Goal: Task Accomplishment & Management: Manage account settings

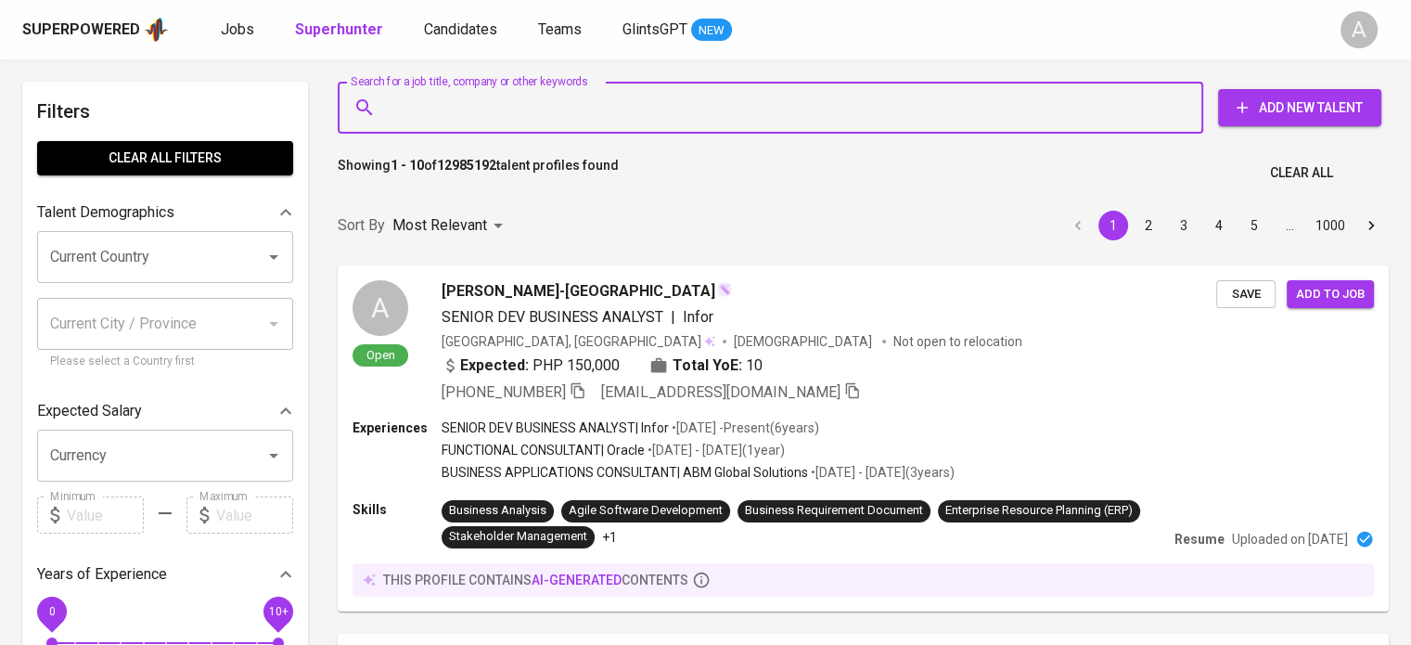
click at [682, 99] on input "Search for a job title, company or other keywords" at bounding box center [775, 107] width 784 height 35
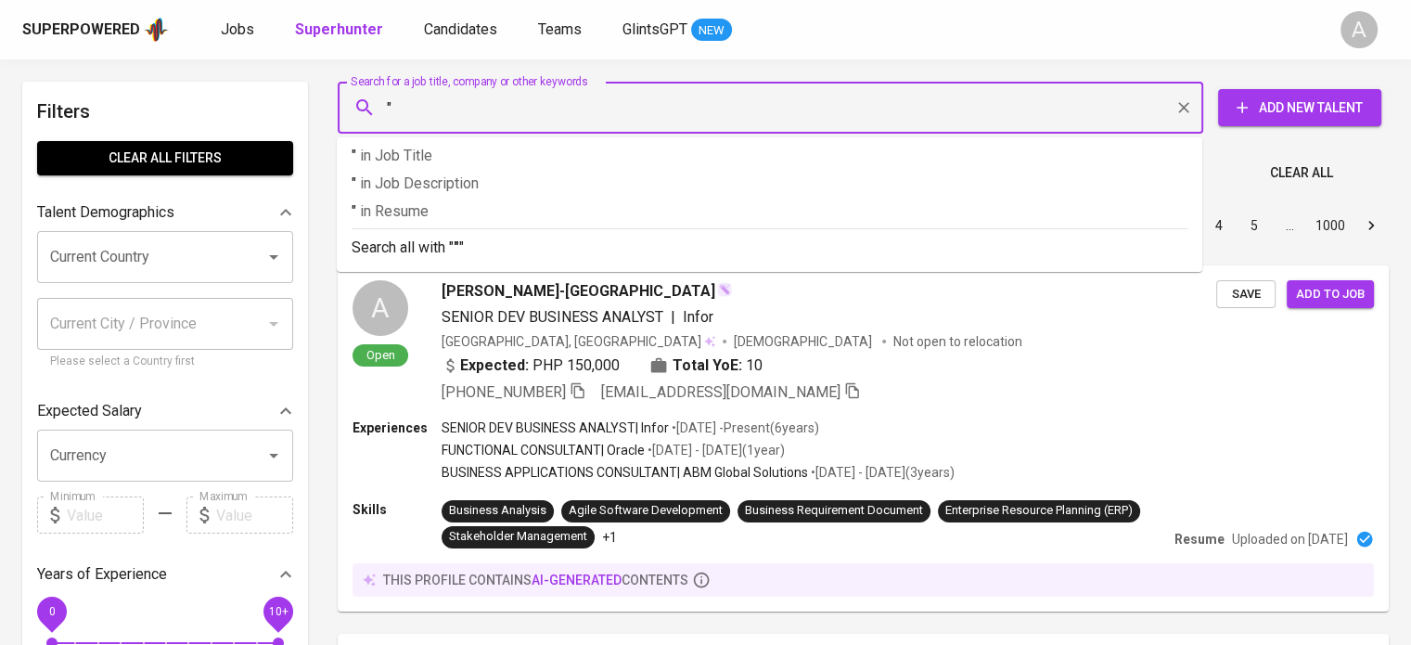
paste input "agusdwiprasetyo3@gmail.com"
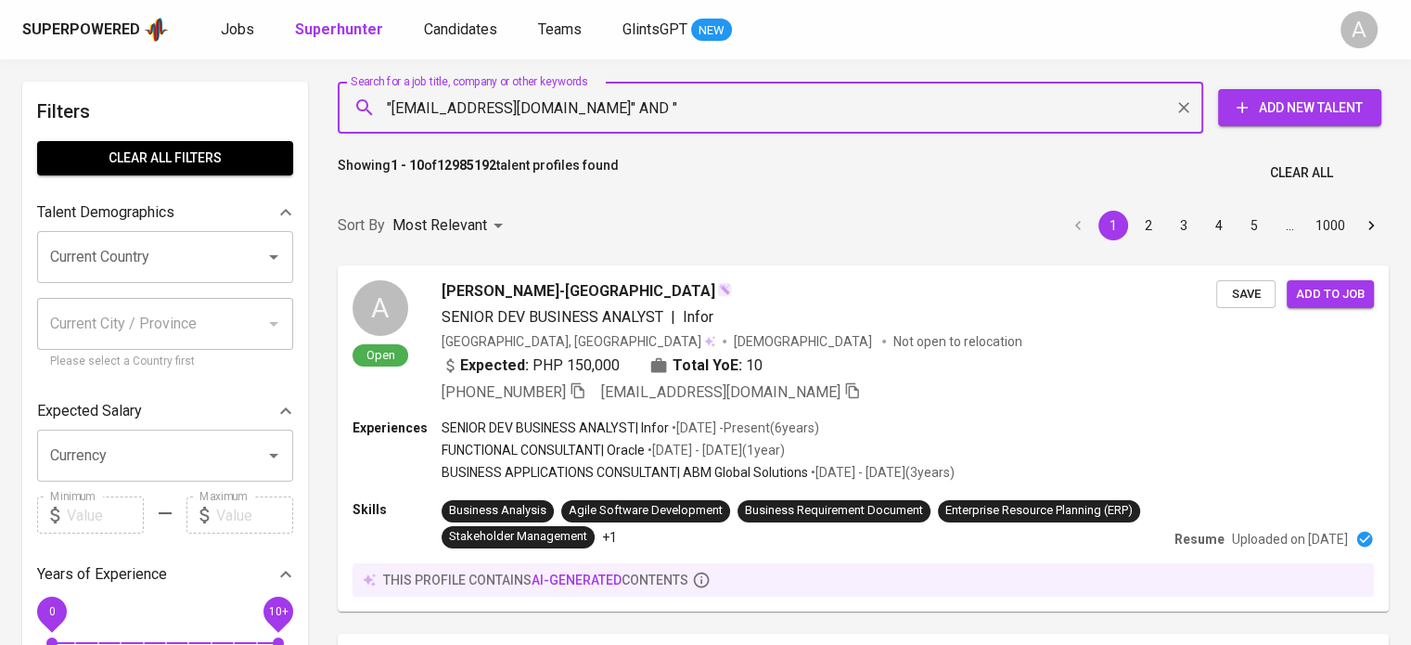
paste input "Agus D. Prasetyo"
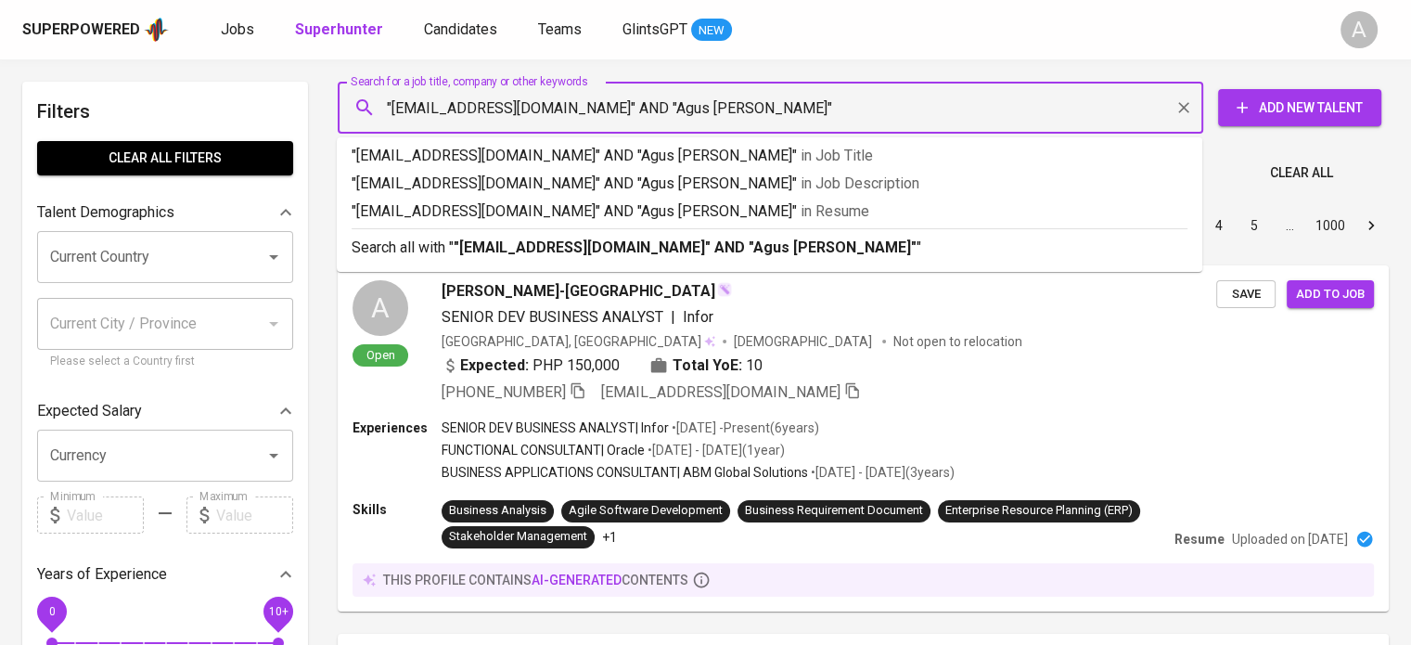
click at [693, 104] on input ""agusdwiprasetyo3@gmail.com" AND "Agus D. Prasetyo"" at bounding box center [775, 107] width 784 height 35
type input ""agusdwiprasetyo3@gmail.com" AND "Agus Dwi Prasetyo""
click at [727, 259] on li "Search all with " "agusdwiprasetyo3@gmail.com" AND "Agus Dwi Prasetyo" "" at bounding box center [770, 246] width 866 height 36
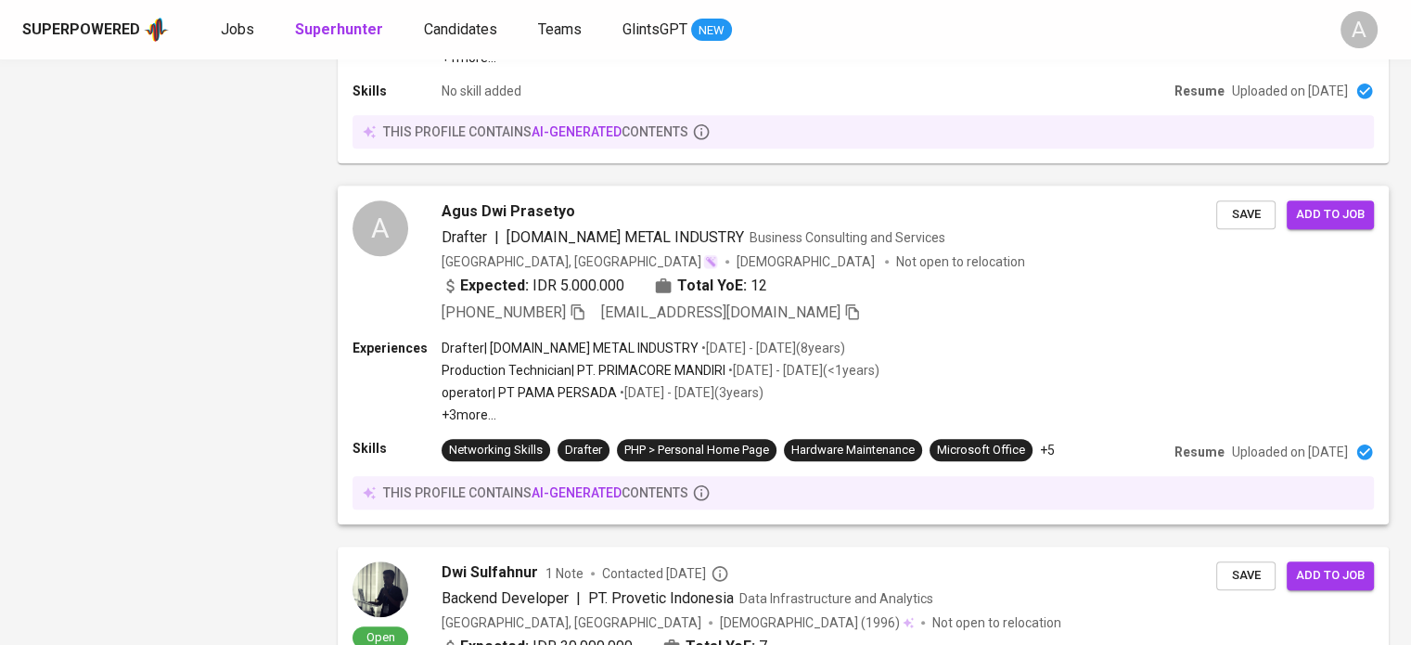
scroll to position [1654, 0]
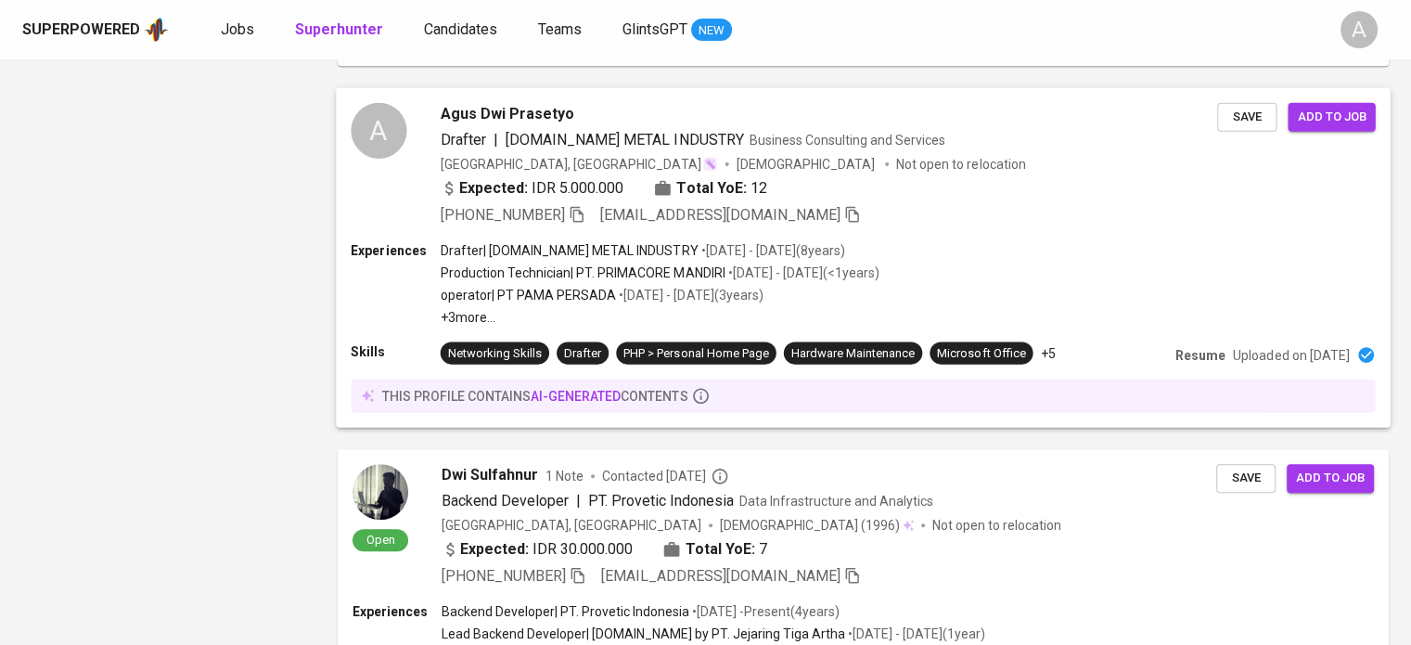
click at [799, 206] on span "prasetyoagusdwi234@gmail.com" at bounding box center [720, 215] width 240 height 18
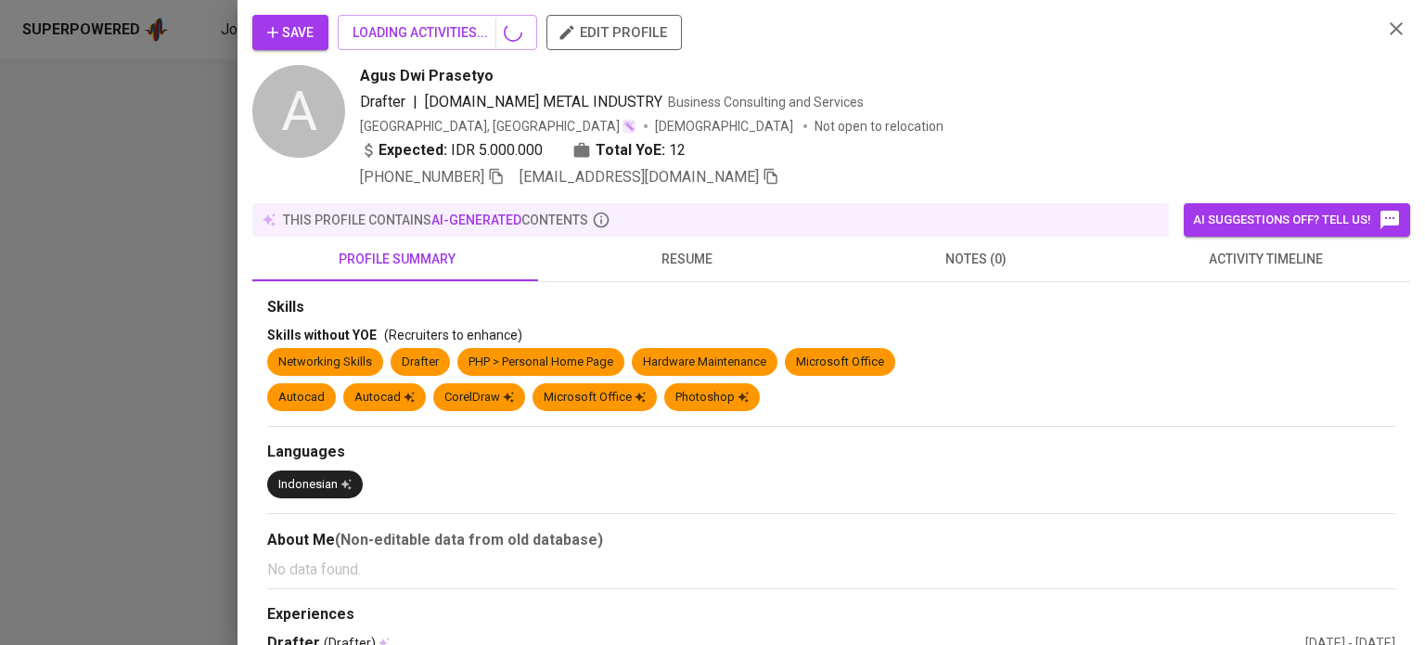
click at [860, 171] on div "+62 812-5840-9048 prasetyoagusdwi234@gmail.com" at bounding box center [864, 177] width 1008 height 22
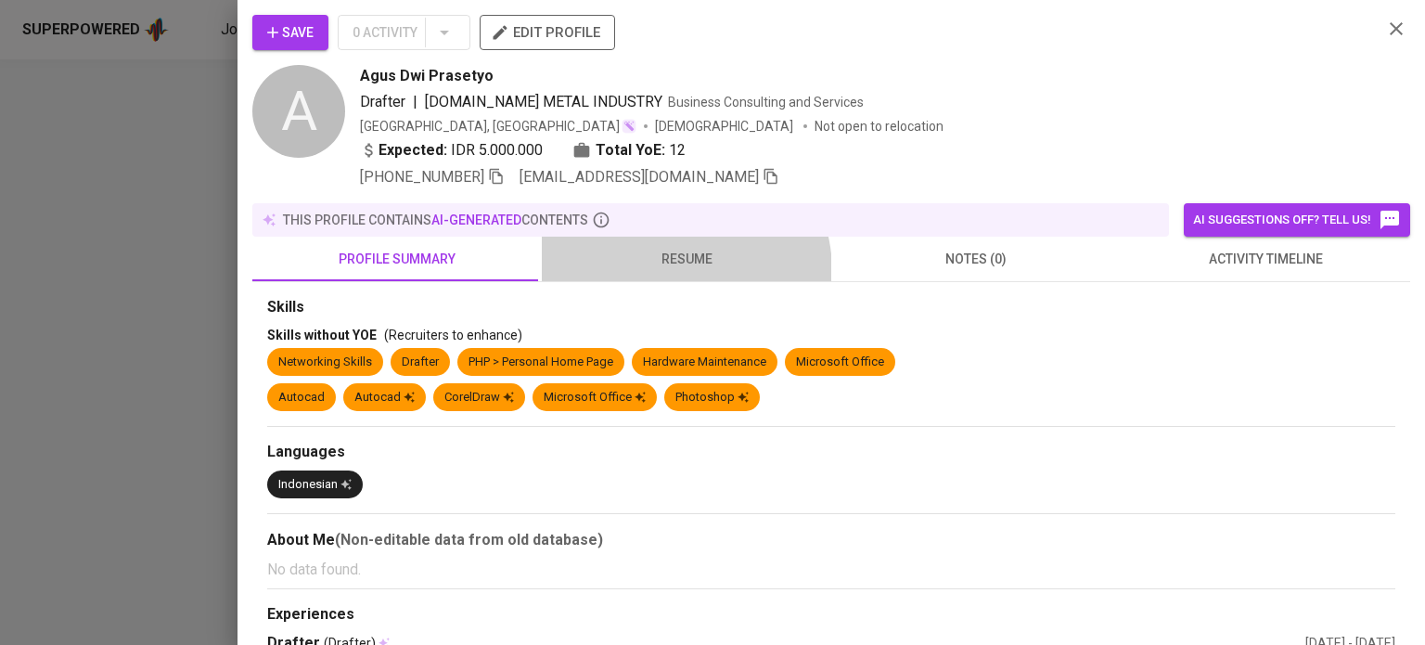
click at [672, 270] on button "resume" at bounding box center [686, 259] width 289 height 45
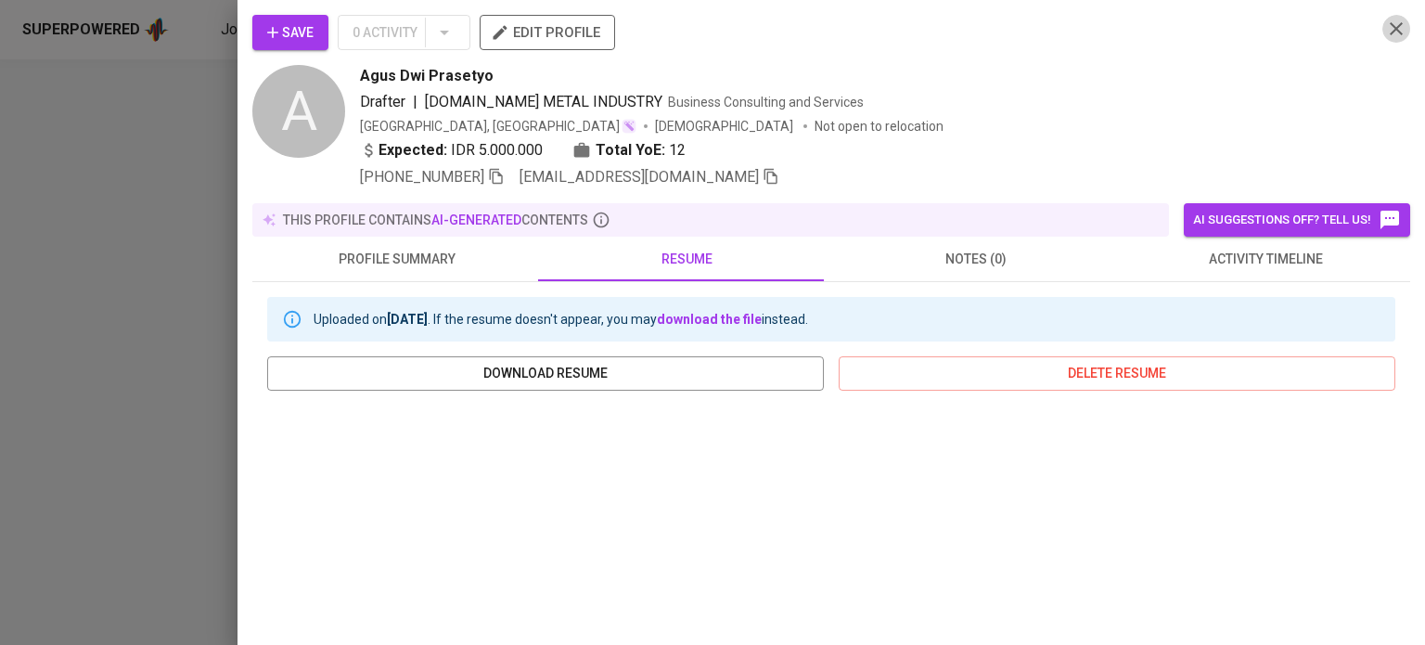
click at [1385, 31] on icon "button" at bounding box center [1396, 29] width 22 height 22
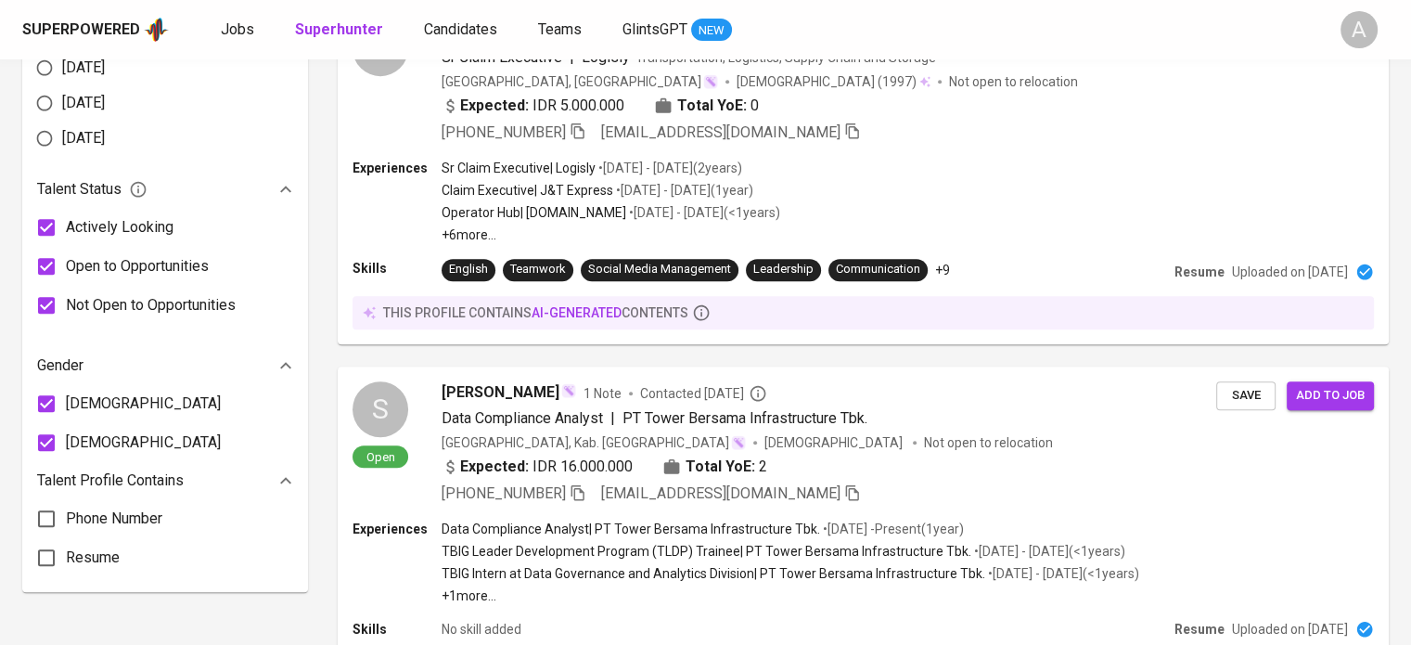
scroll to position [0, 0]
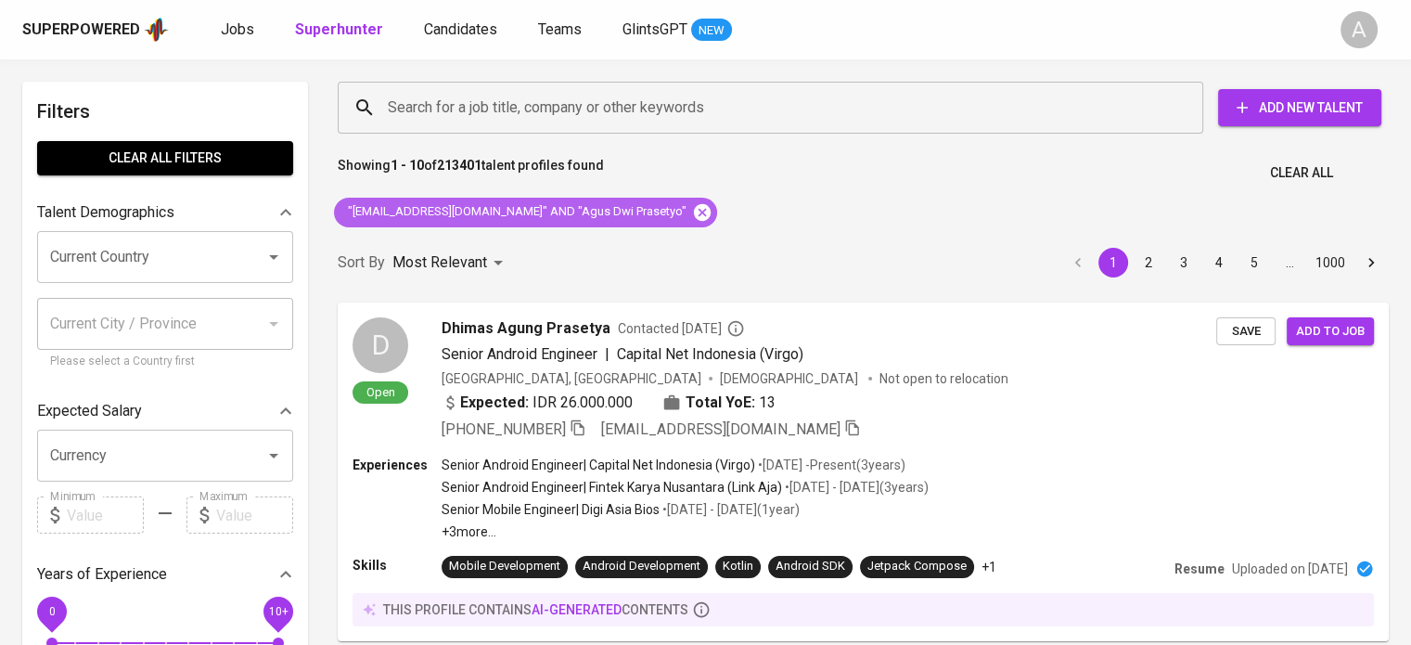
click at [694, 212] on icon at bounding box center [702, 211] width 17 height 17
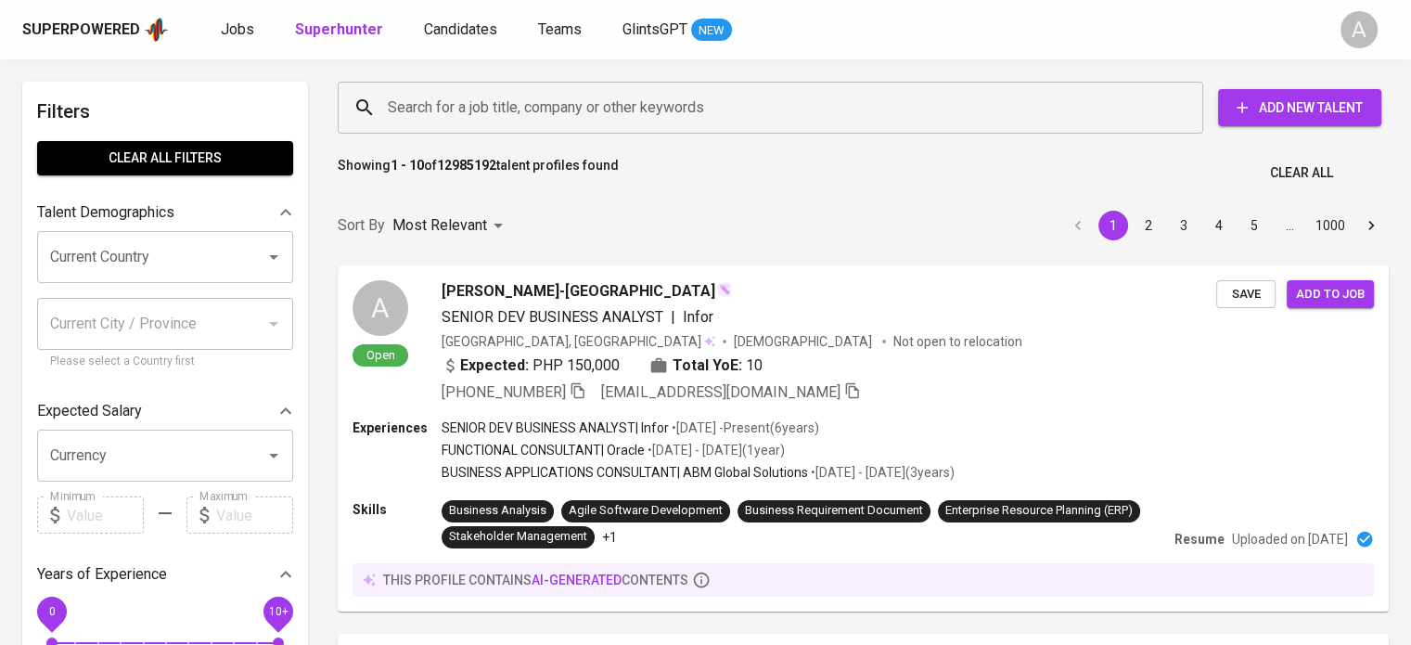
click at [666, 125] on div "Search for a job title, company or other keywords" at bounding box center [771, 108] width 866 height 52
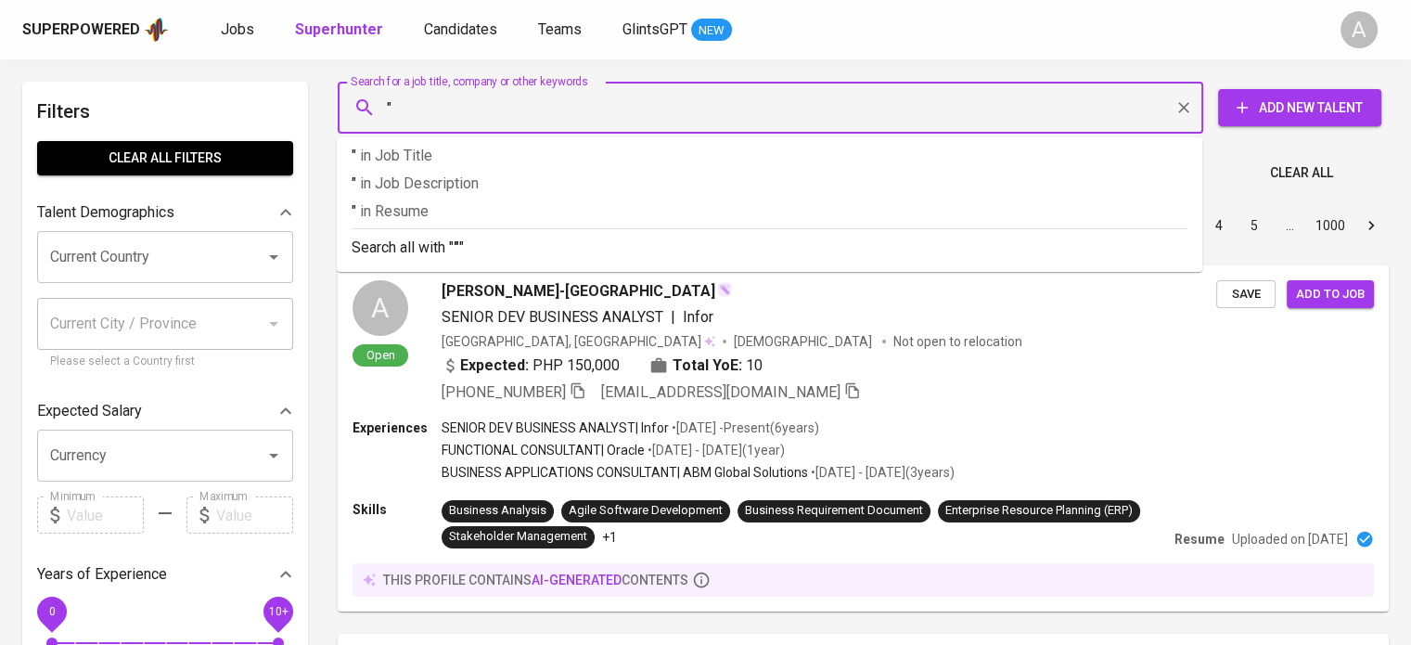
paste input "Wahyu Sugiarto"
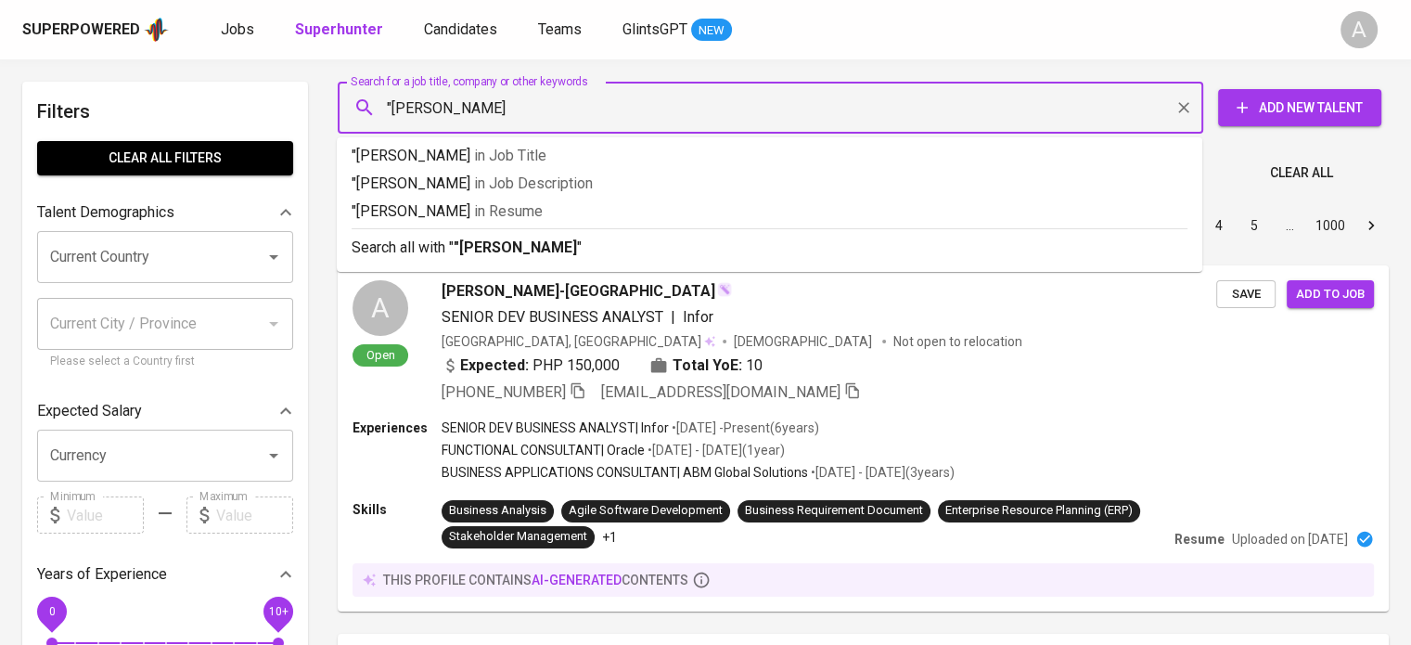
type input ""Wahyu Sugiarto""
click at [627, 253] on p "Search all with " "Wahyu Sugiarto" "" at bounding box center [770, 248] width 836 height 22
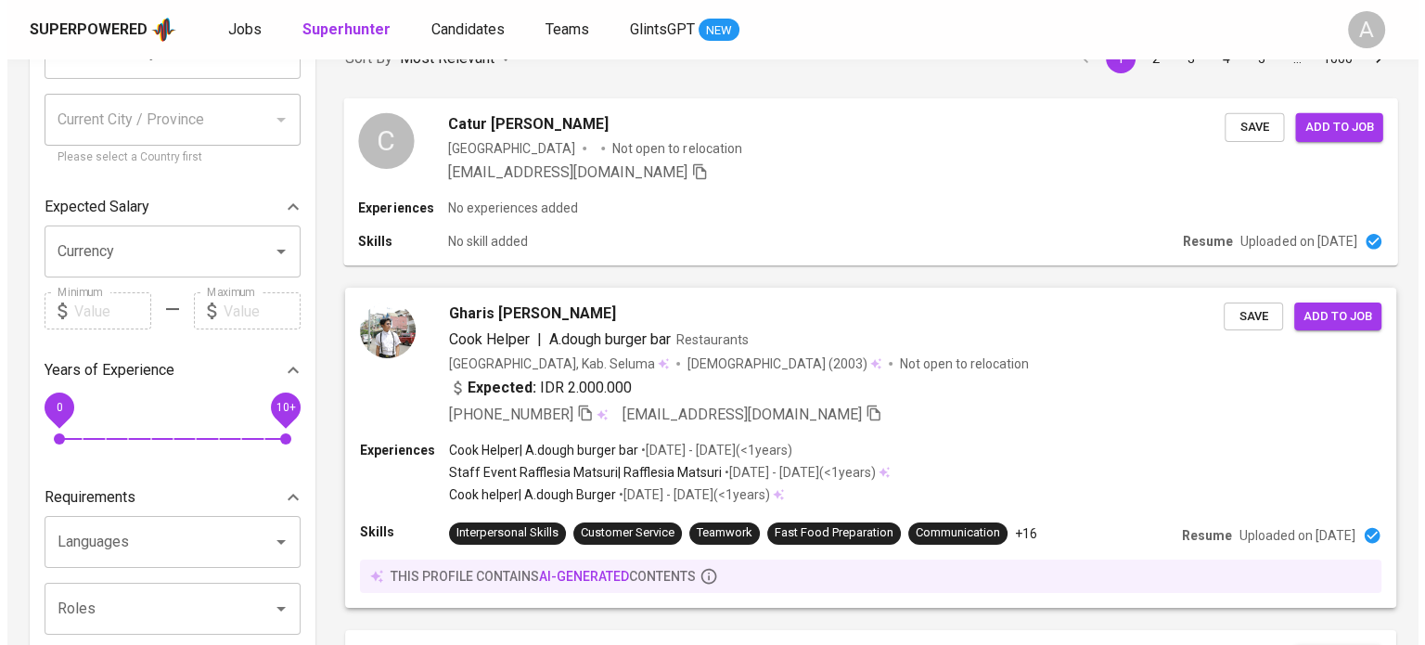
scroll to position [204, 0]
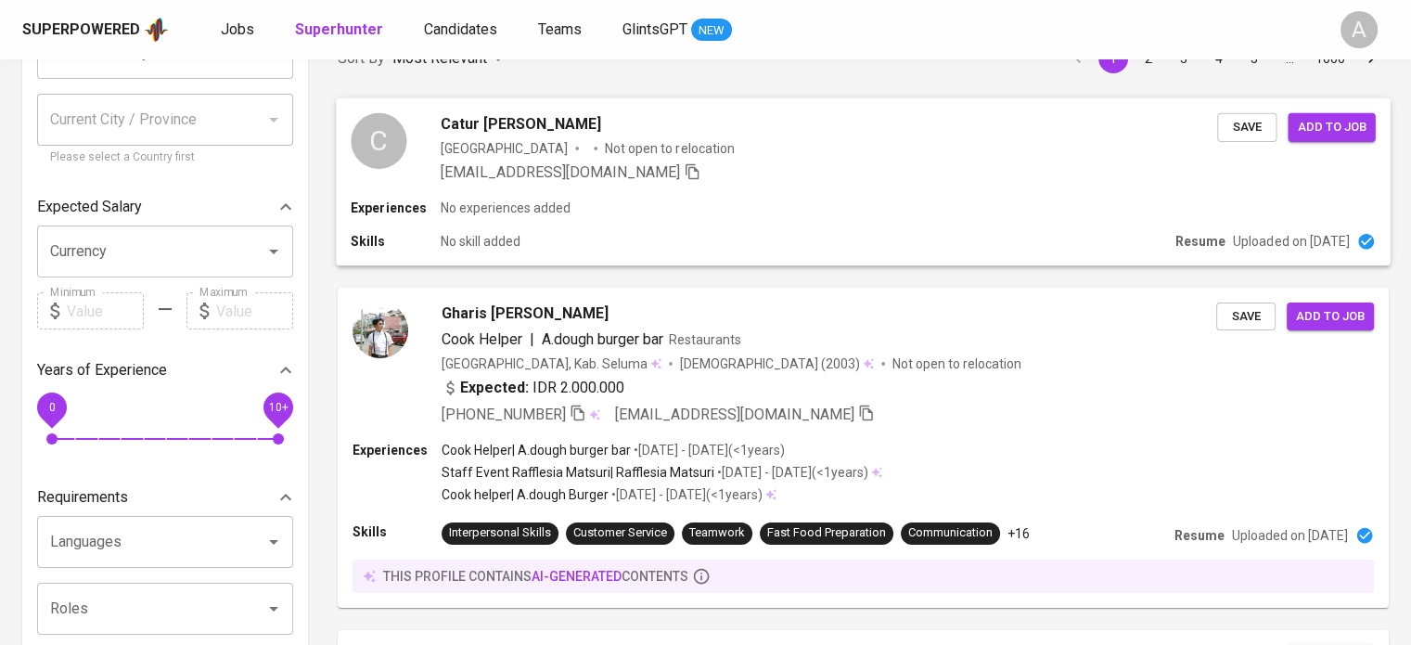
click at [707, 194] on div "C Catur Wahyu Sugiarto Indonesia Not open to relocation ctrwhysgrt@gmail.com Sa…" at bounding box center [863, 147] width 1054 height 100
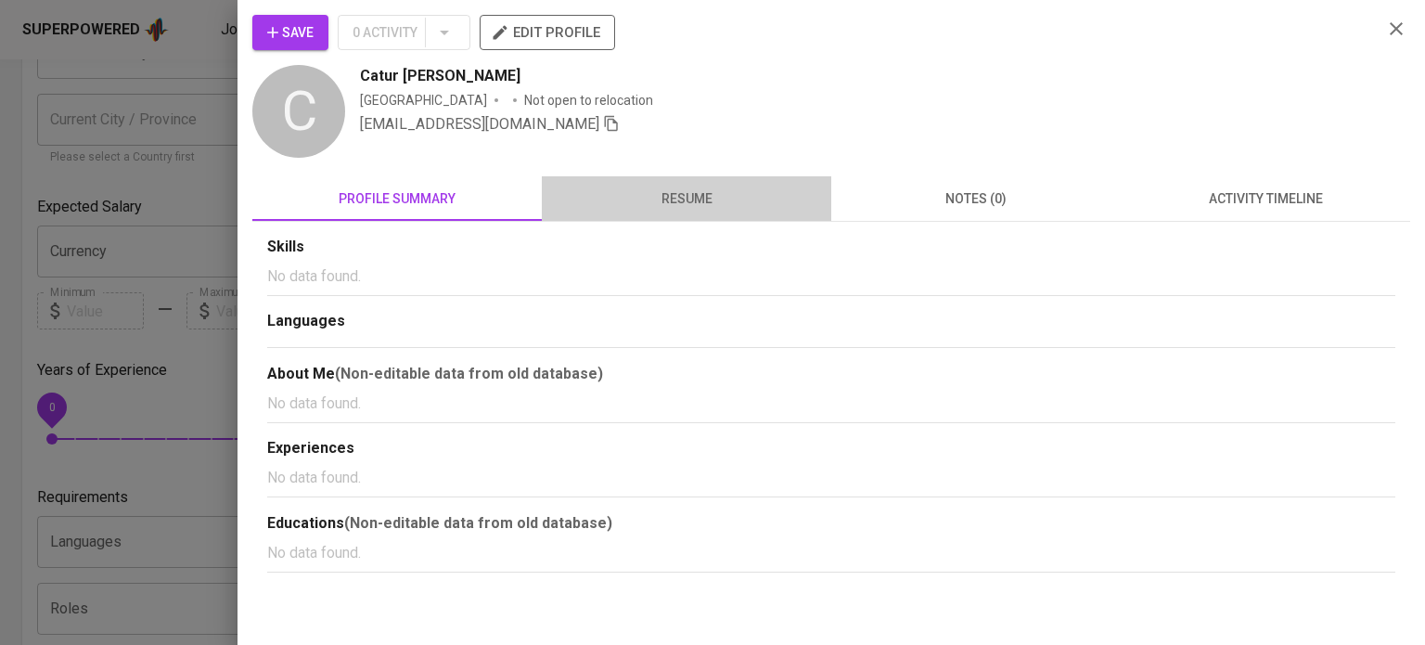
click at [649, 195] on span "resume" at bounding box center [686, 198] width 267 height 23
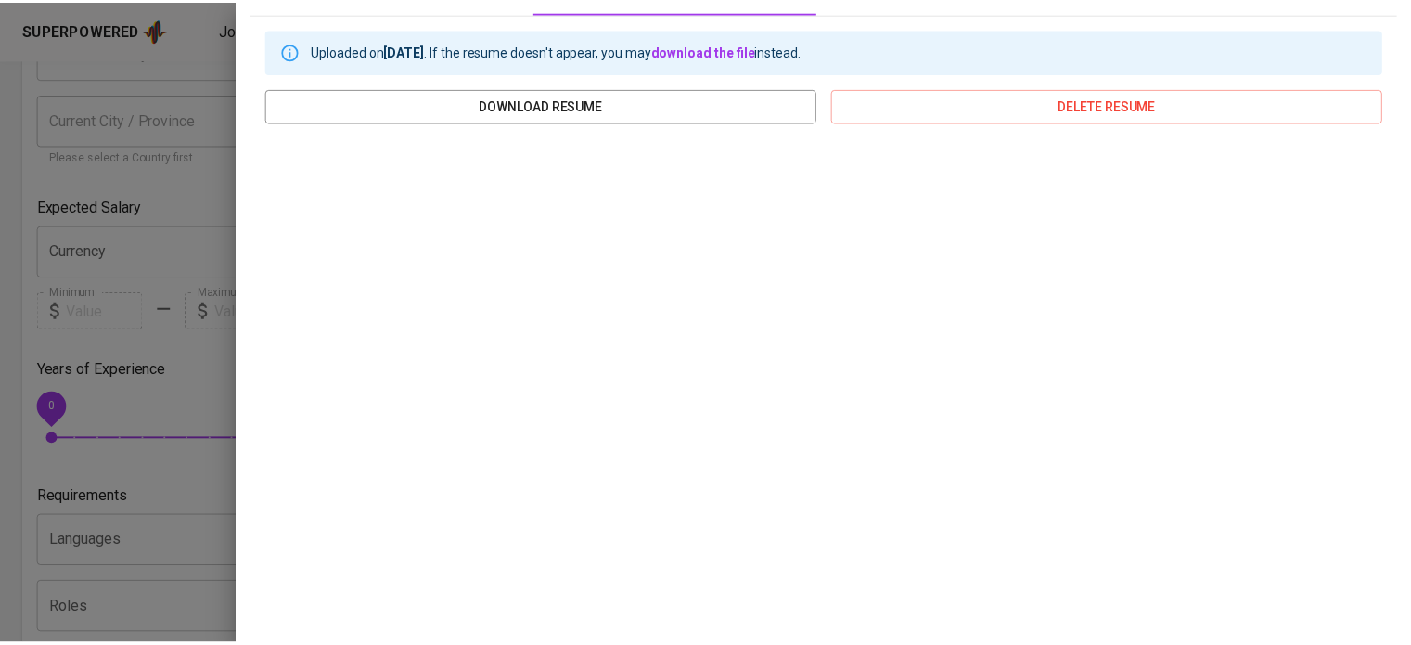
scroll to position [0, 0]
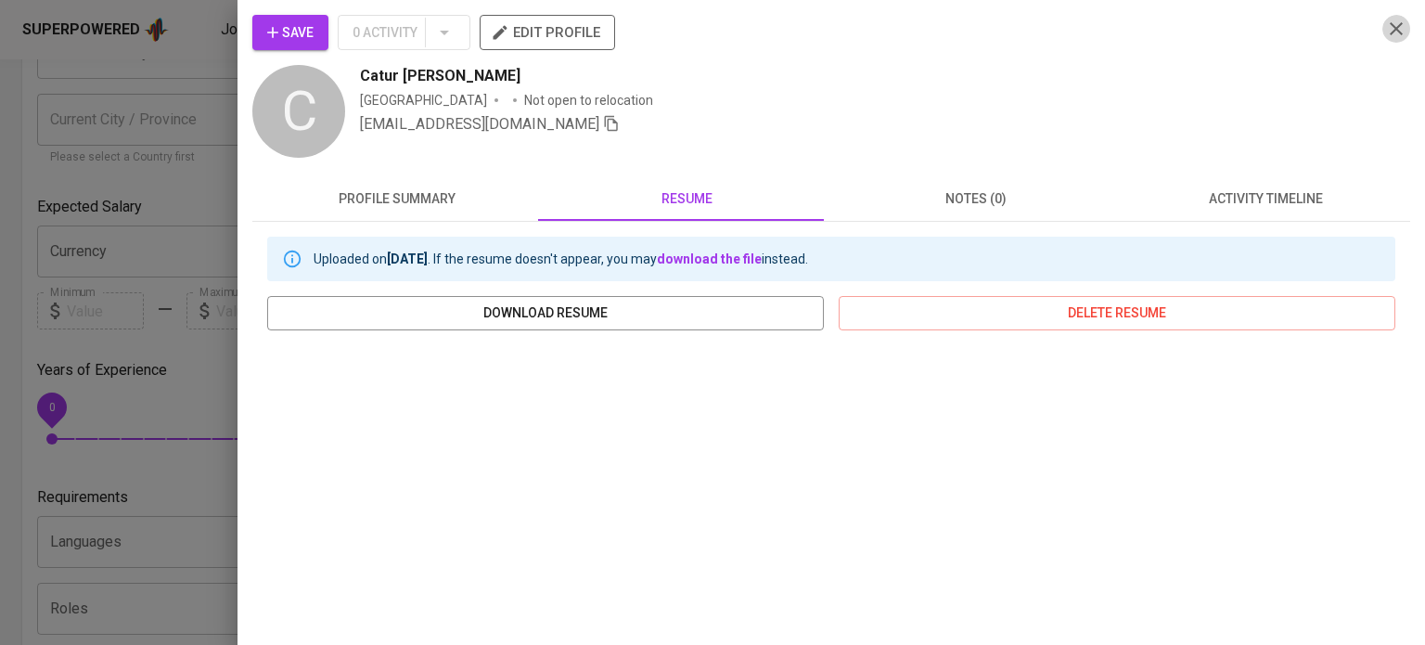
click at [1394, 21] on button "button" at bounding box center [1397, 29] width 28 height 28
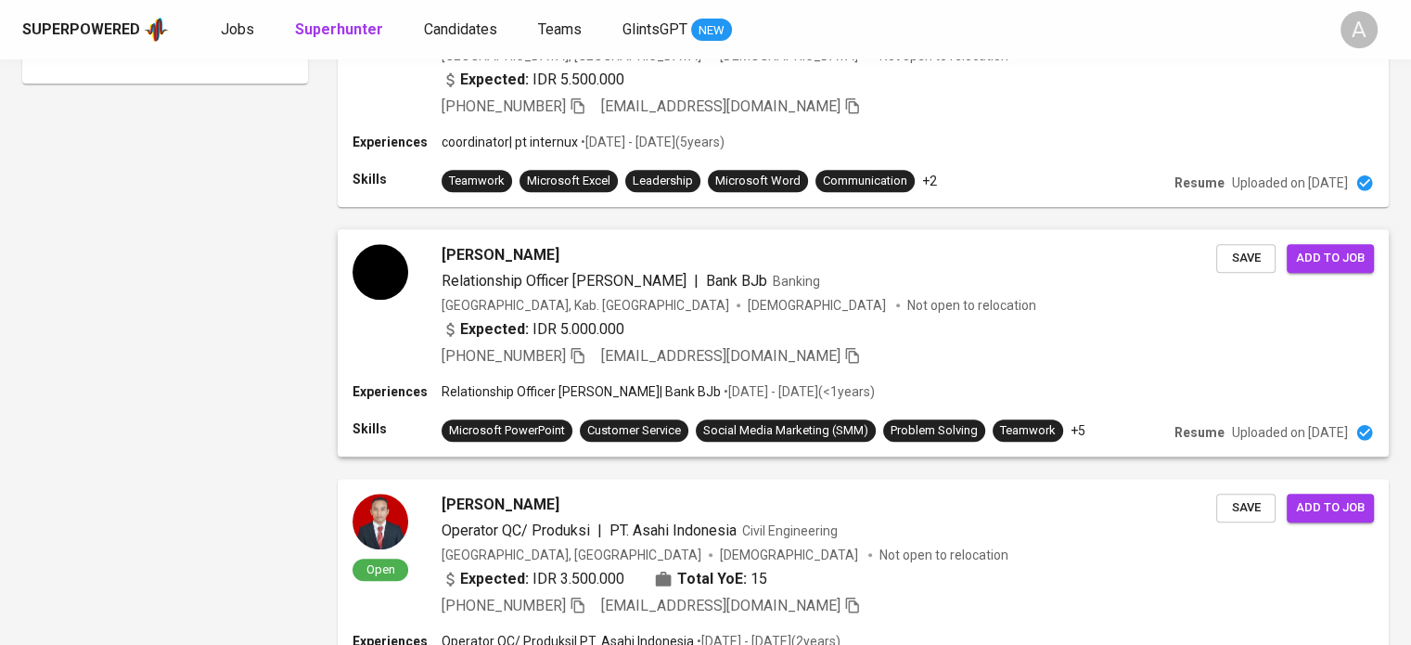
scroll to position [1528, 0]
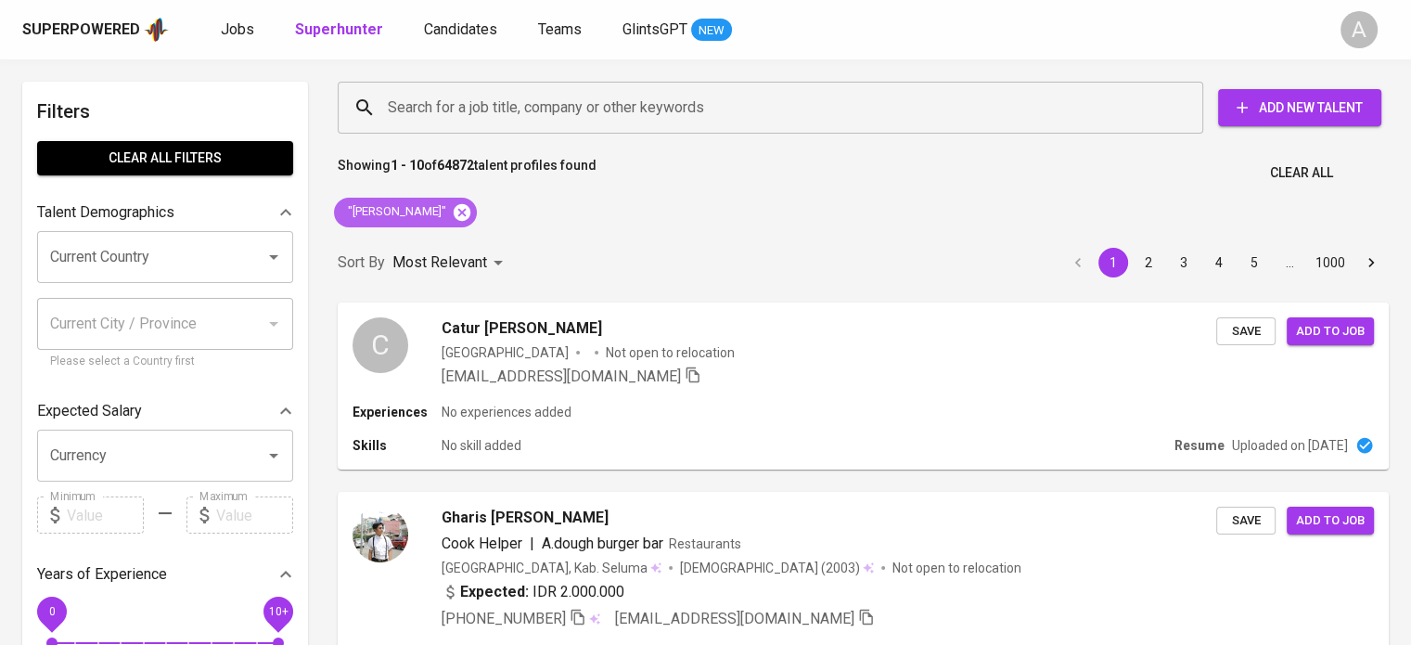
click at [460, 215] on icon at bounding box center [462, 211] width 17 height 17
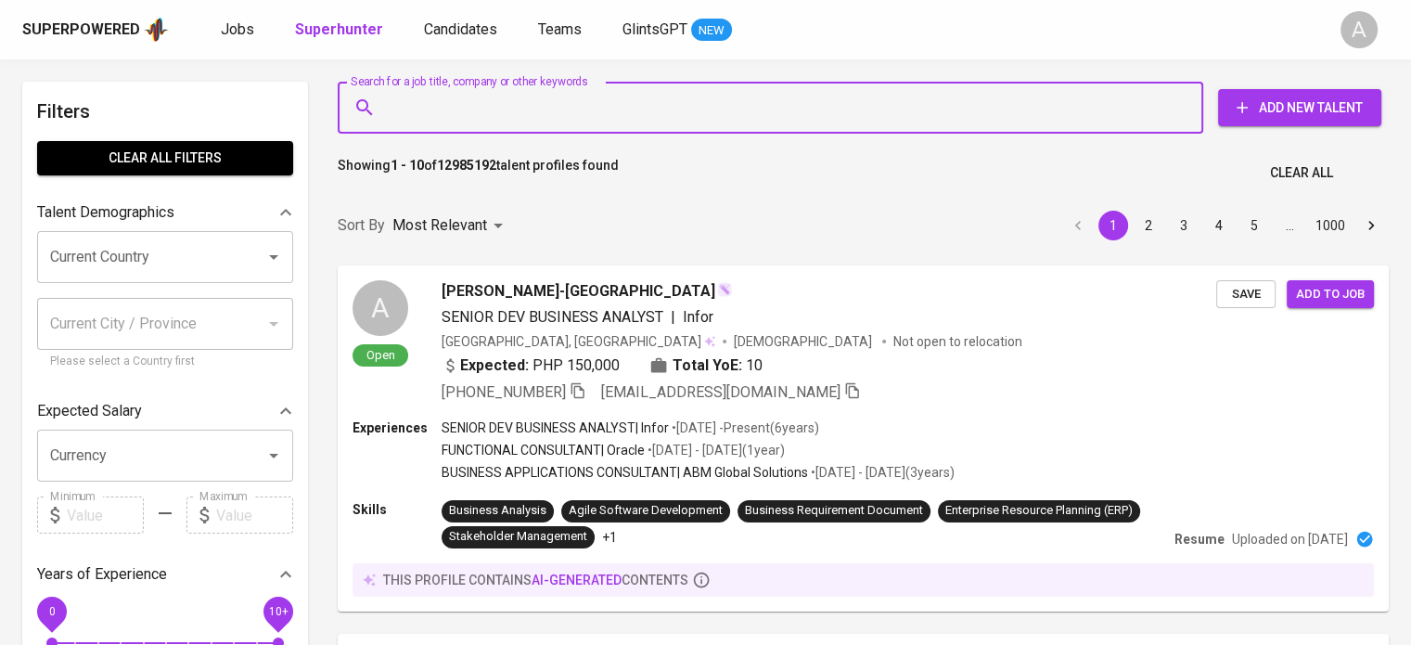
click at [547, 117] on input "Search for a job title, company or other keywords" at bounding box center [775, 107] width 784 height 35
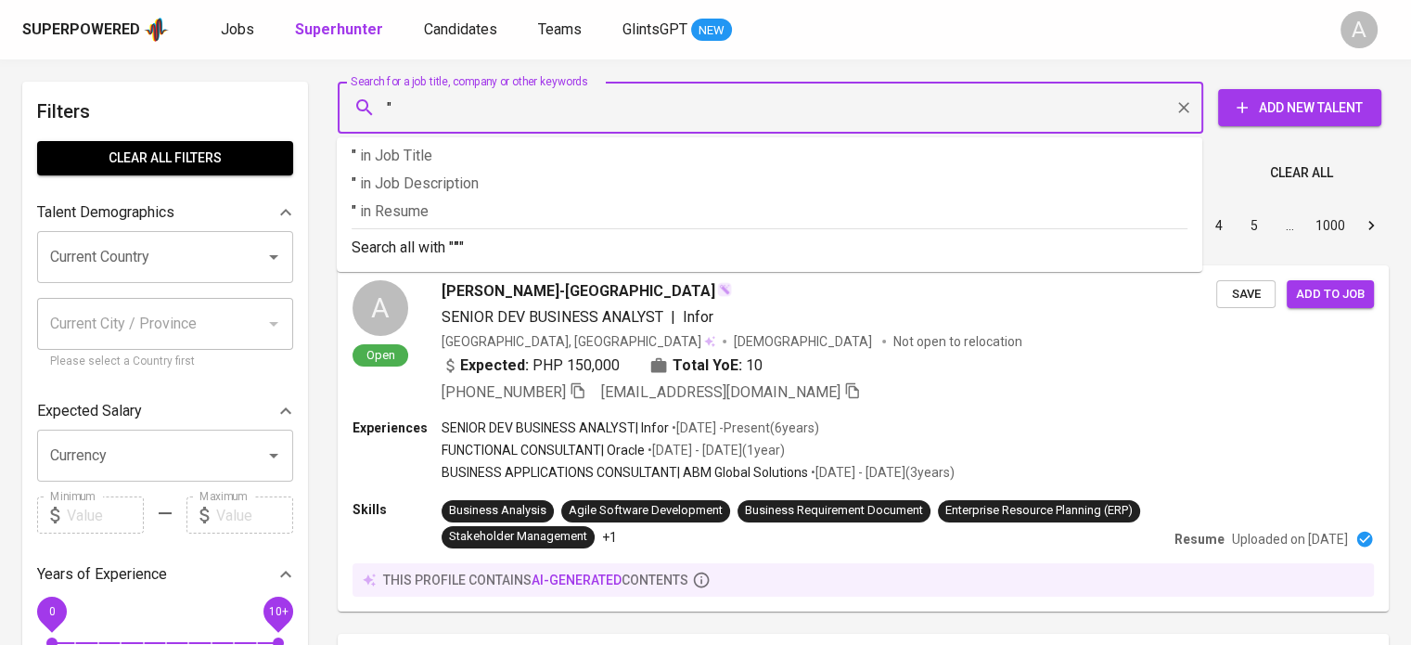
paste input "Farah Mualifah"
type input ""Farah Mualifah""
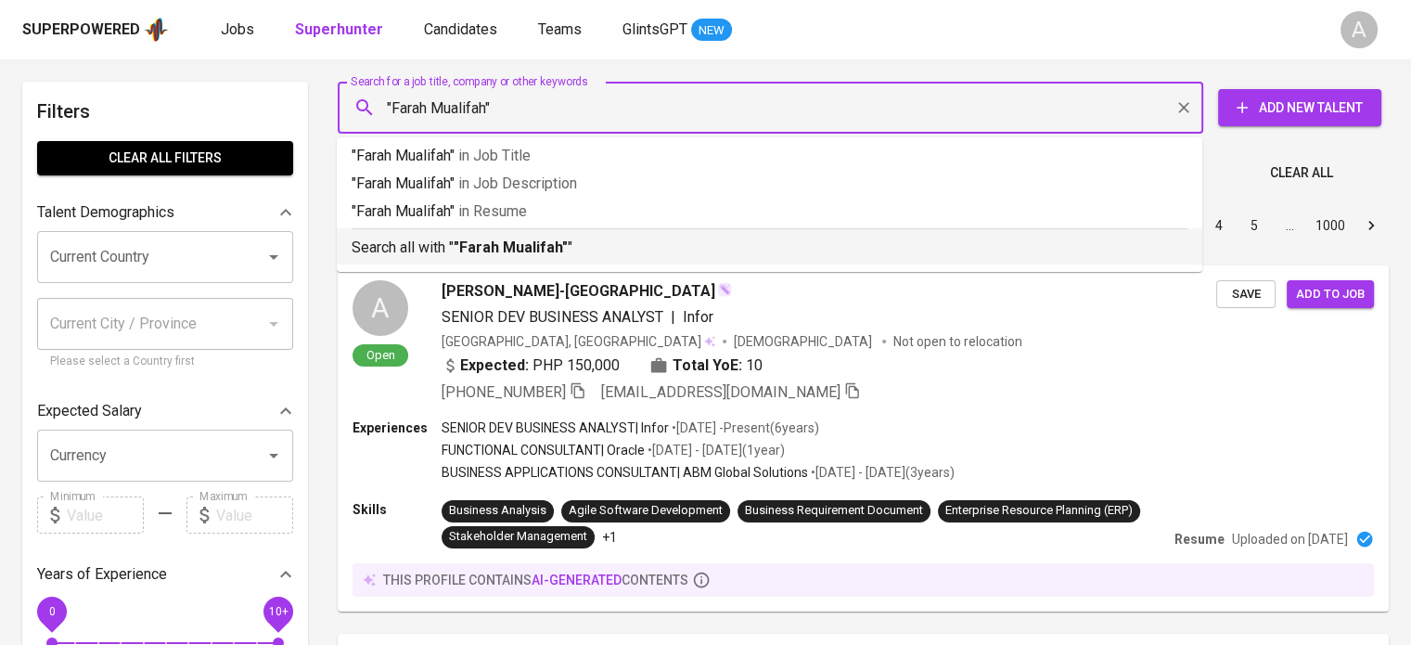
click at [597, 261] on li "Search all with " "Farah Mualifah" "" at bounding box center [770, 246] width 866 height 36
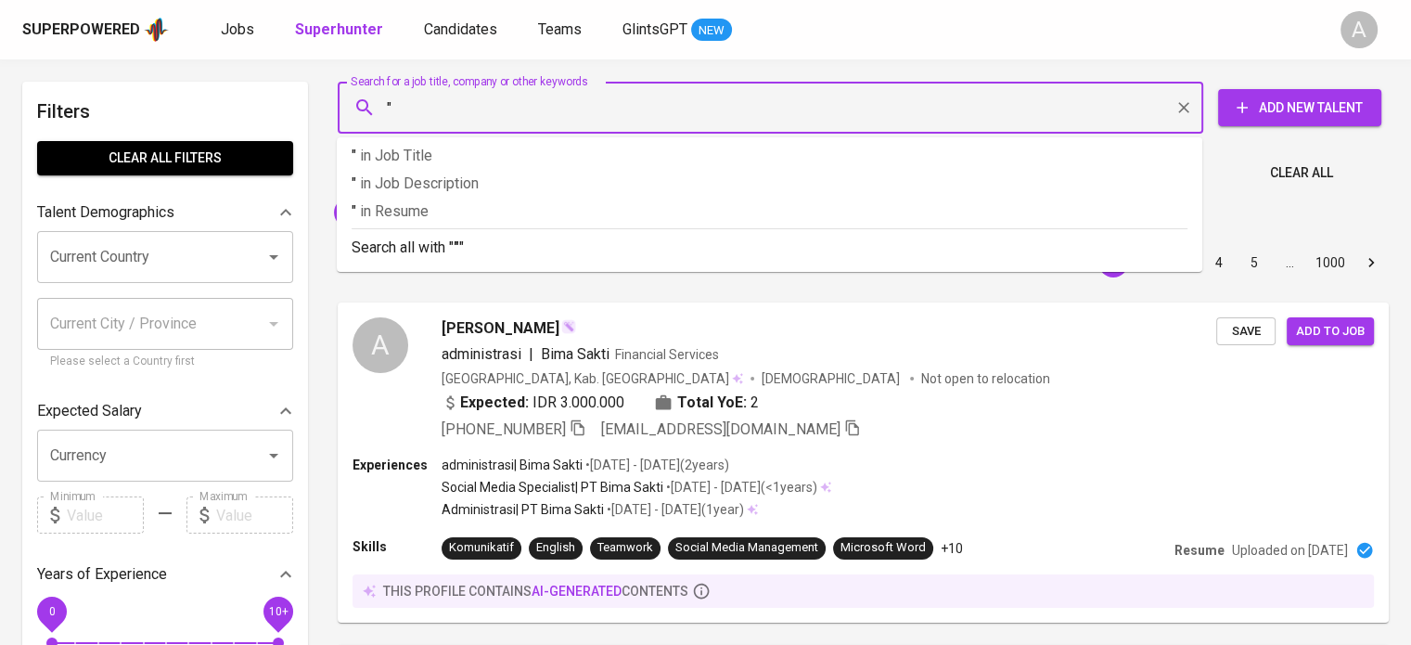
paste input "Farah Mualifah"
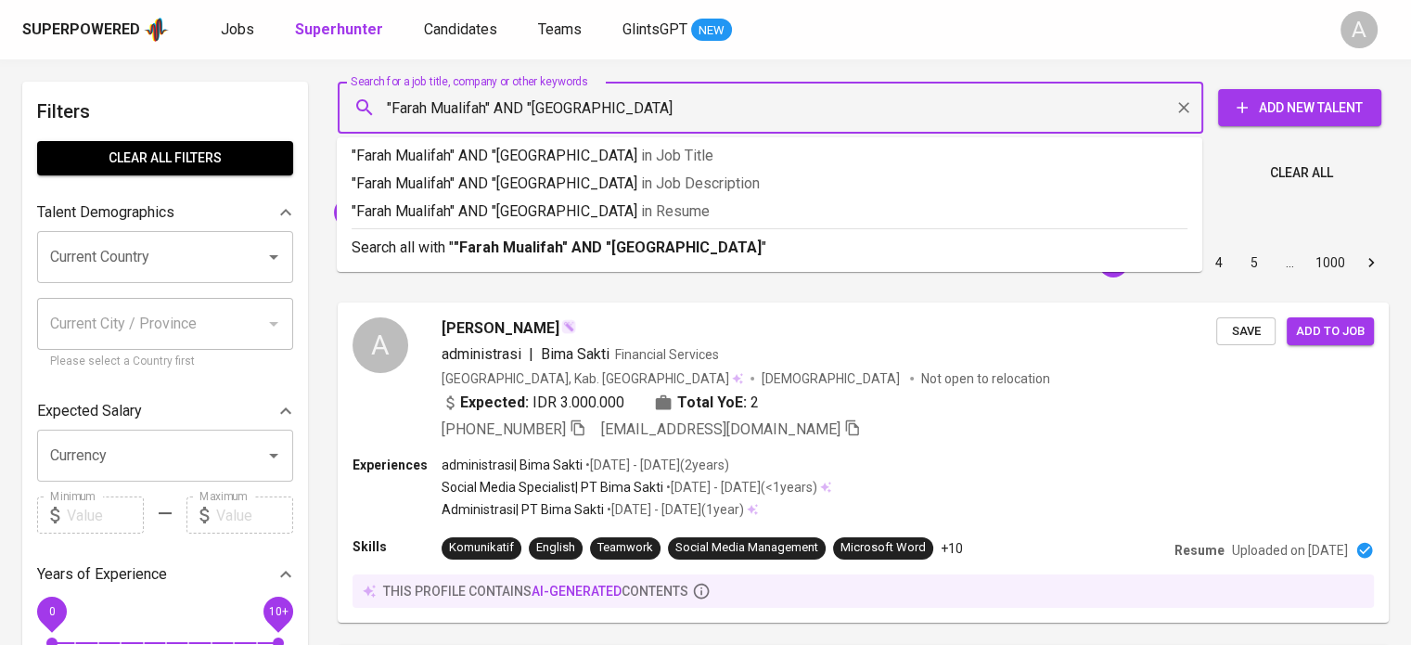
type input ""Farah Mualifah" AND "Universitas Gunadarma""
drag, startPoint x: 579, startPoint y: 245, endPoint x: 638, endPoint y: 307, distance: 86.0
click at [579, 245] on b ""Farah Mualifah" AND "Universitas Gunadarma"" at bounding box center [611, 247] width 314 height 18
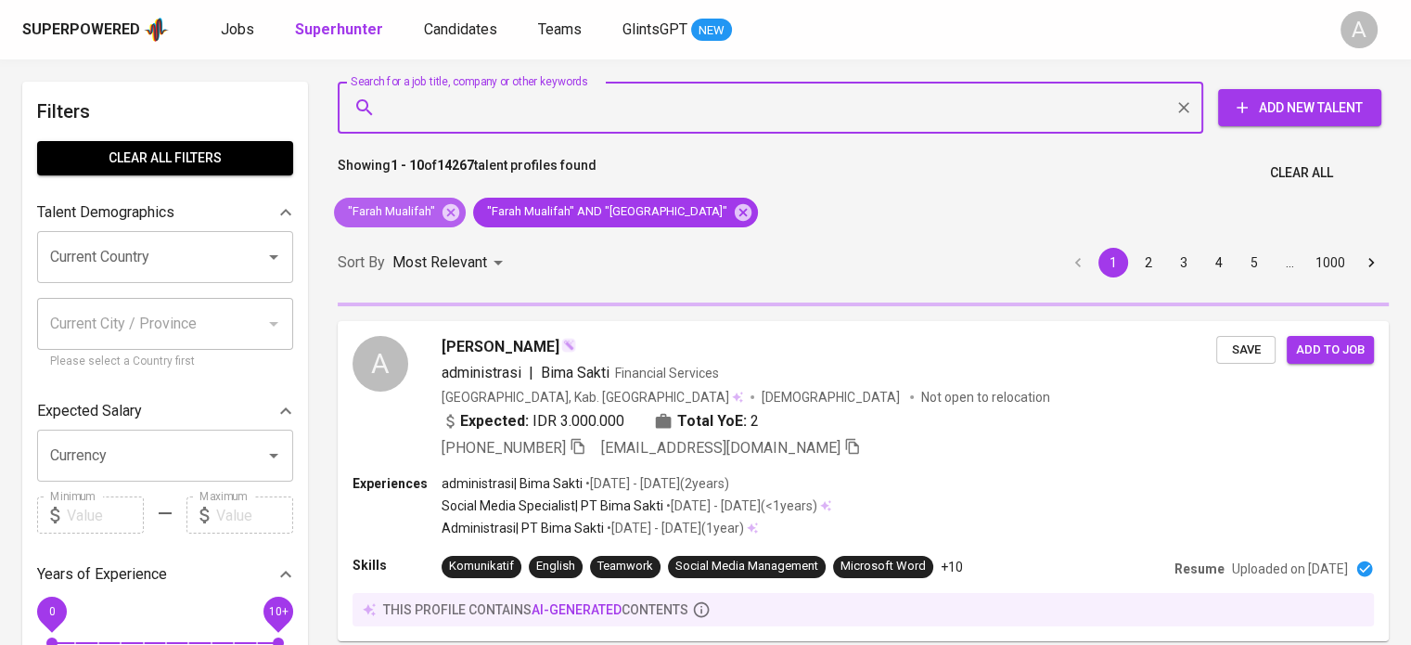
drag, startPoint x: 452, startPoint y: 213, endPoint x: 859, endPoint y: 192, distance: 407.9
click at [452, 213] on icon at bounding box center [451, 212] width 20 height 20
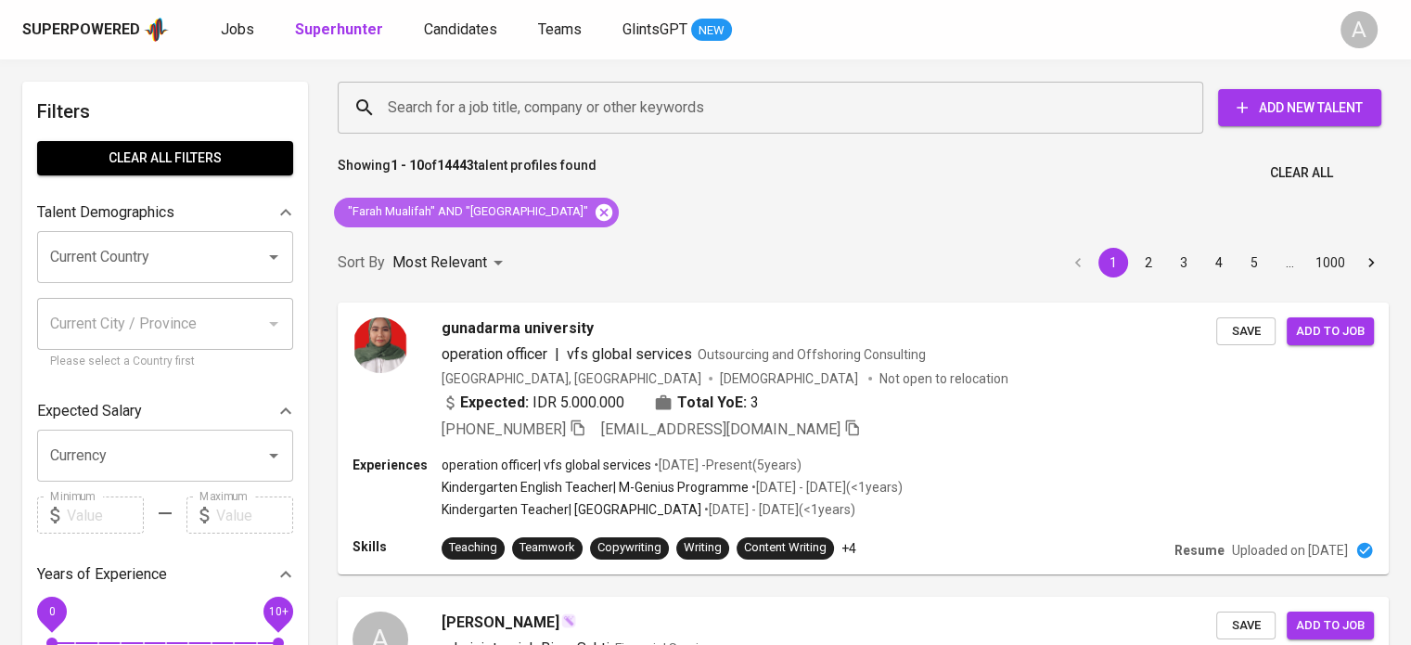
click at [612, 218] on icon at bounding box center [604, 211] width 17 height 17
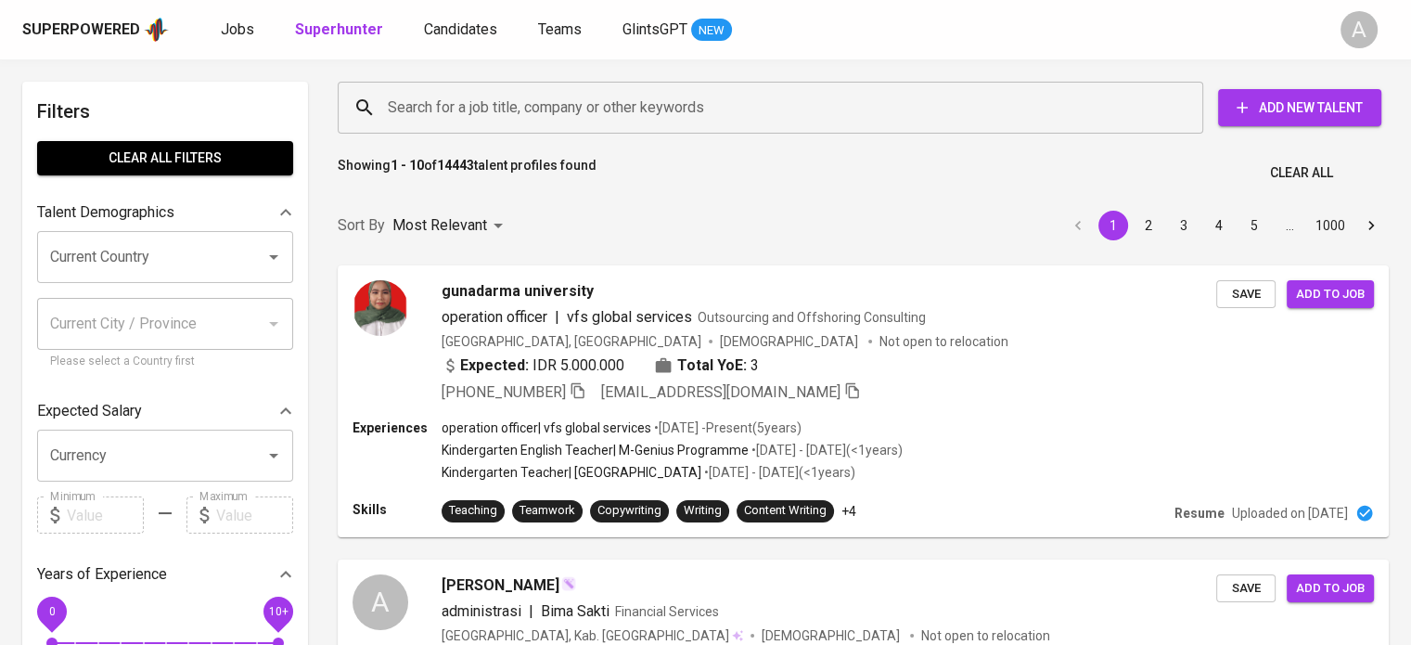
click at [621, 100] on input "Search for a job title, company or other keywords" at bounding box center [775, 107] width 784 height 35
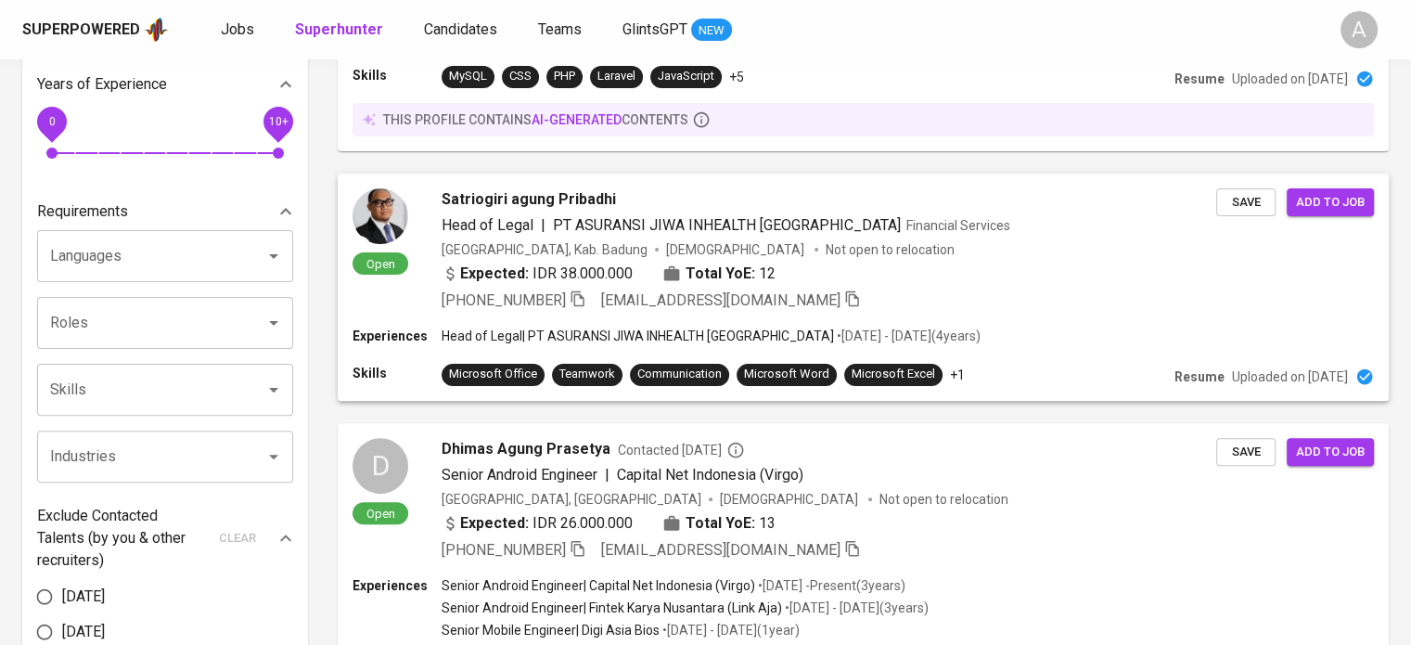
scroll to position [520, 0]
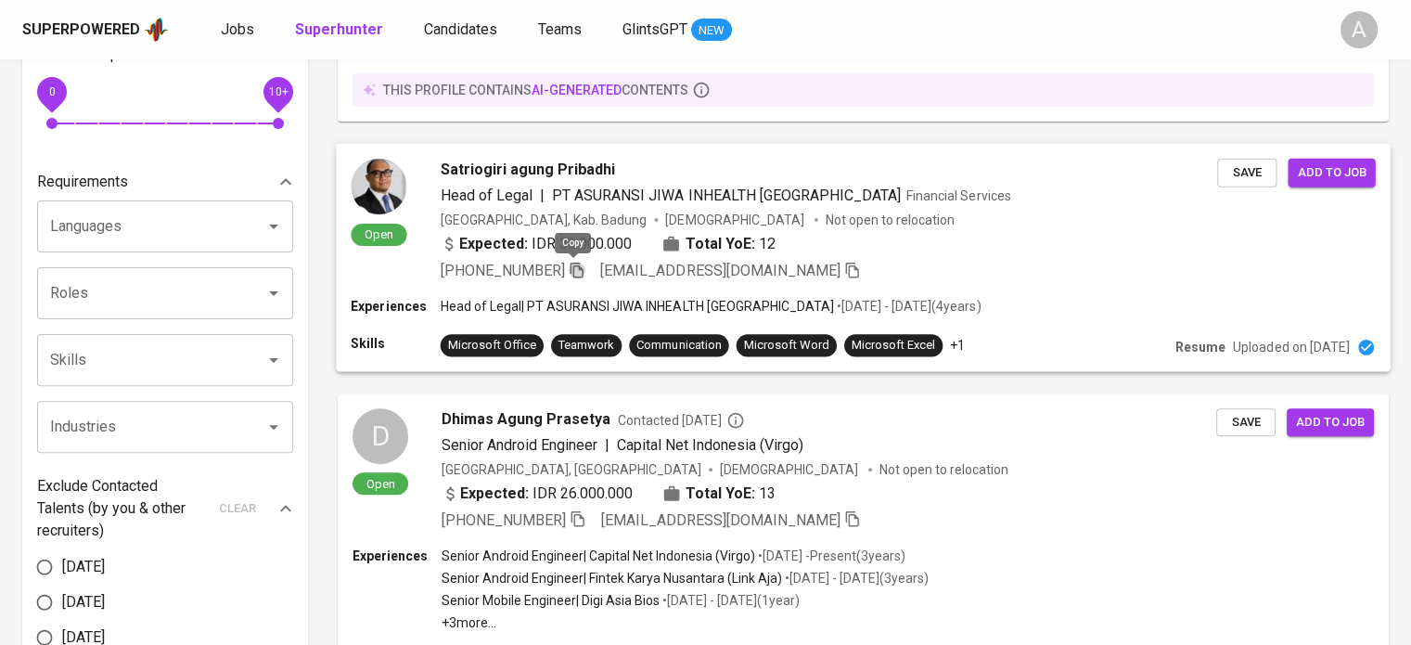
click at [574, 266] on icon "button" at bounding box center [577, 269] width 17 height 17
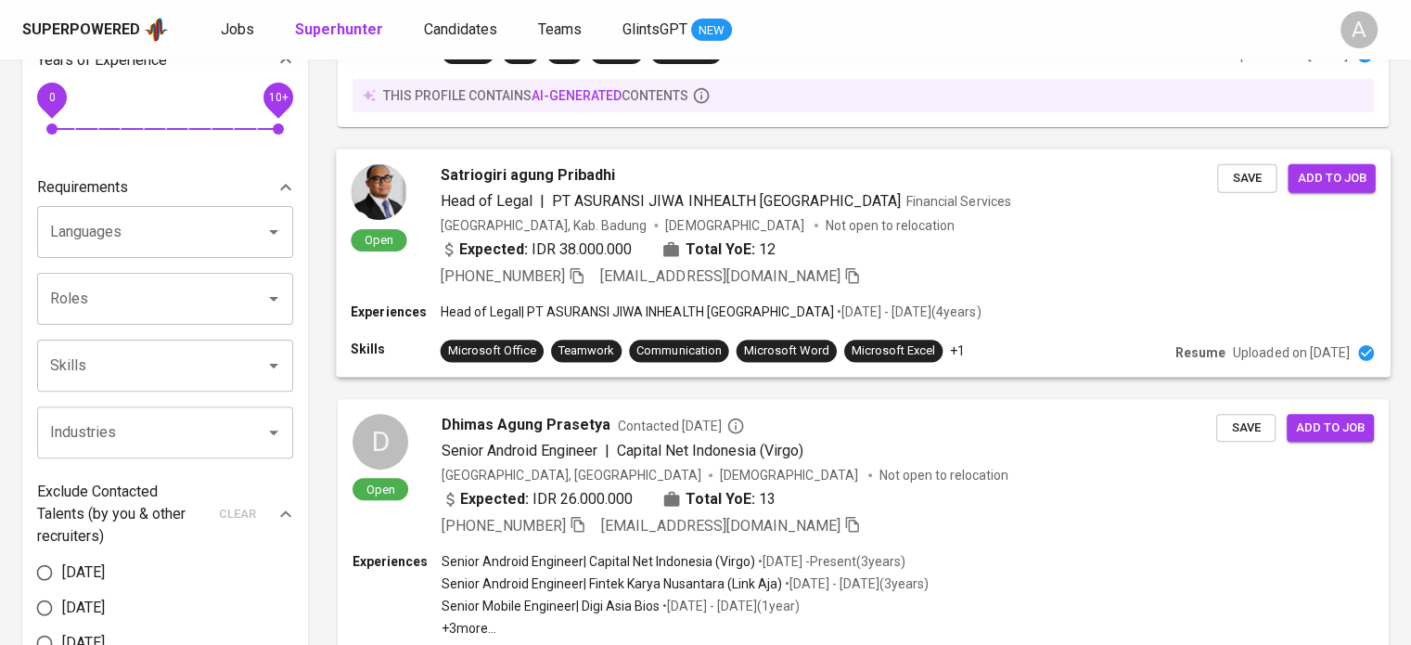
scroll to position [0, 0]
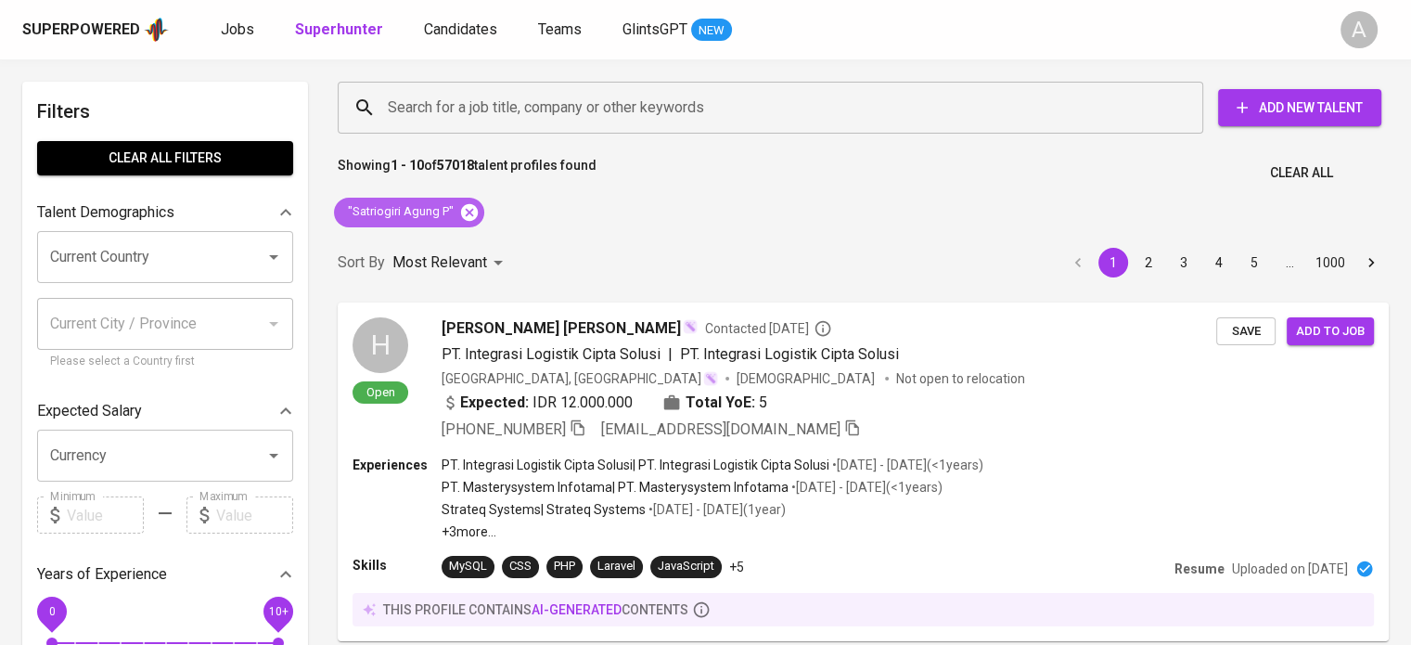
drag, startPoint x: 457, startPoint y: 208, endPoint x: 467, endPoint y: 213, distance: 11.6
click at [467, 213] on div ""Satriogiri Agung P"" at bounding box center [409, 213] width 150 height 30
click at [467, 213] on icon at bounding box center [469, 212] width 20 height 20
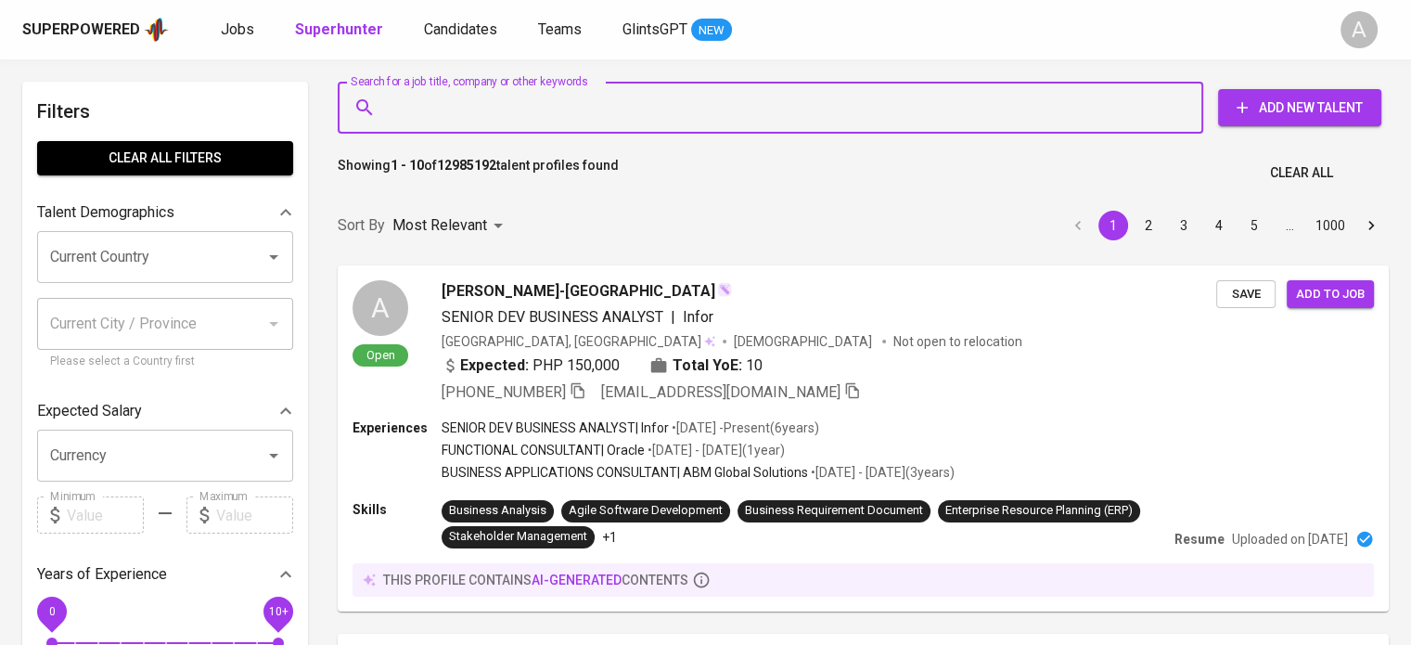
click at [534, 103] on input "Search for a job title, company or other keywords" at bounding box center [775, 107] width 784 height 35
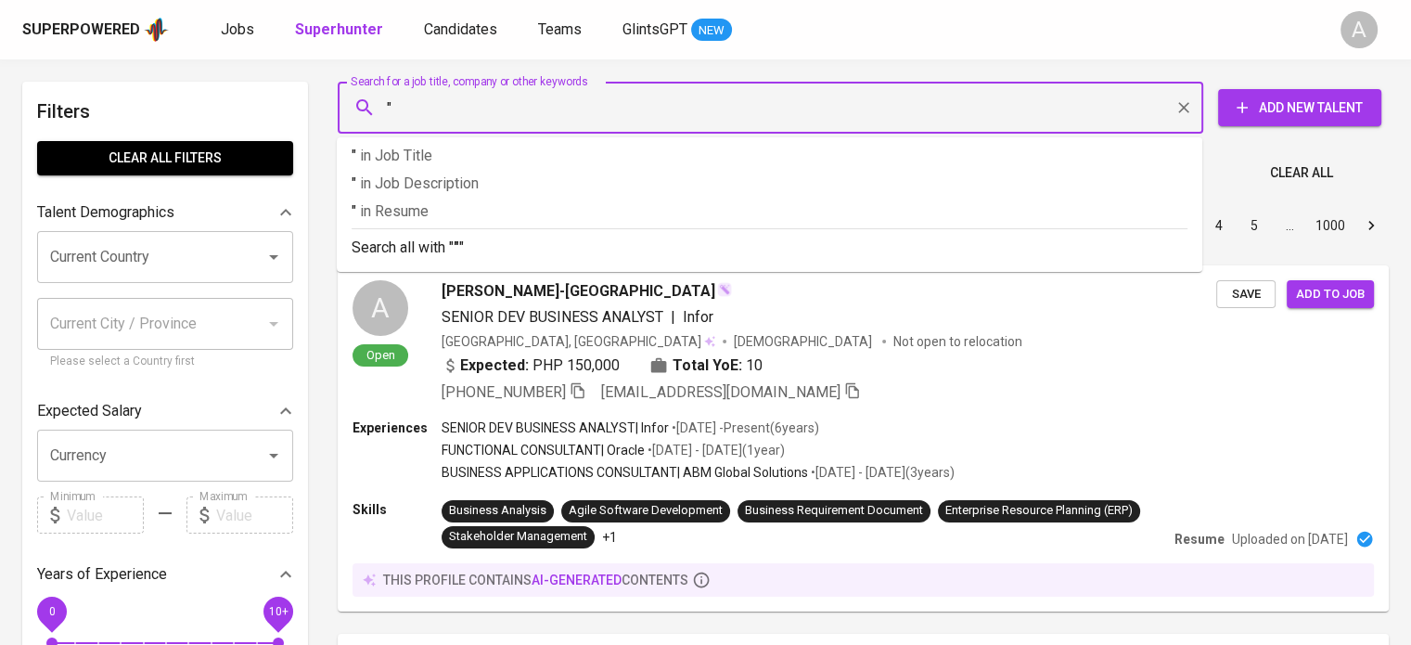
paste input "Alvioleta Putri"
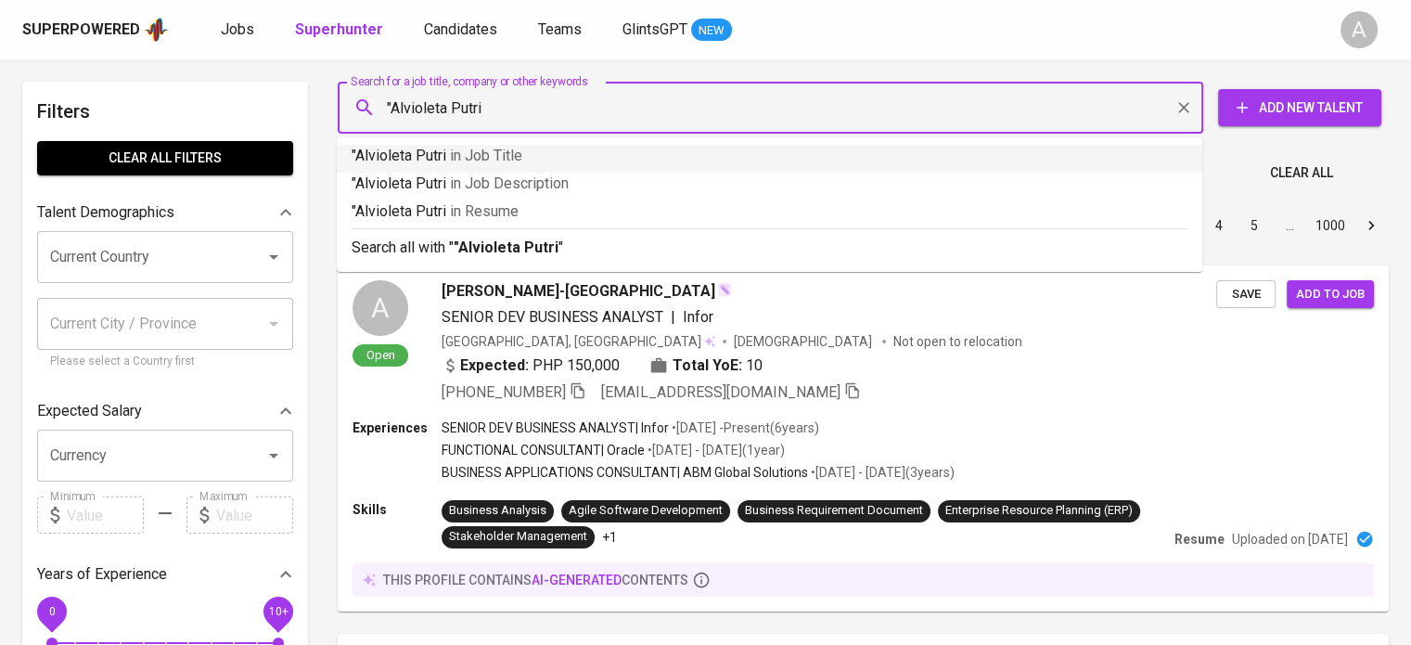
type input ""Alvioleta Putri""
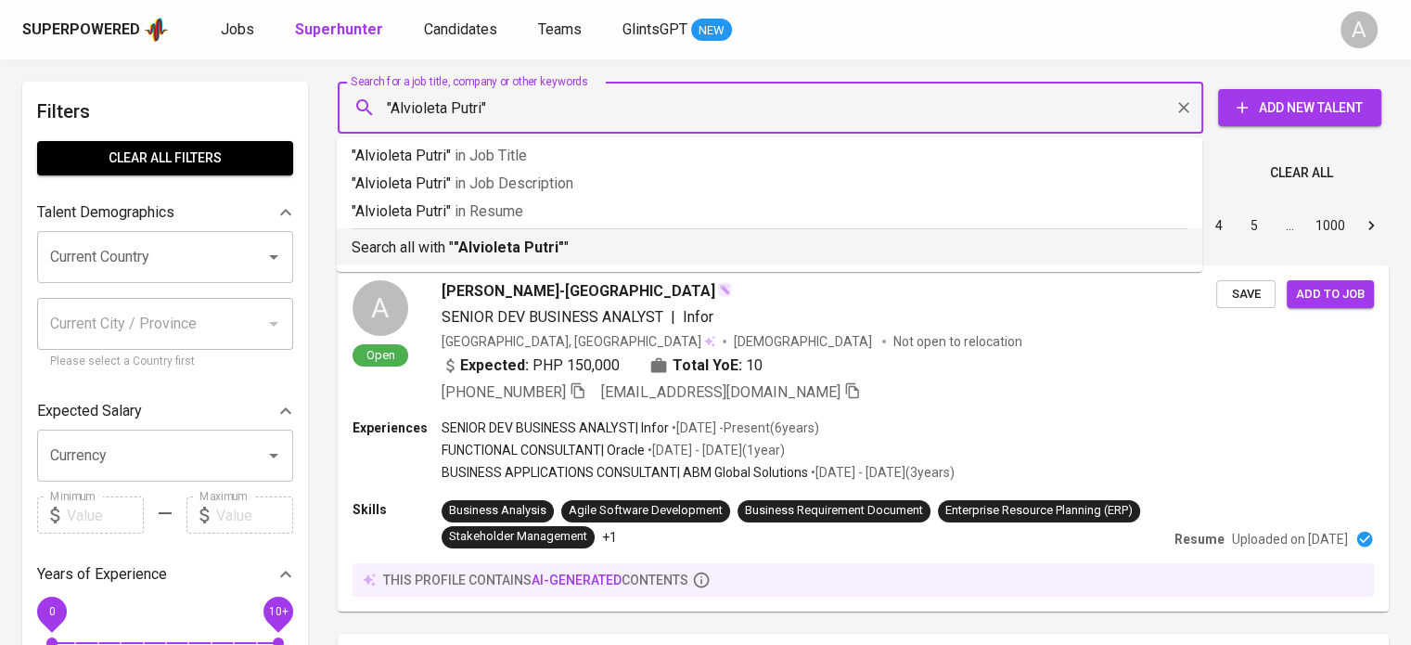
click at [626, 259] on li "Search all with " "Alvioleta Putri" "" at bounding box center [770, 246] width 866 height 36
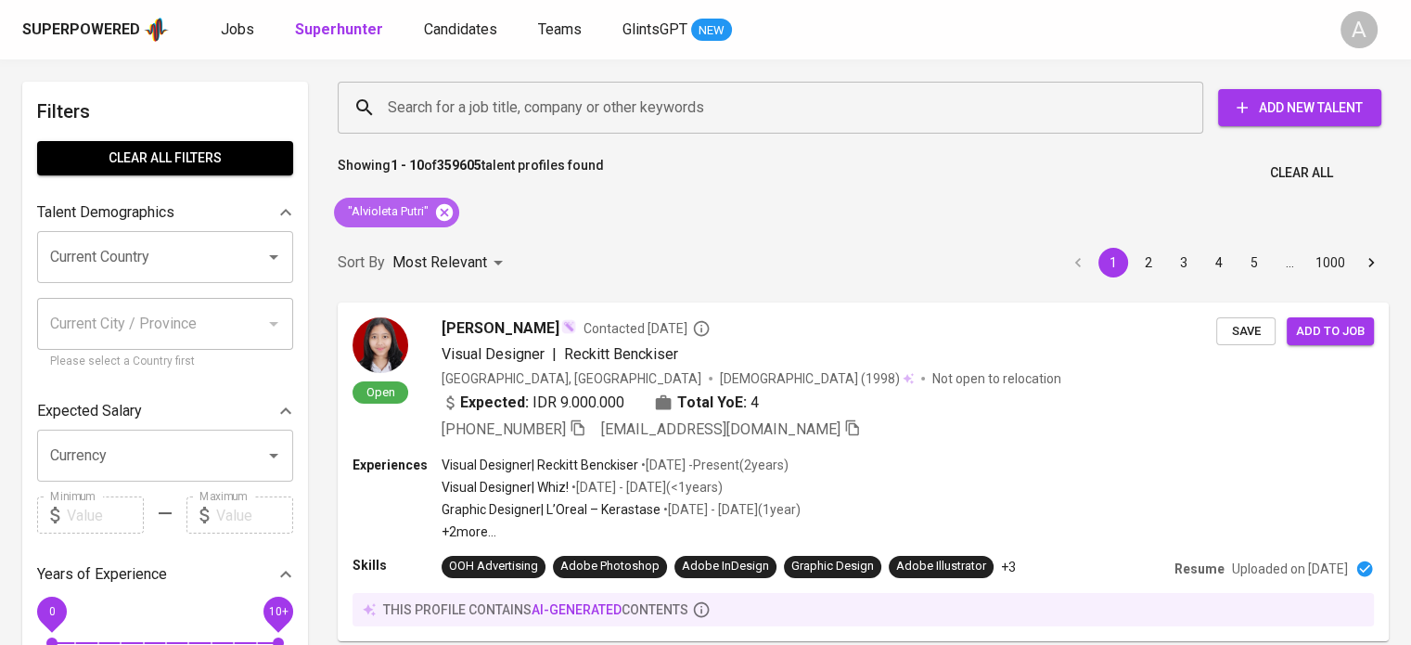
click at [442, 213] on icon at bounding box center [444, 211] width 17 height 17
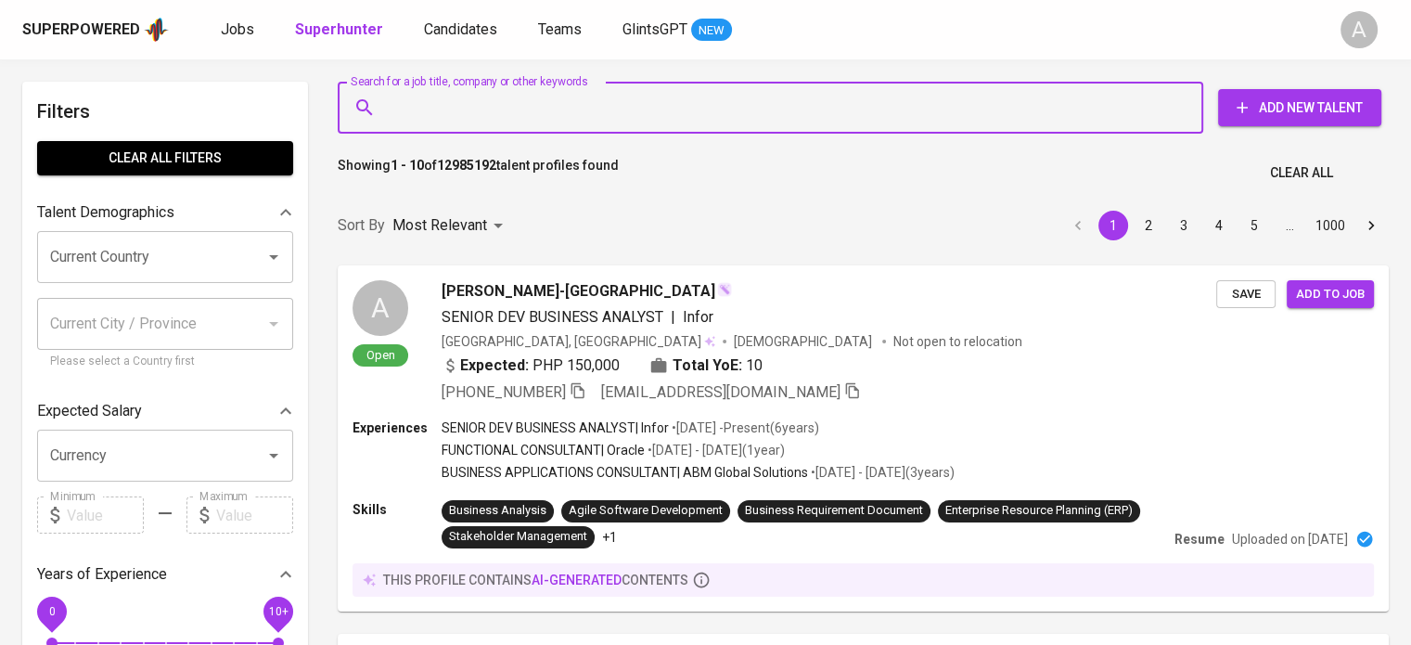
click at [531, 114] on input "Search for a job title, company or other keywords" at bounding box center [775, 107] width 784 height 35
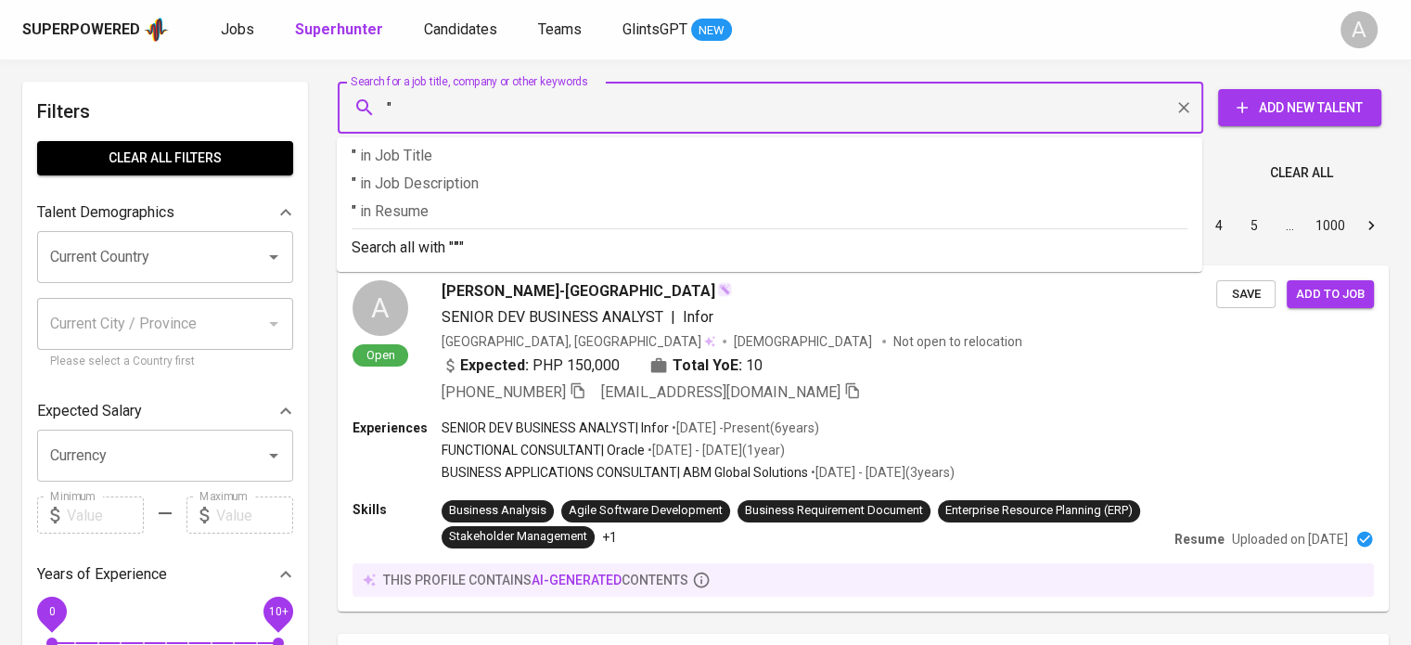
paste input "Alvioleta Putri"
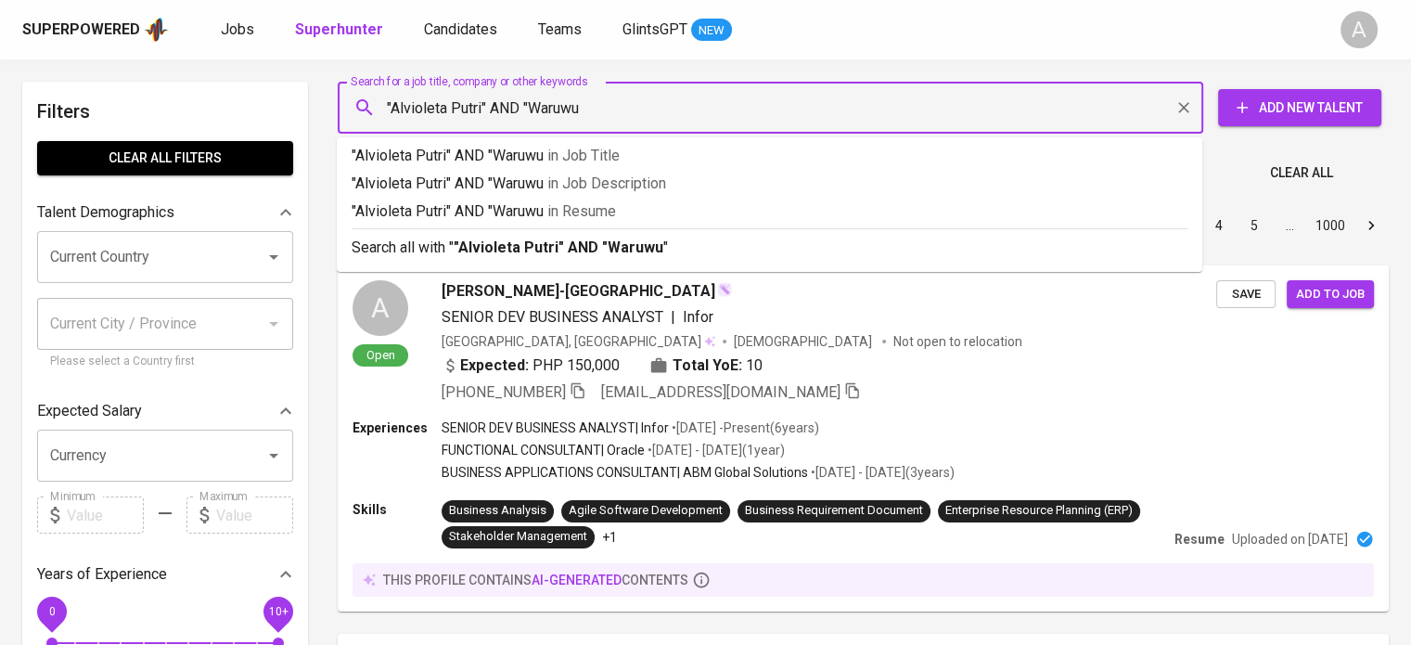
type input ""Alvioleta Putri" AND "Waruwu""
click at [620, 262] on li "Search all with " "Alvioleta Putri" AND "Waruwu" "" at bounding box center [770, 246] width 866 height 36
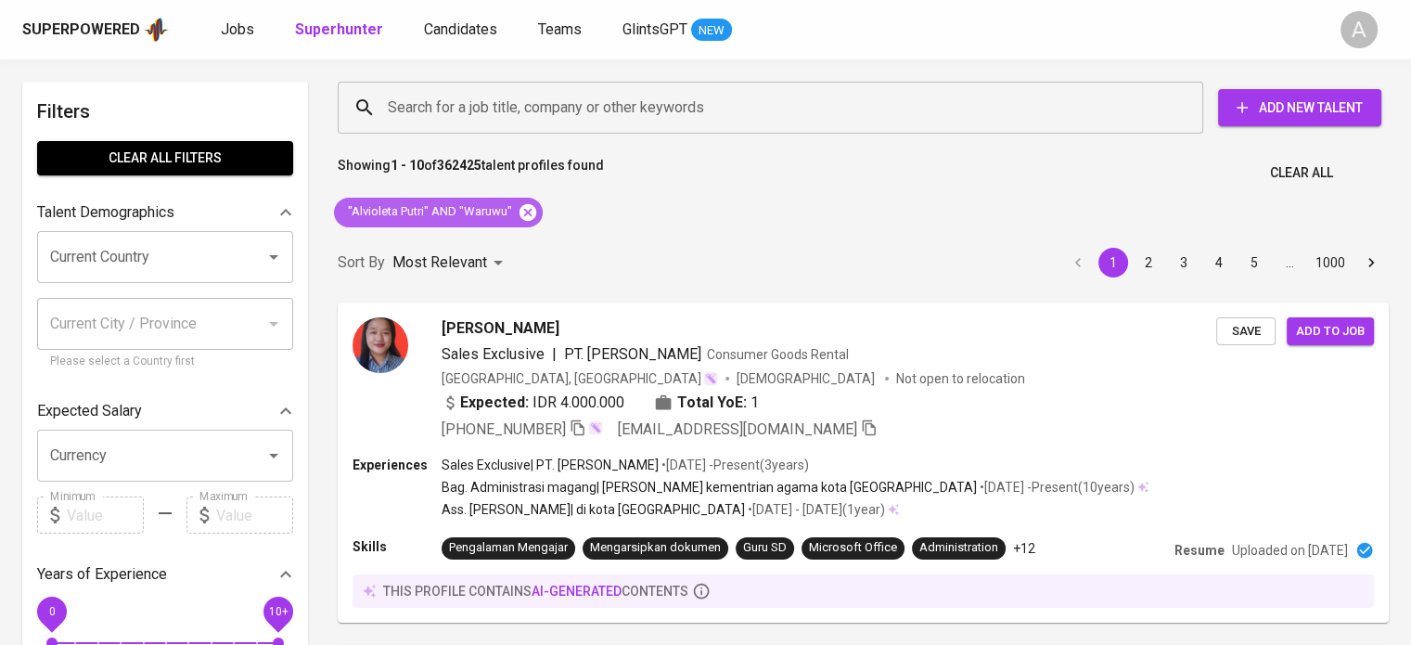
click at [526, 212] on icon at bounding box center [528, 212] width 20 height 20
click at [559, 110] on input "Search for a job title, company or other keywords" at bounding box center [775, 107] width 784 height 35
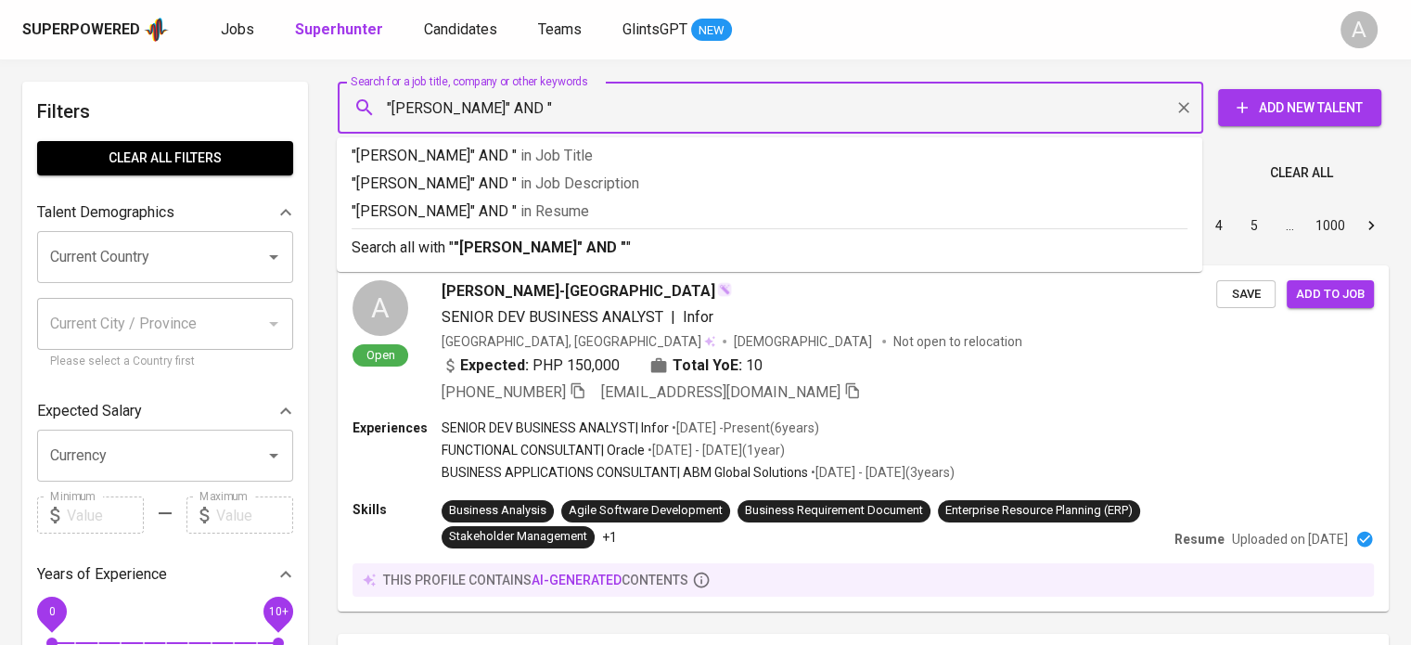
paste input "taffarelal05@gmail.com"
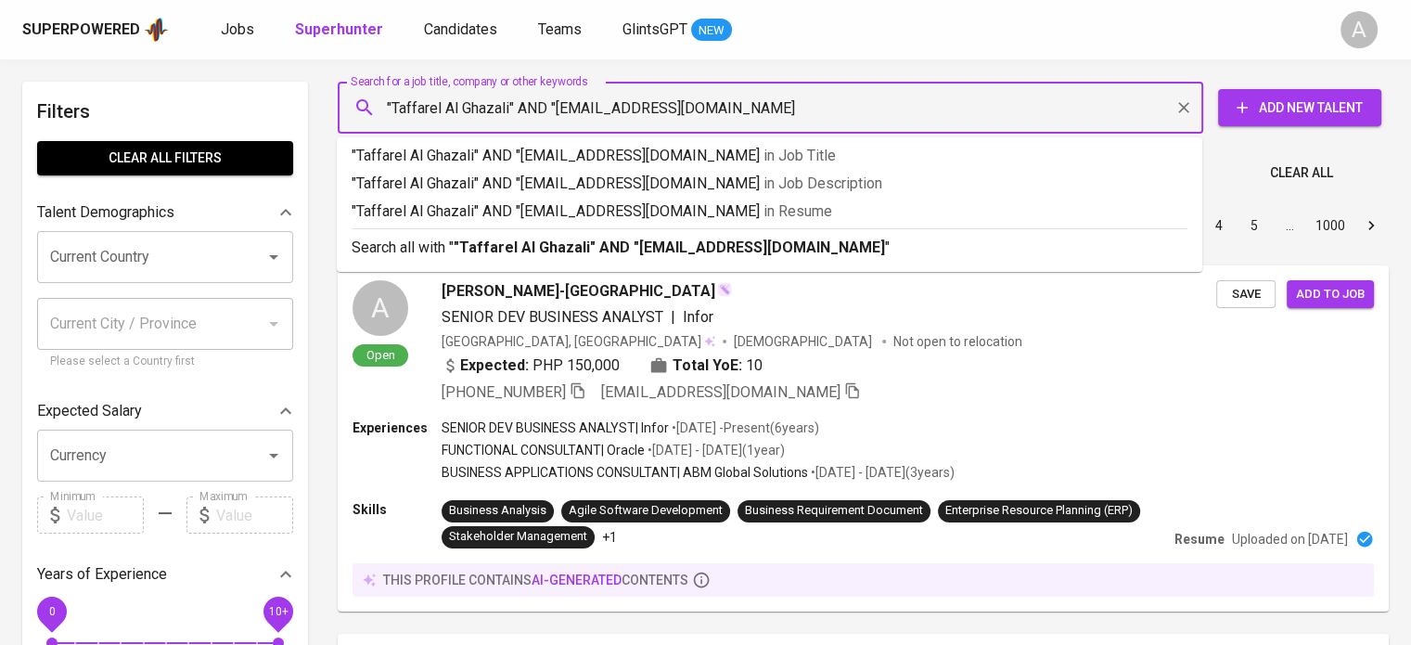
type input ""Taffarel Al Ghazali" AND "taffarelal05@gmail.com""
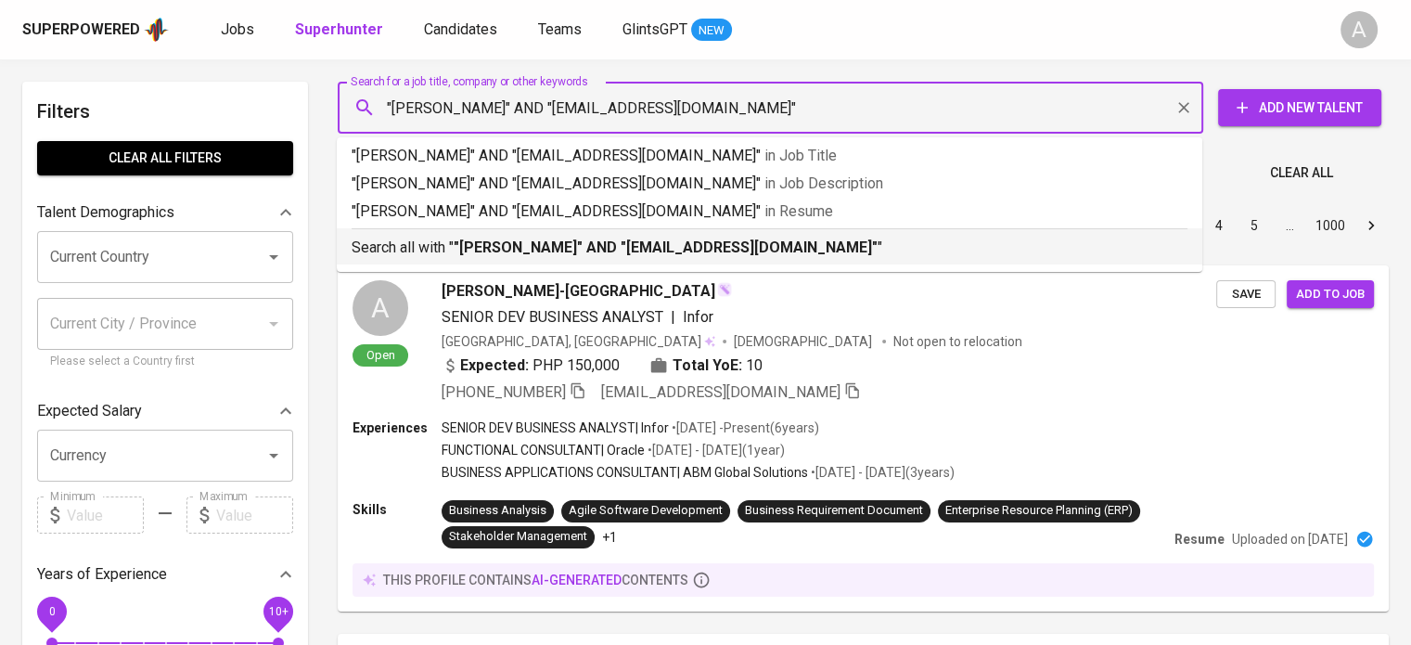
click at [894, 249] on p "Search all with " "Taffarel Al Ghazali" AND "taffarelal05@gmail.com" "" at bounding box center [770, 248] width 836 height 22
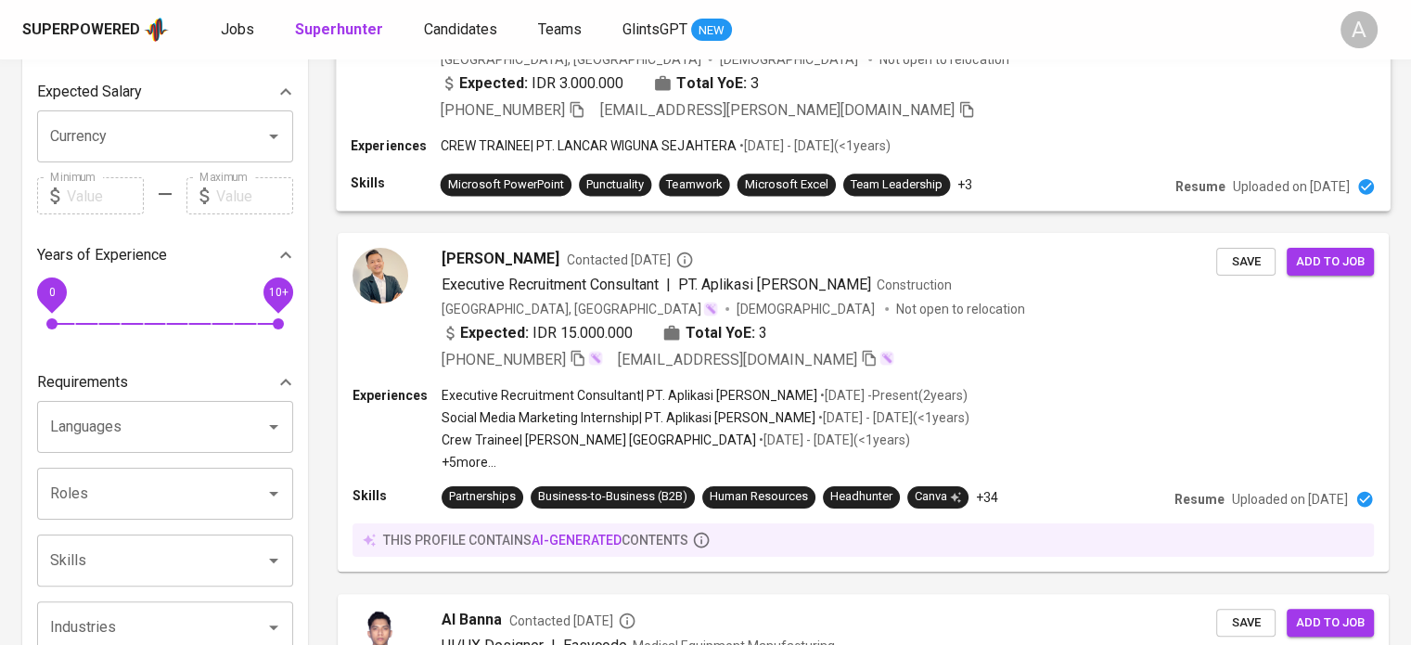
scroll to position [327, 0]
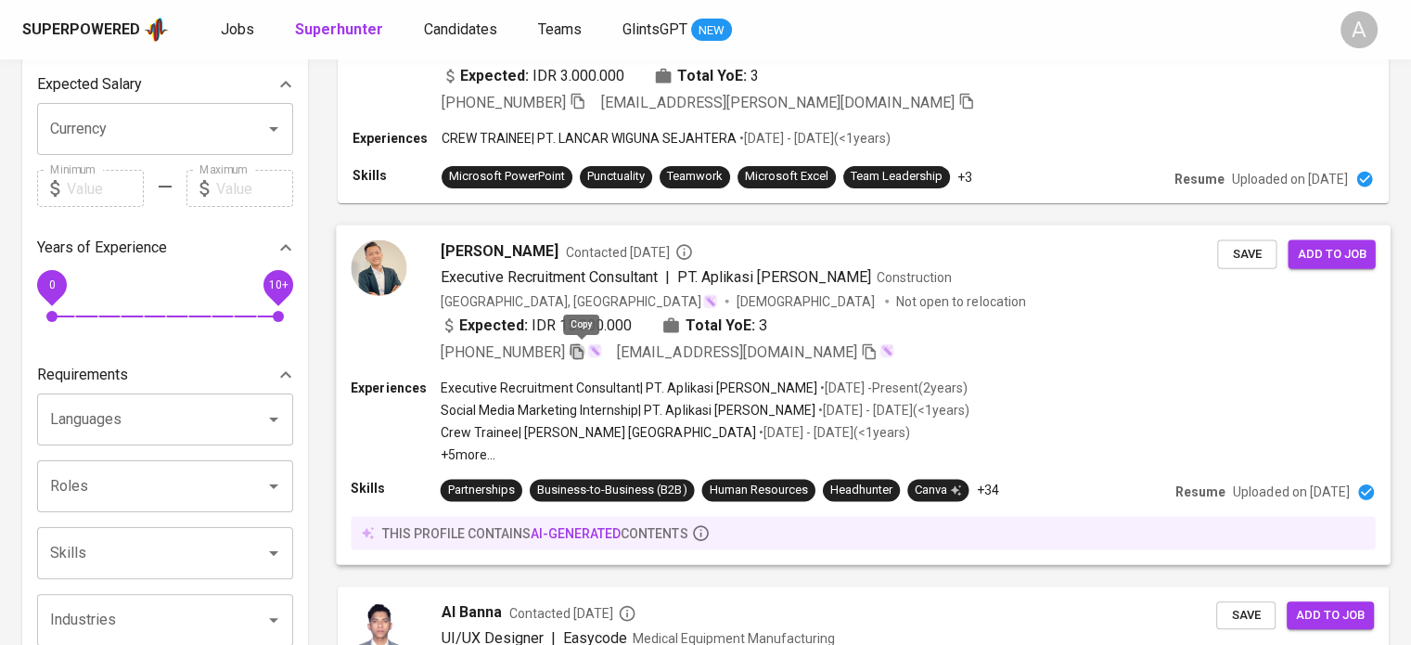
click at [575, 352] on icon "button" at bounding box center [577, 351] width 13 height 16
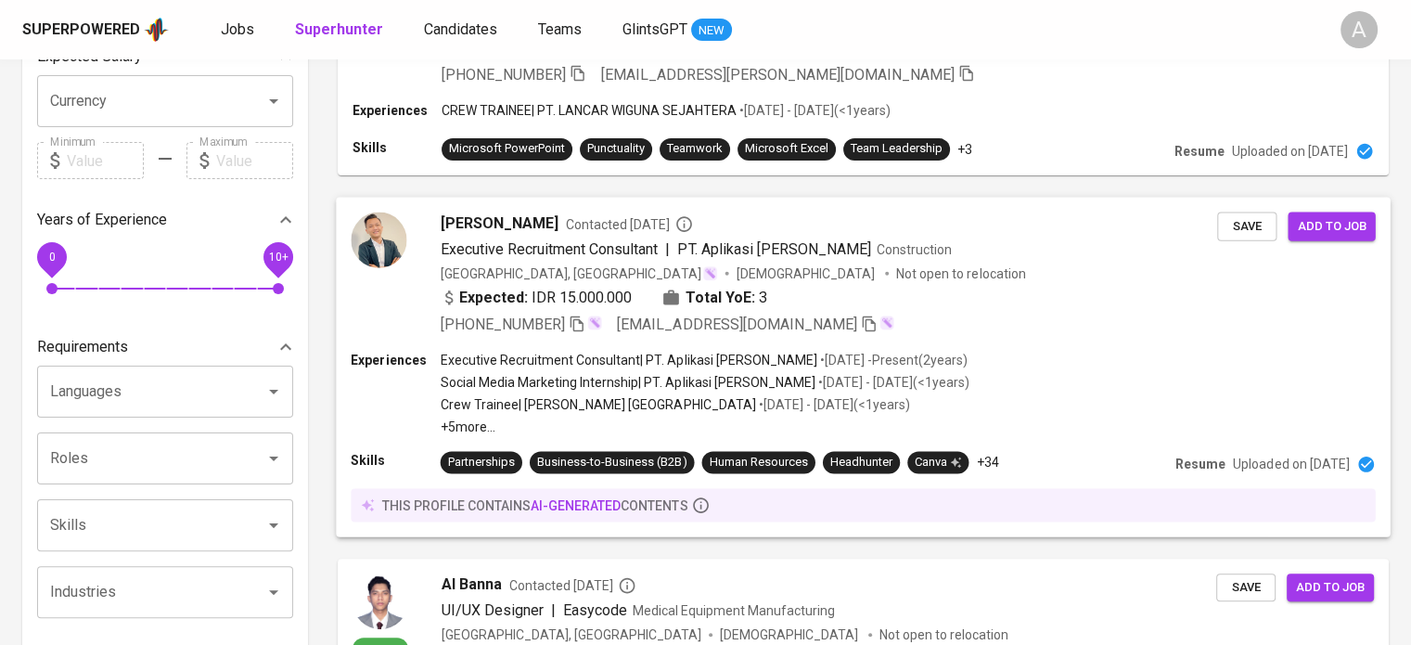
scroll to position [0, 0]
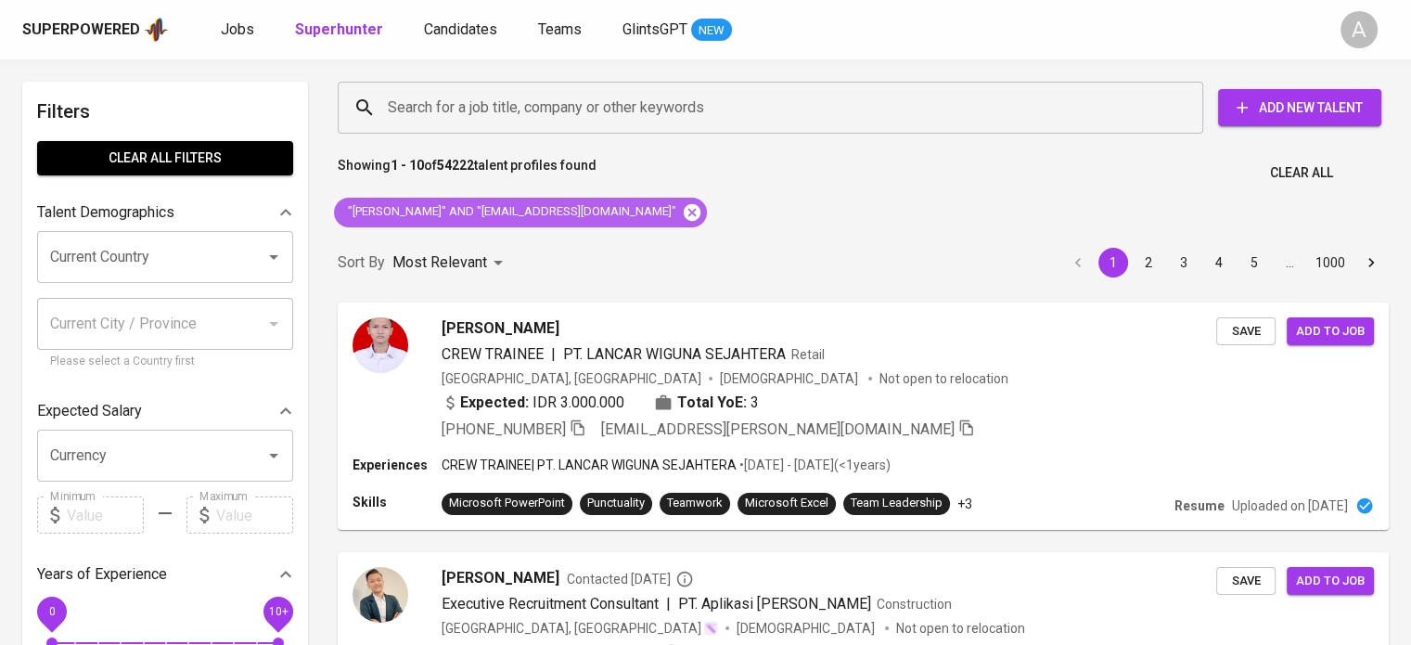
click at [684, 210] on icon at bounding box center [692, 211] width 17 height 17
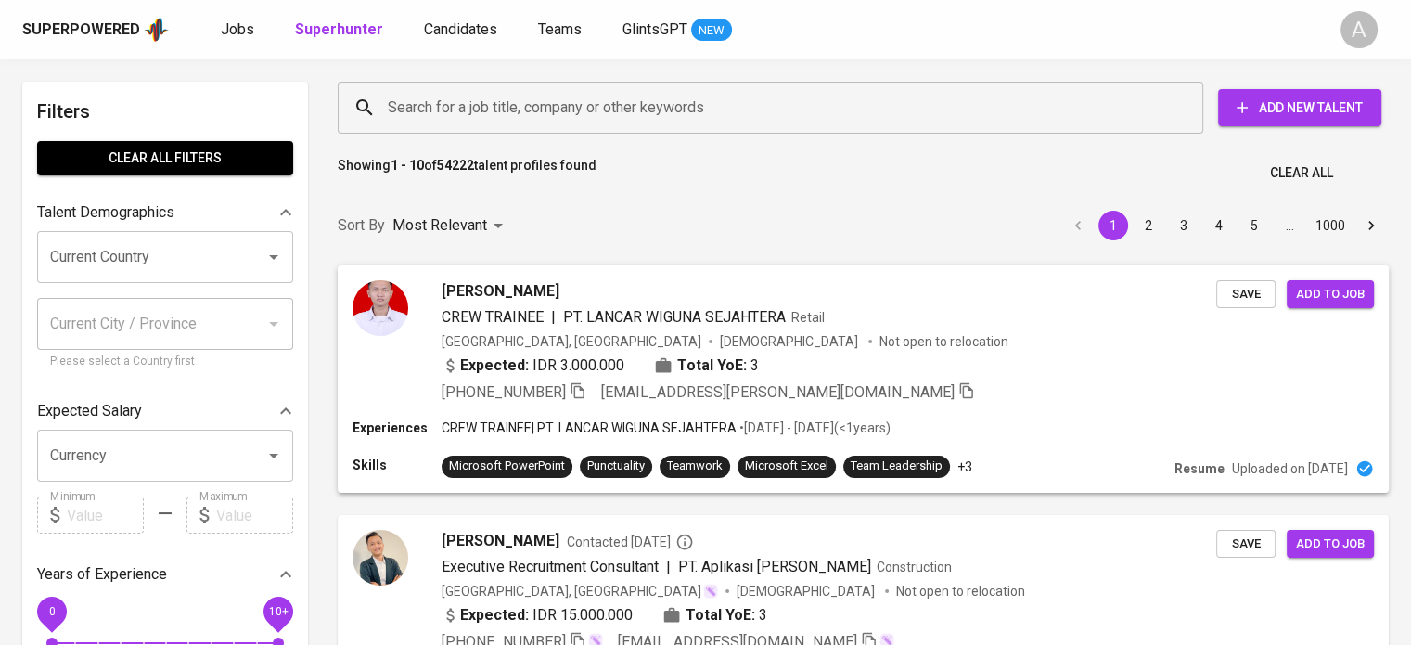
click at [631, 119] on input "Search for a job title, company or other keywords" at bounding box center [775, 107] width 784 height 35
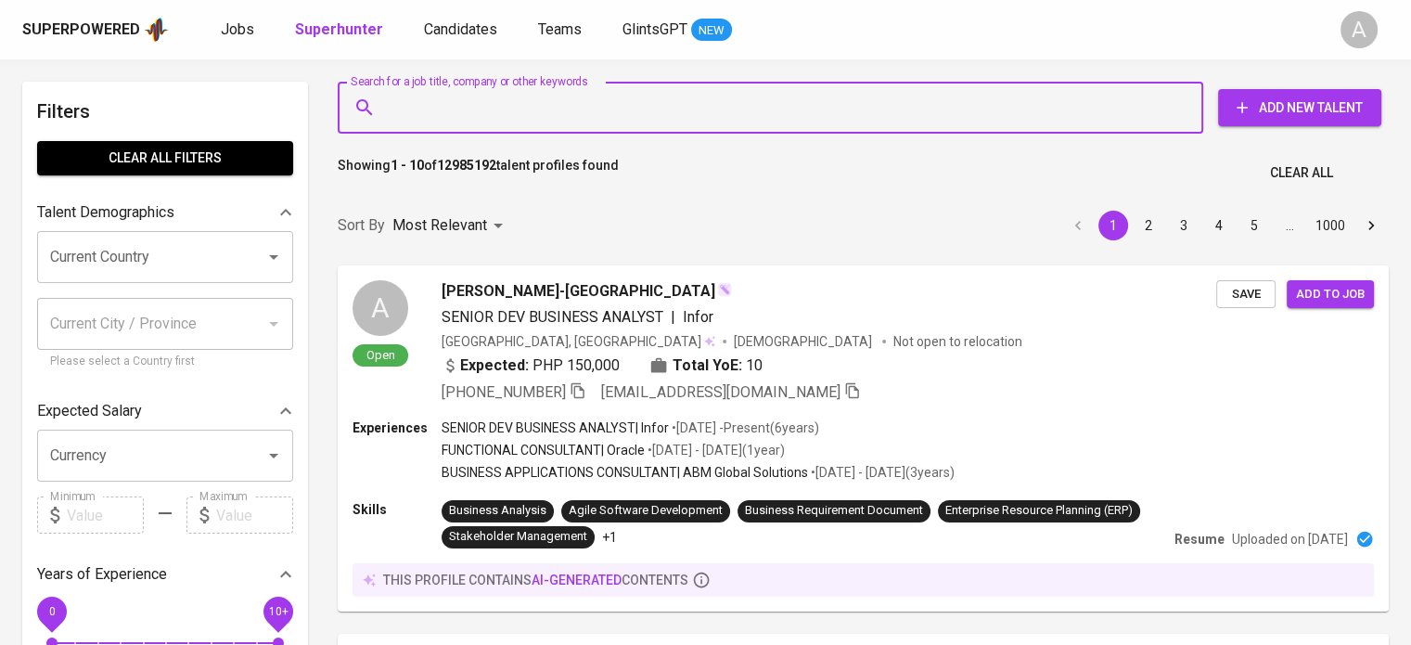
click at [620, 114] on input "Search for a job title, company or other keywords" at bounding box center [775, 107] width 784 height 35
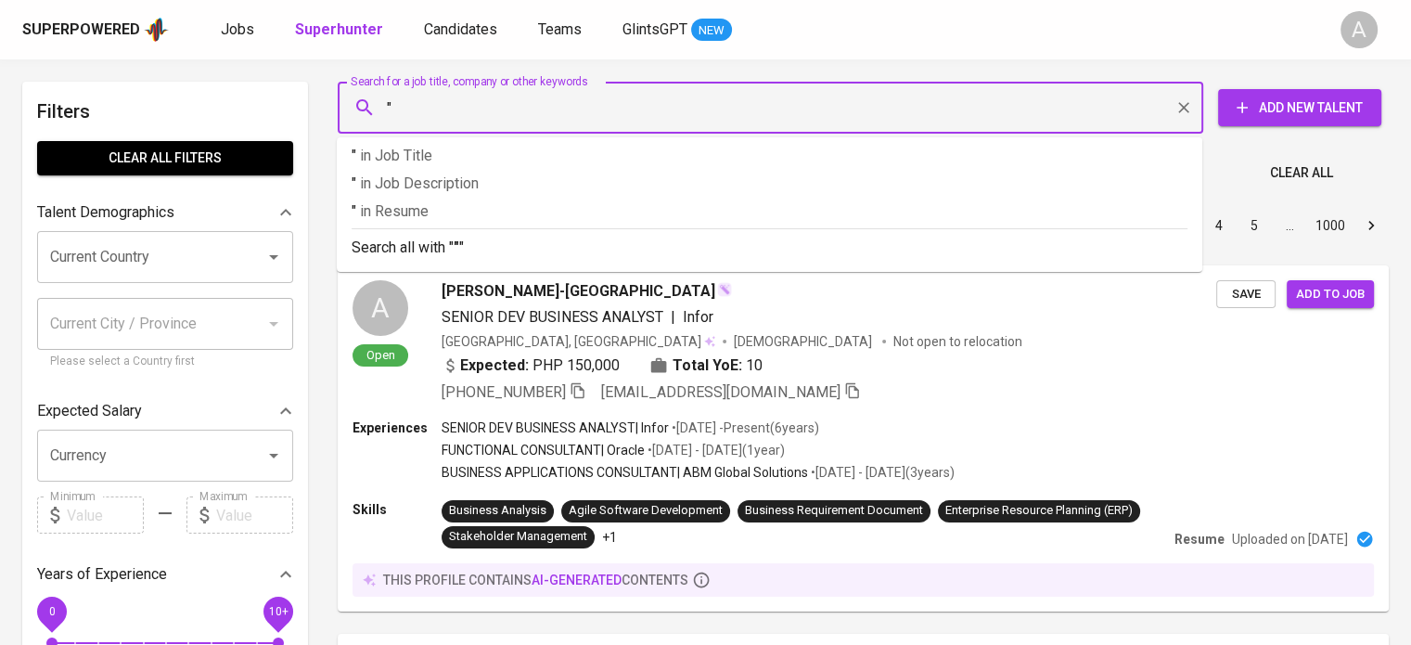
paste input "Fayzahra Nadila (She/Her)"
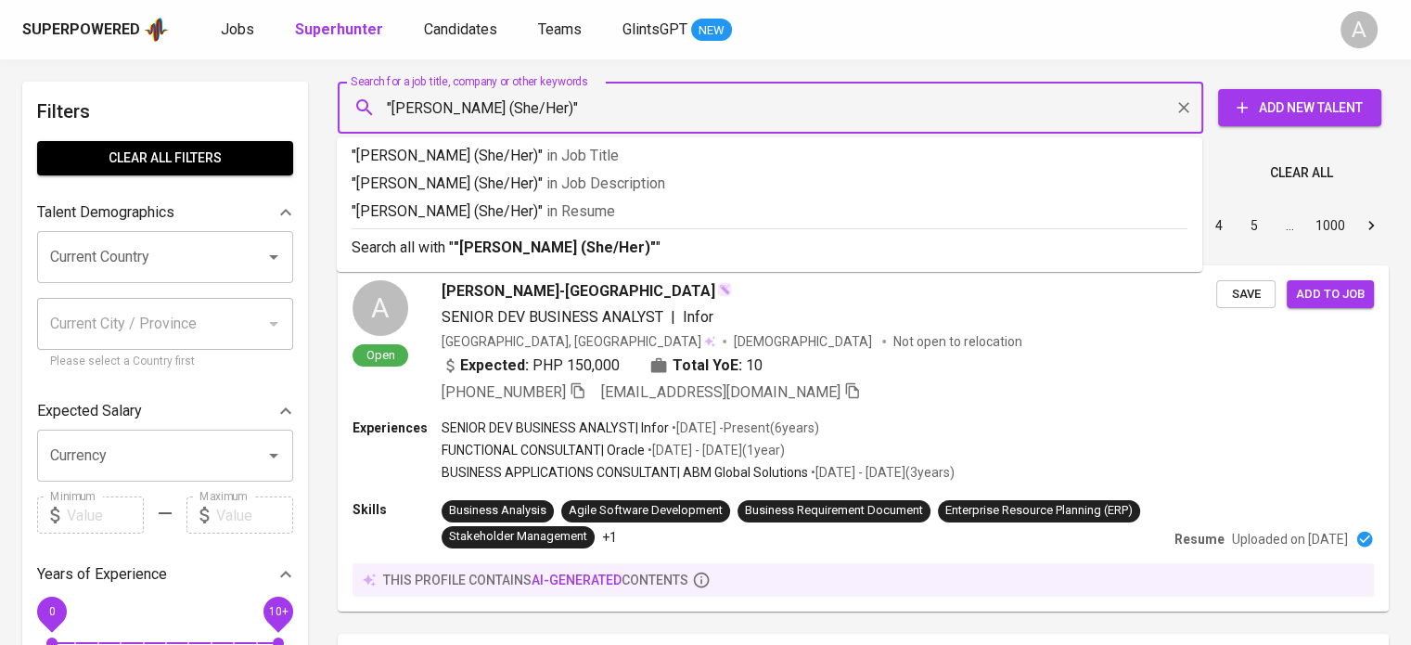
click at [564, 108] on input ""Fayzahra Nadila (She/Her)"" at bounding box center [775, 107] width 784 height 35
click at [494, 109] on input ""Fayzahra Nadila (She/Her)"" at bounding box center [775, 107] width 784 height 35
type input ""Fayzahra Nadila""
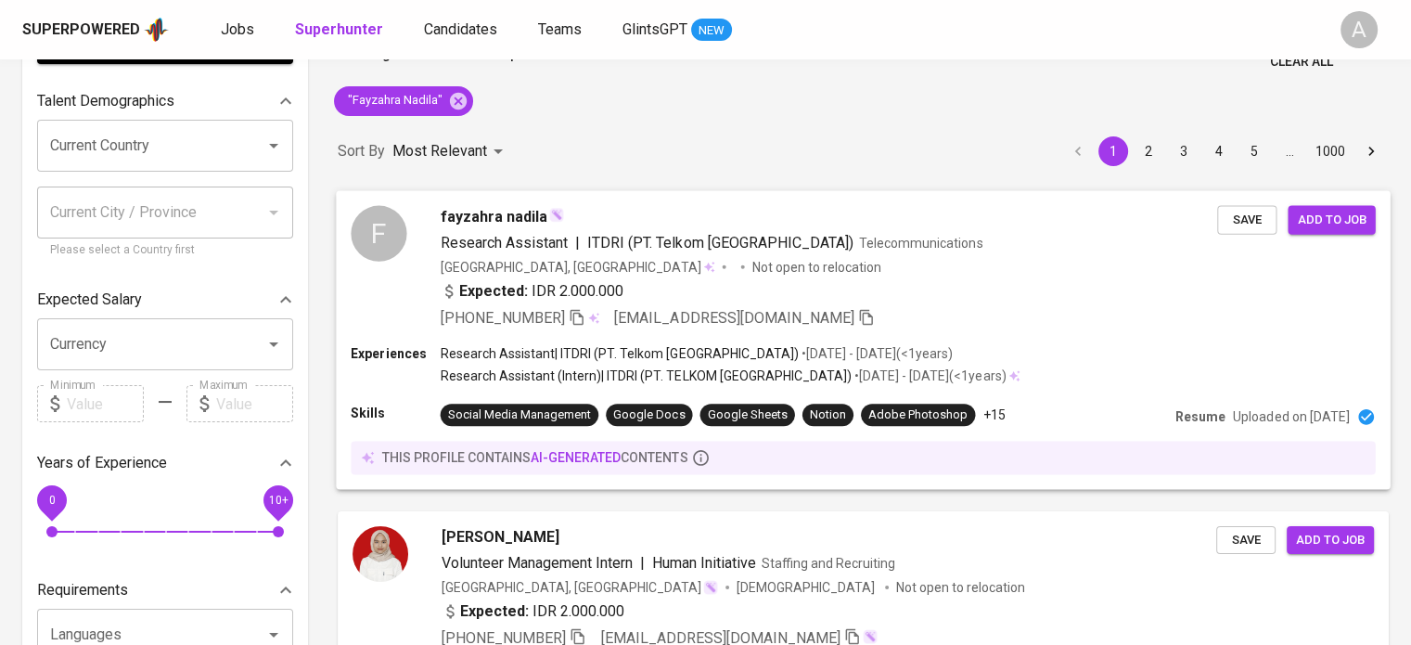
scroll to position [110, 0]
click at [577, 320] on icon "button" at bounding box center [577, 318] width 13 height 16
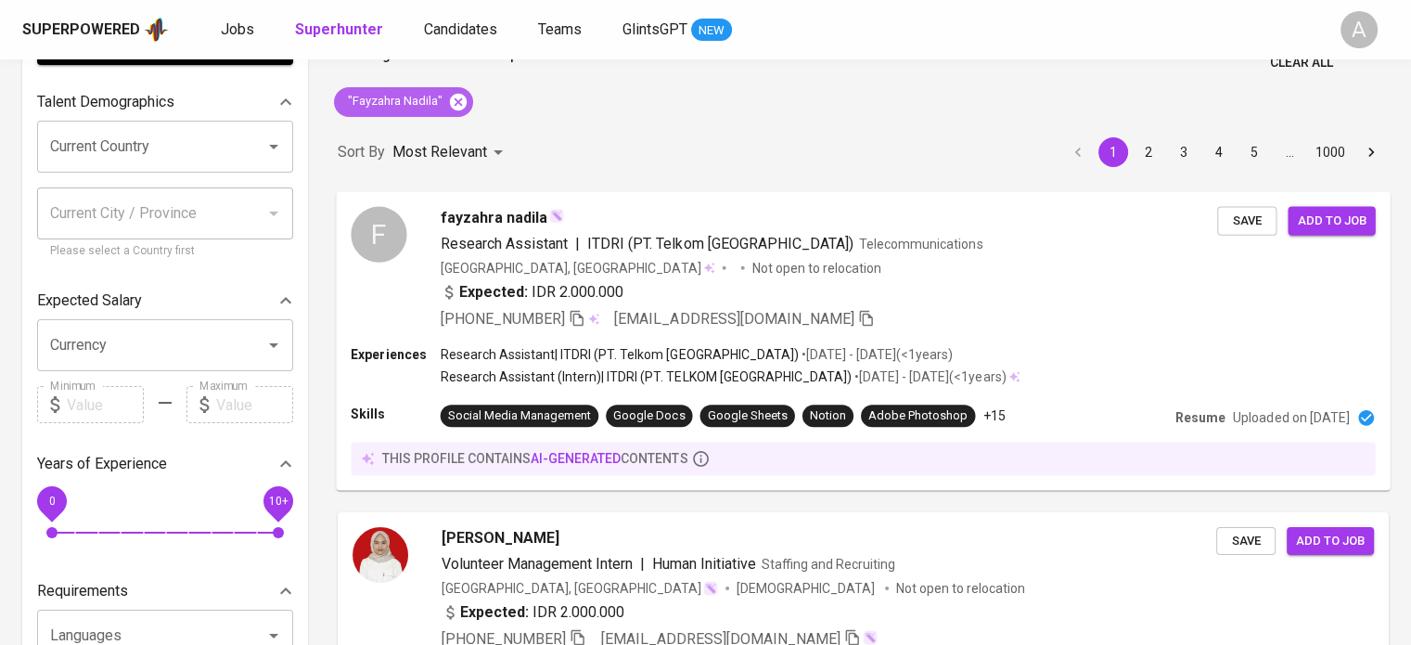
click at [469, 98] on div ""Fayzahra Nadila"" at bounding box center [403, 102] width 139 height 30
click at [465, 98] on icon at bounding box center [458, 102] width 20 height 20
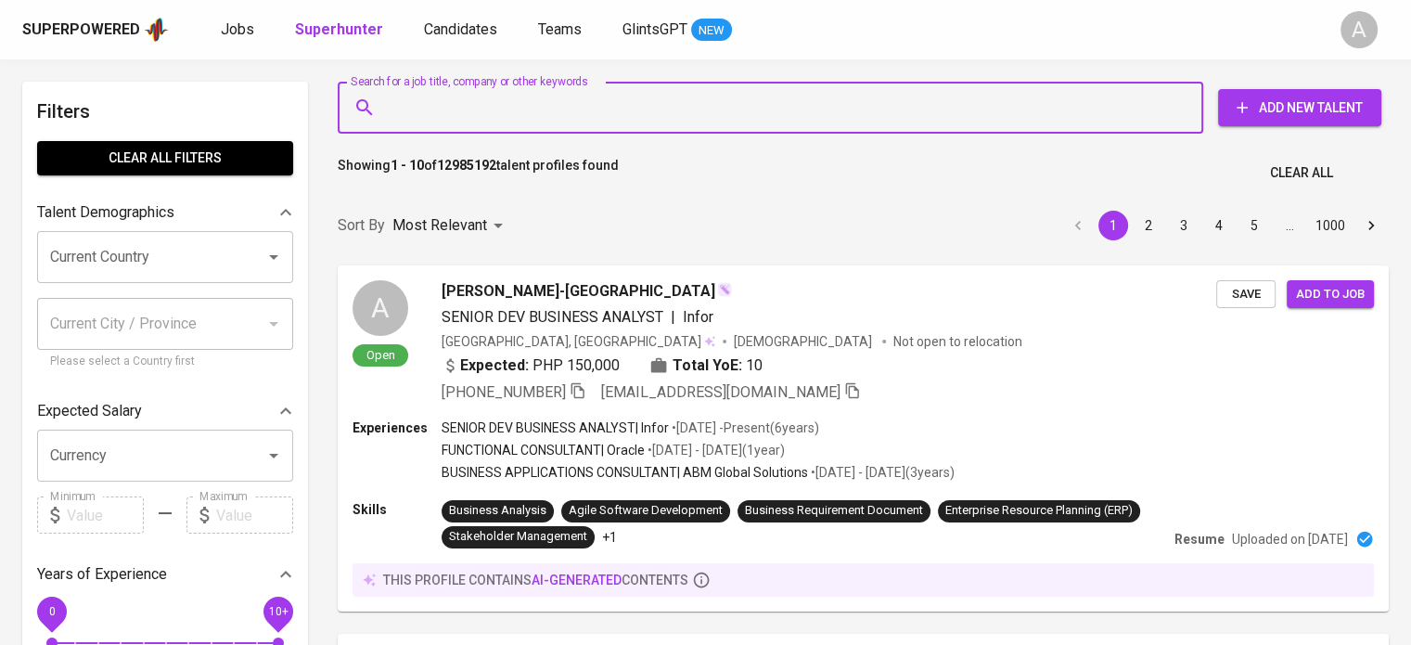
click at [460, 108] on input "Search for a job title, company or other keywords" at bounding box center [775, 107] width 784 height 35
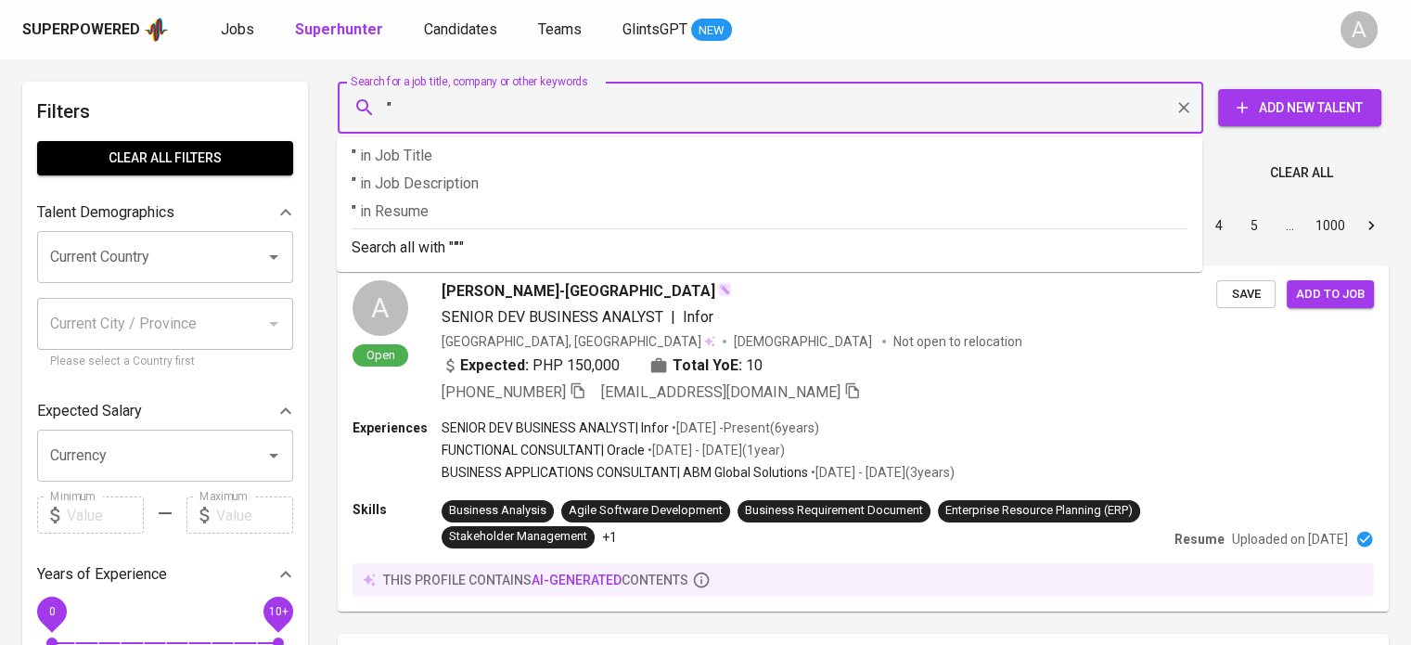
paste input "[EMAIL_ADDRESS][DOMAIN_NAME]"
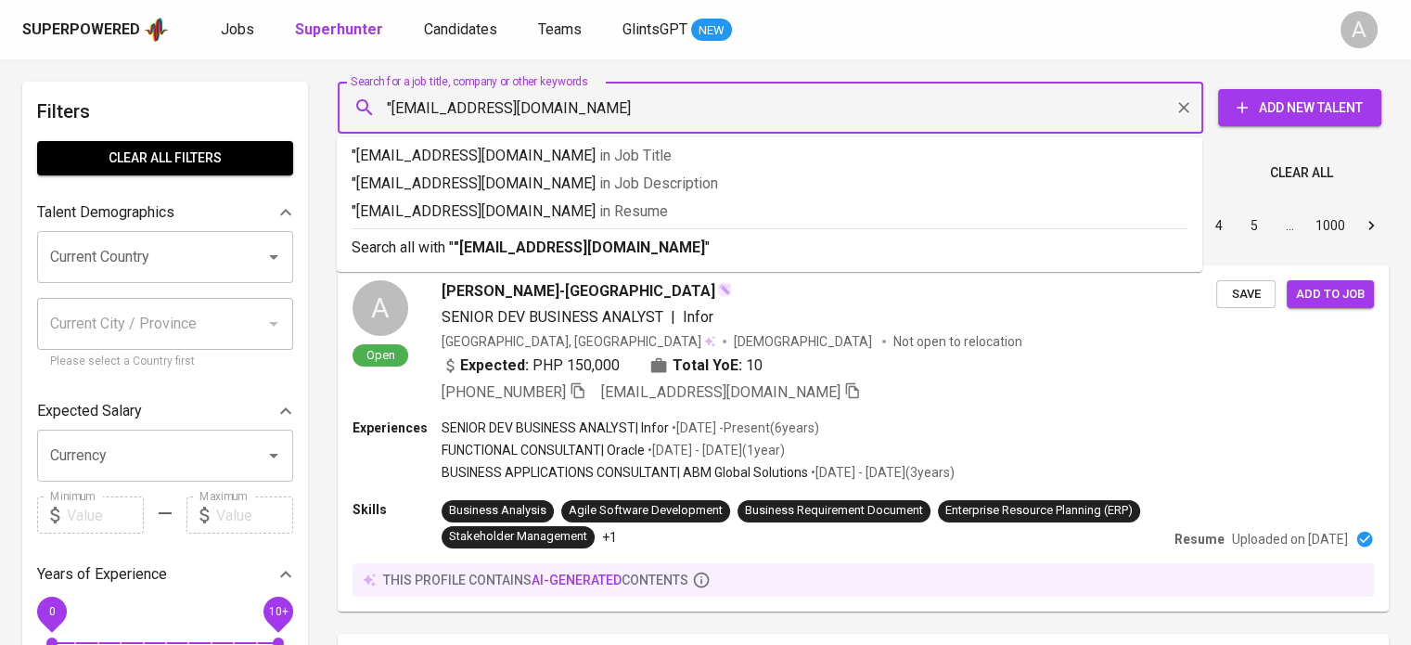
type input ""[EMAIL_ADDRESS][DOMAIN_NAME]""
click at [501, 244] on b ""[EMAIL_ADDRESS][DOMAIN_NAME]"" at bounding box center [582, 247] width 257 height 18
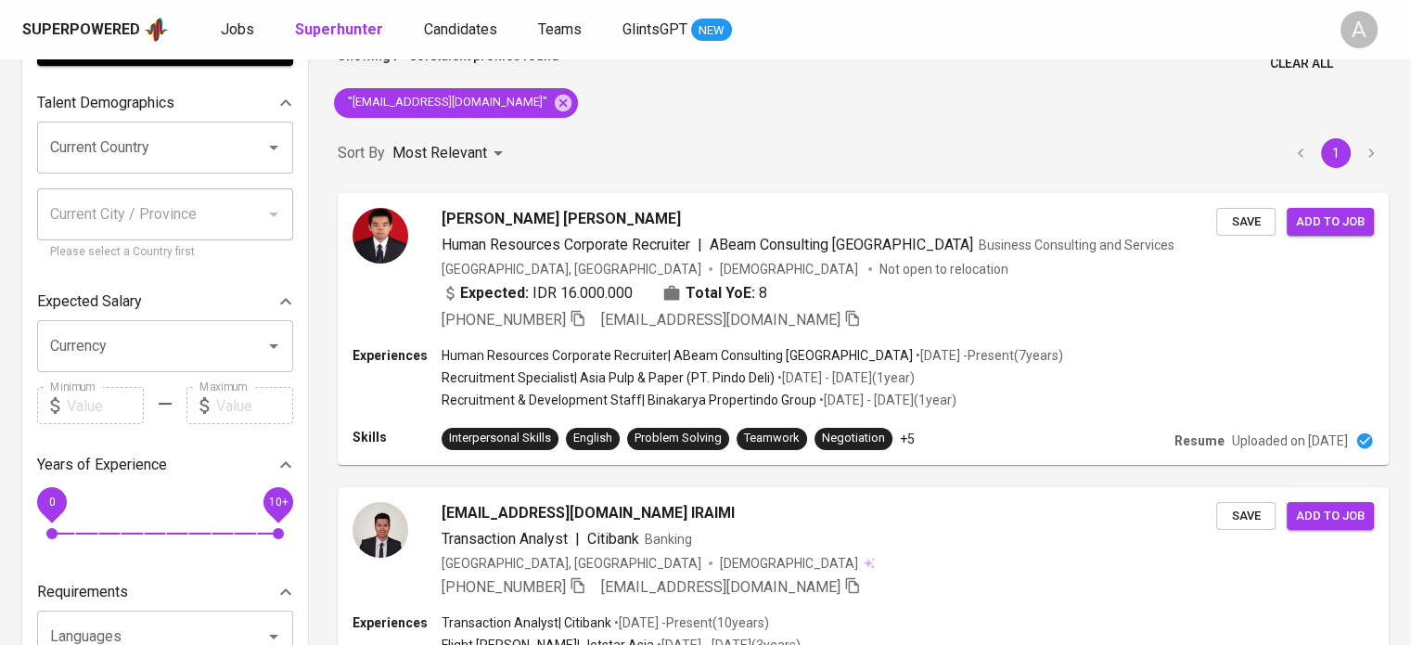
scroll to position [118, 0]
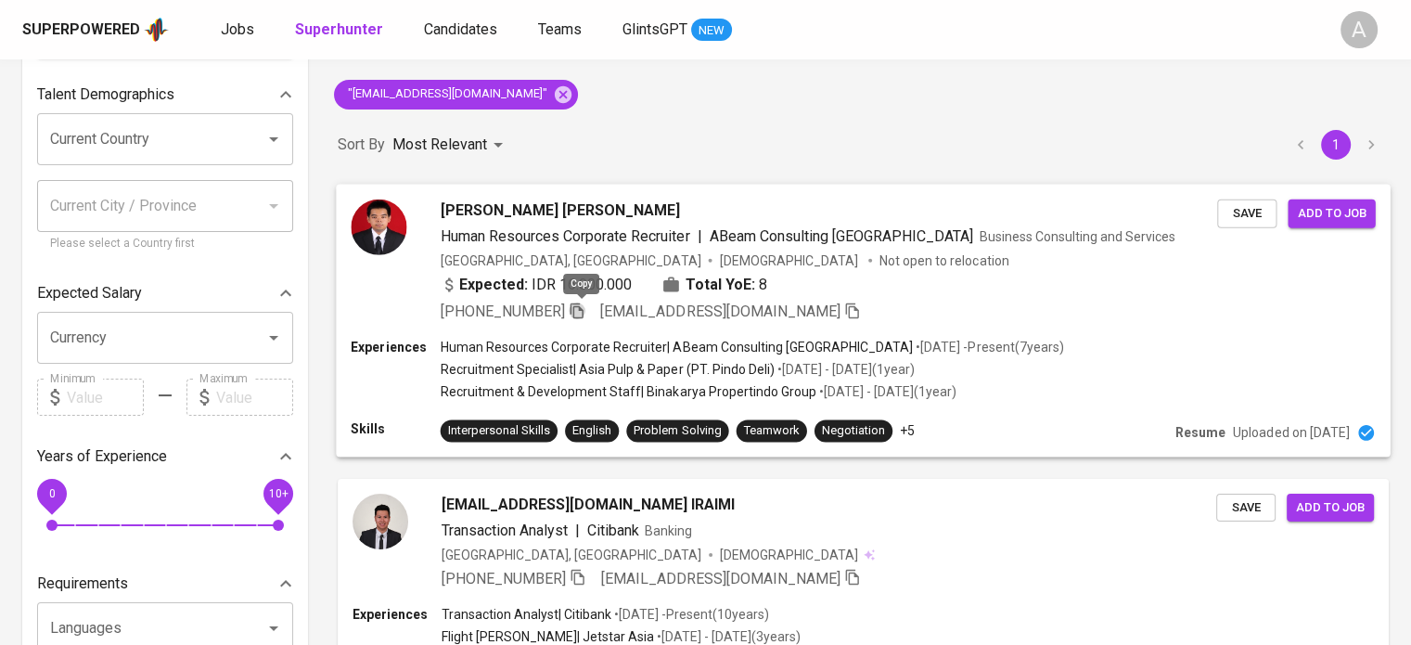
click at [580, 311] on icon "button" at bounding box center [577, 310] width 17 height 17
click at [555, 89] on icon at bounding box center [563, 93] width 17 height 17
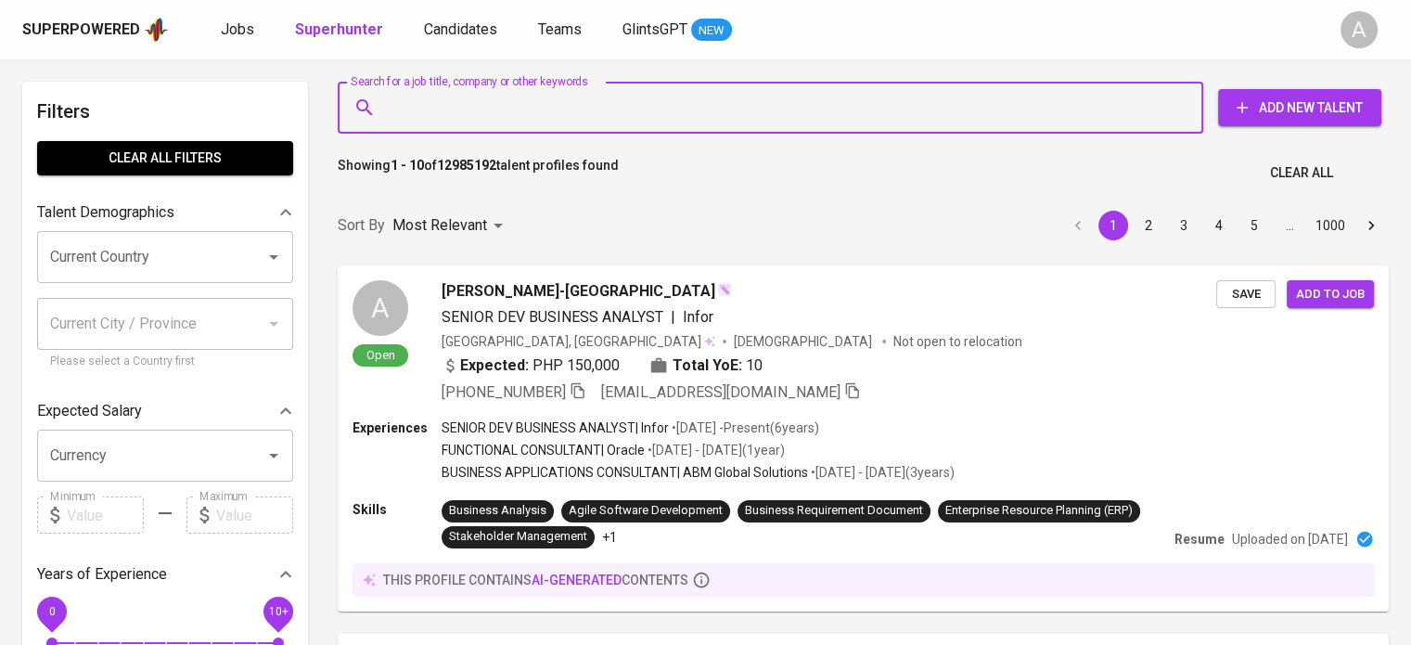
click at [657, 96] on input "Search for a job title, company or other keywords" at bounding box center [775, 107] width 784 height 35
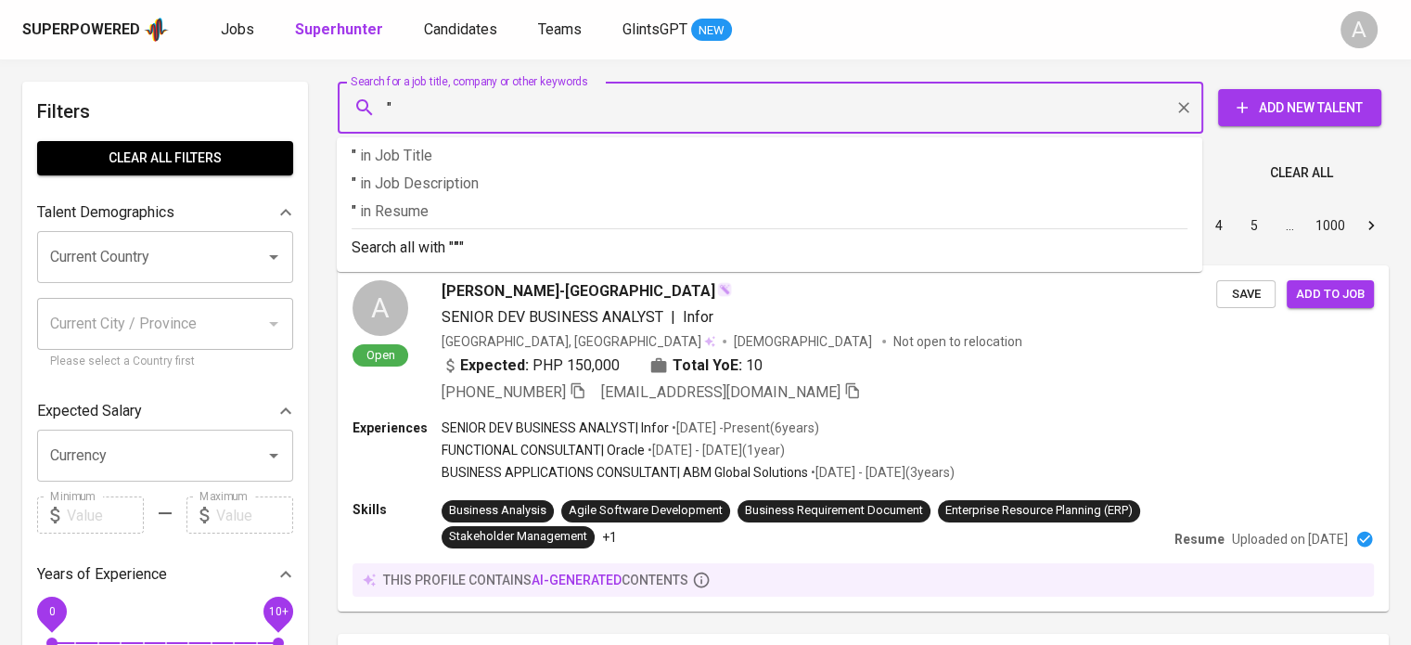
paste input "[PERSON_NAME]"
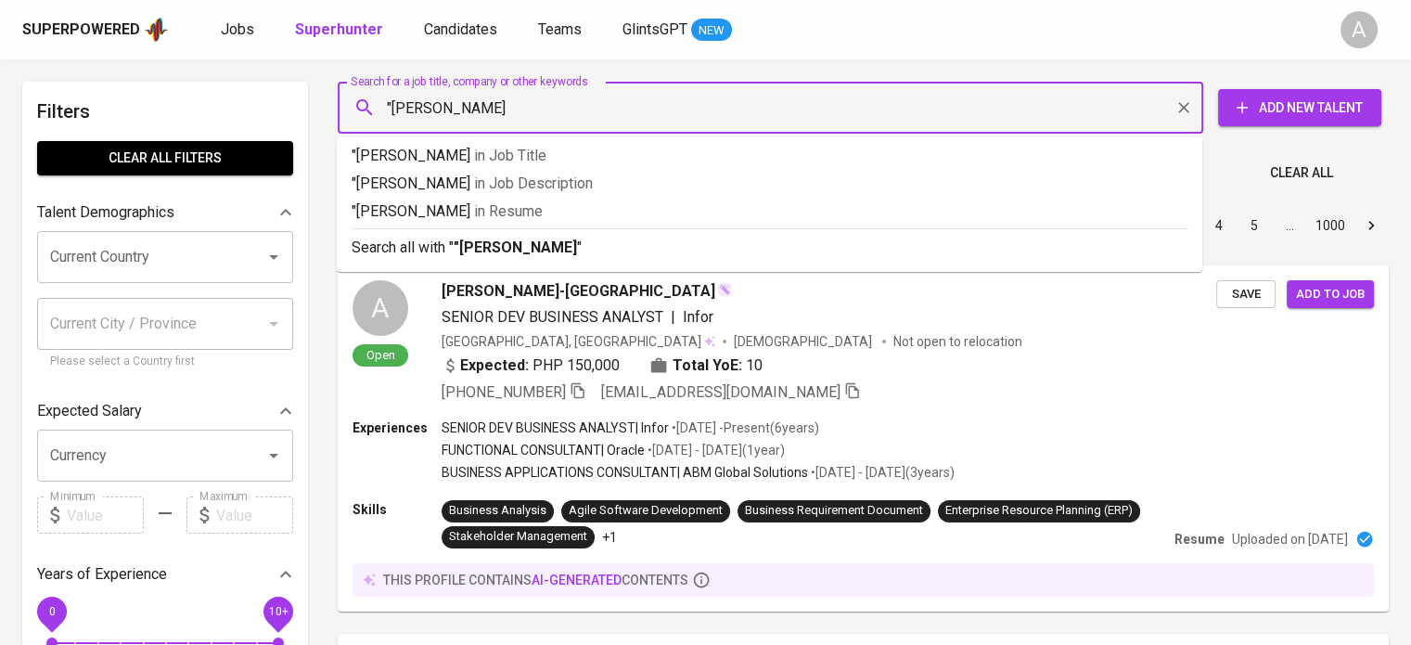
type input ""[PERSON_NAME]""
click at [637, 240] on p "Search all with " "[PERSON_NAME]" "" at bounding box center [770, 248] width 836 height 22
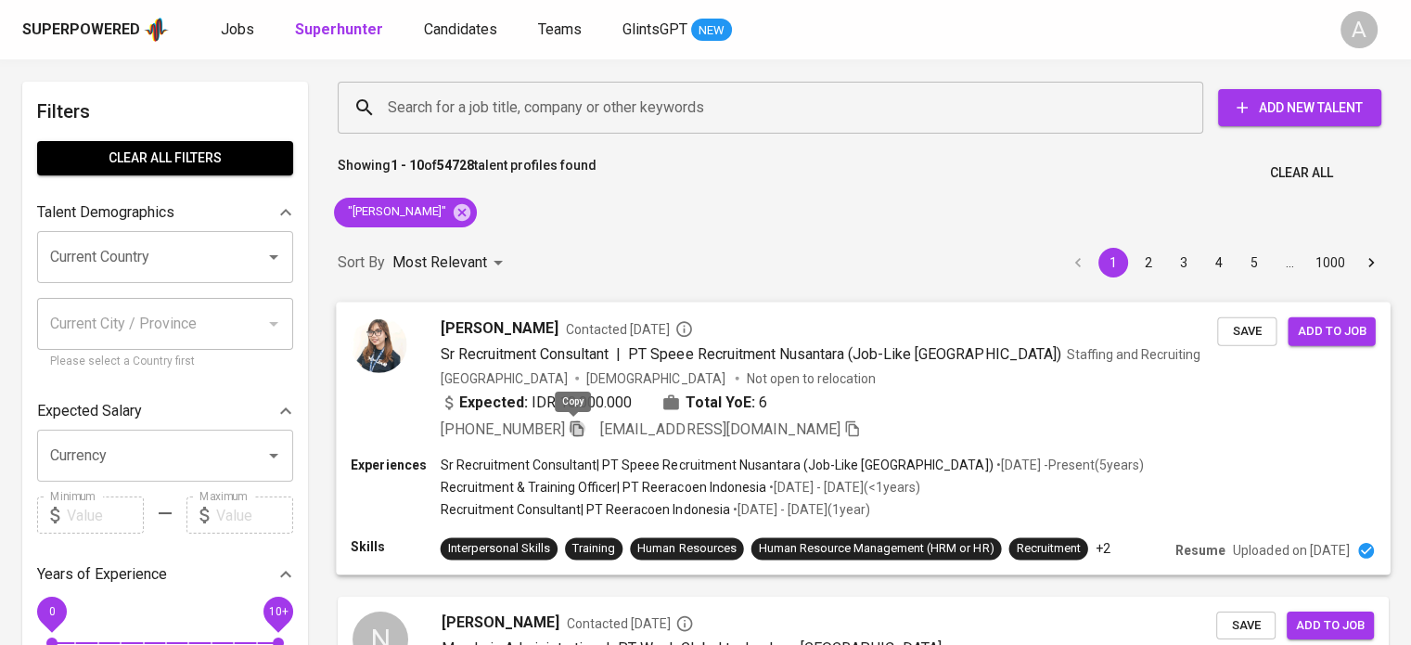
click at [579, 429] on icon "button" at bounding box center [577, 427] width 17 height 17
drag, startPoint x: 469, startPoint y: 216, endPoint x: 817, endPoint y: 642, distance: 549.4
click at [469, 216] on icon at bounding box center [462, 211] width 17 height 17
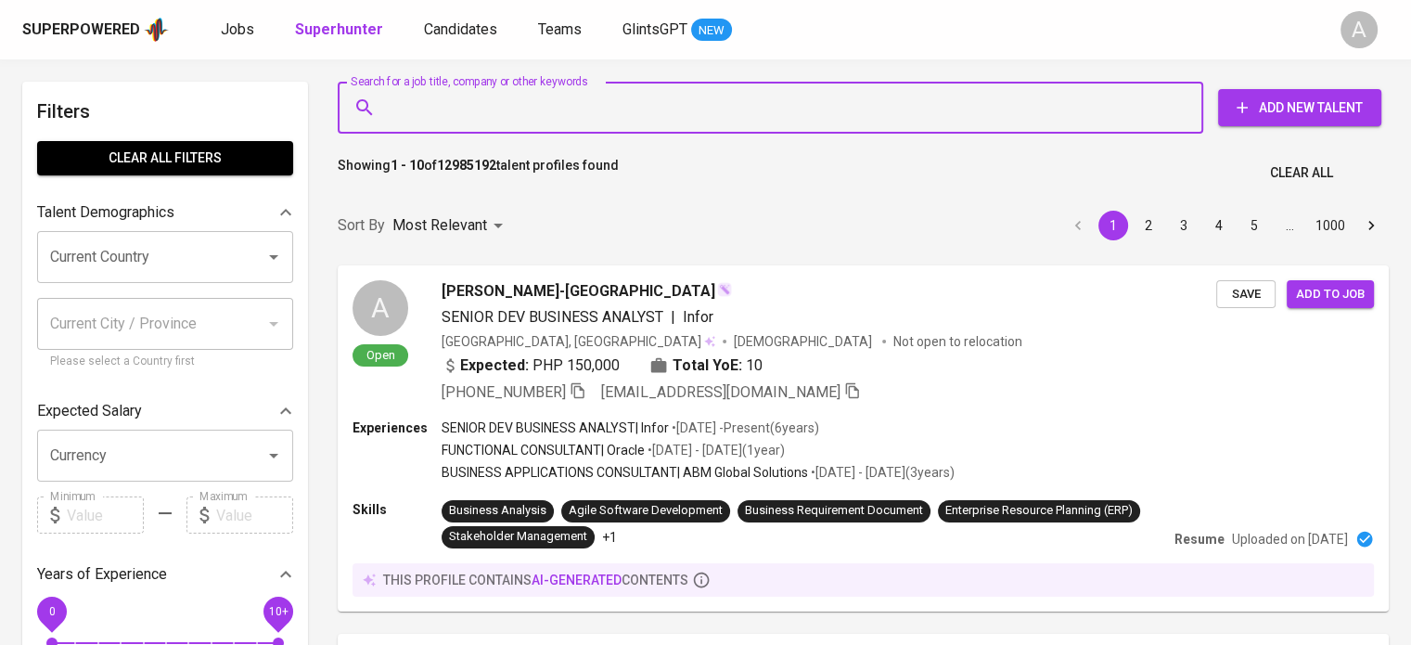
click at [638, 106] on input "Search for a job title, company or other keywords" at bounding box center [775, 107] width 784 height 35
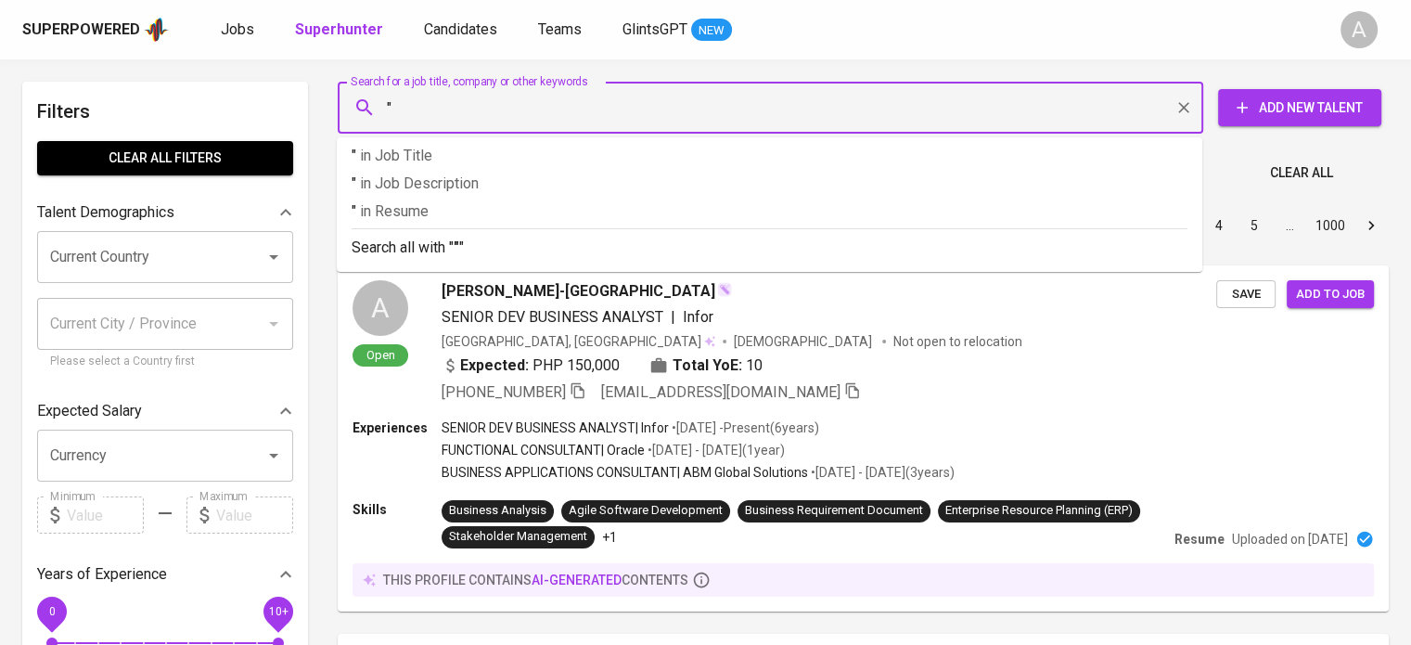
paste input "Abeam Consulting Indonesia"
paste input "maharanyoctavy@gmail.com"
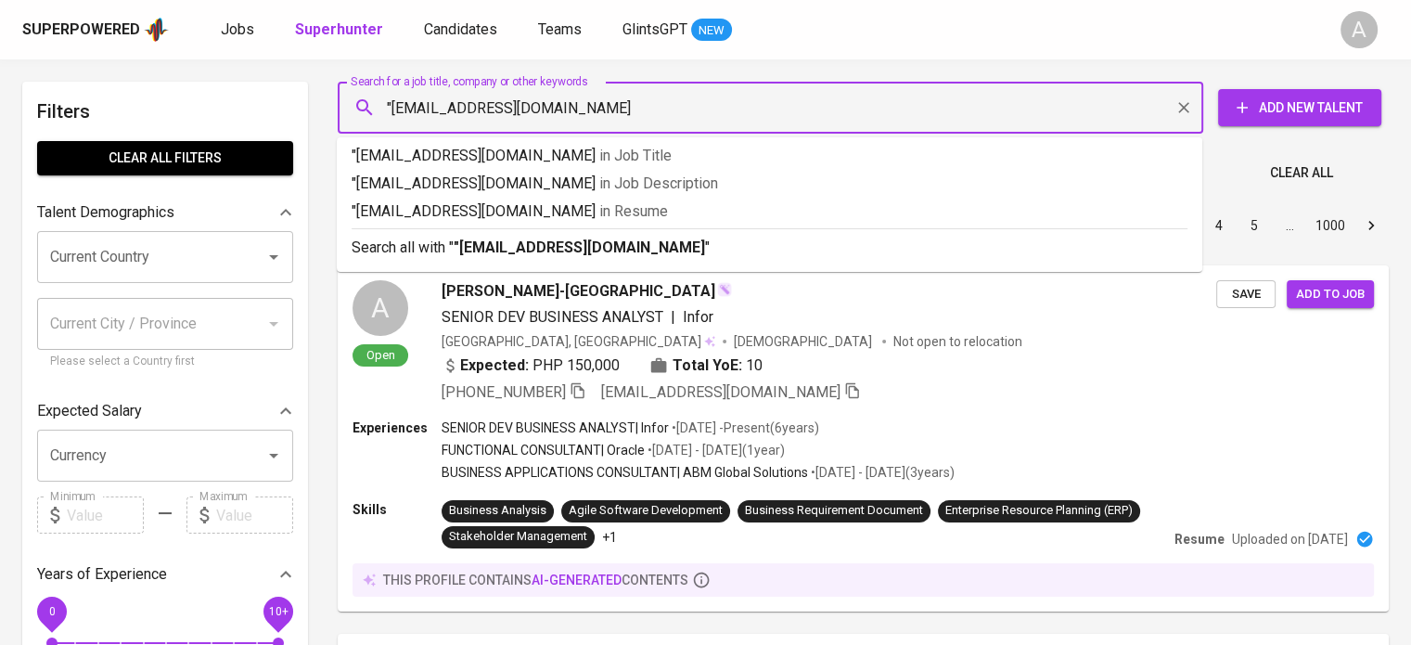
type input ""maharanyoctavy@gmail.com""
click at [785, 233] on div "Search all with " "maharanyoctavy@gmail.com" "" at bounding box center [770, 243] width 836 height 31
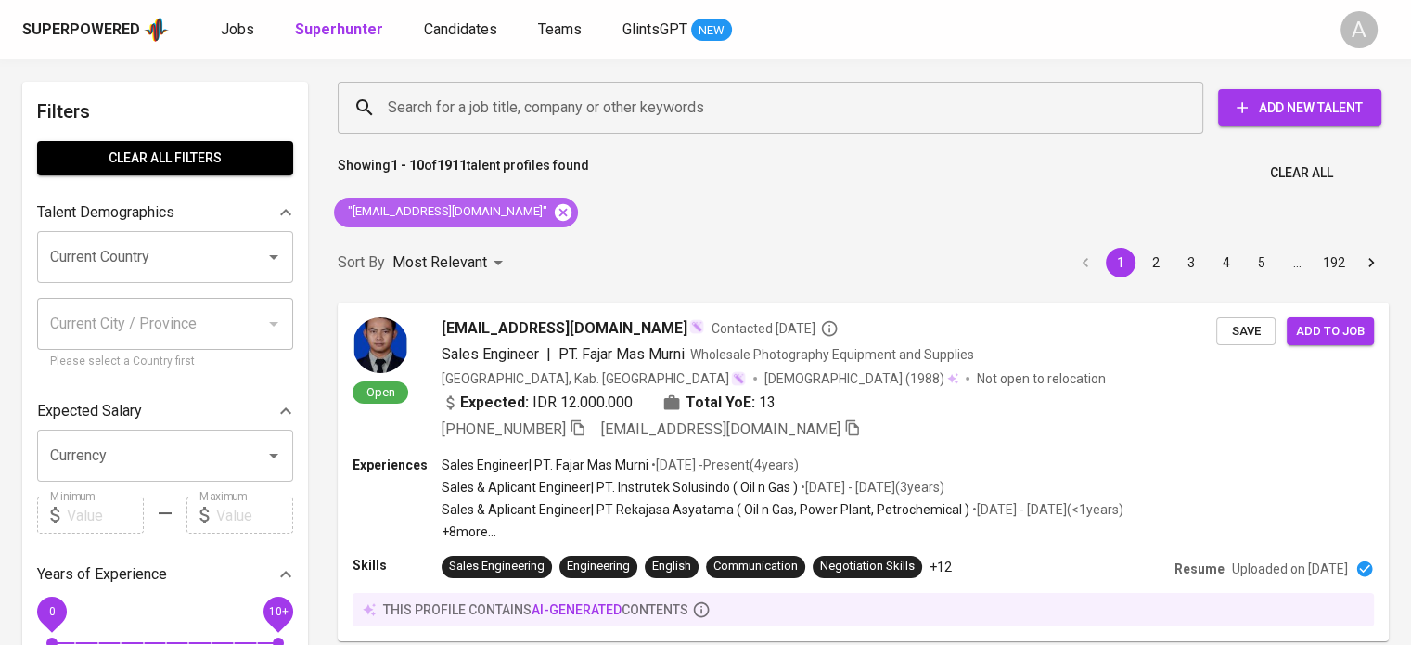
click at [555, 211] on icon at bounding box center [563, 211] width 17 height 17
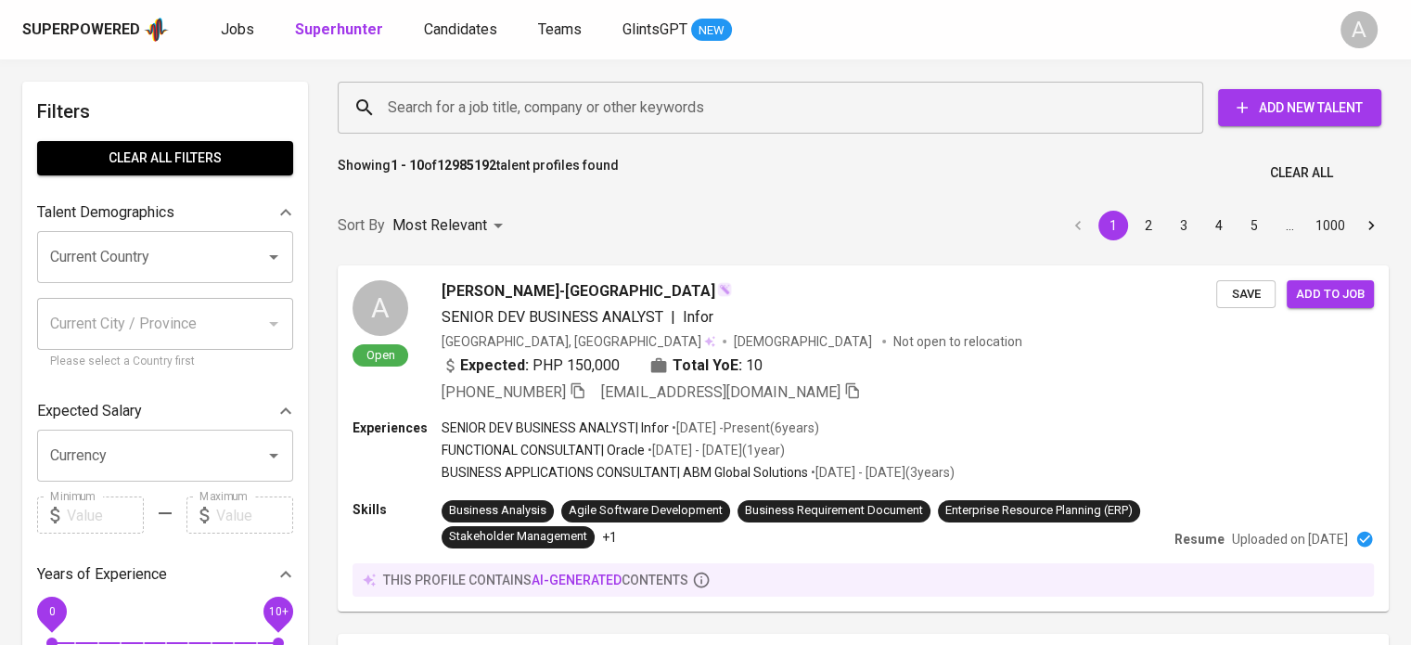
click at [660, 104] on input "Search for a job title, company or other keywords" at bounding box center [775, 107] width 784 height 35
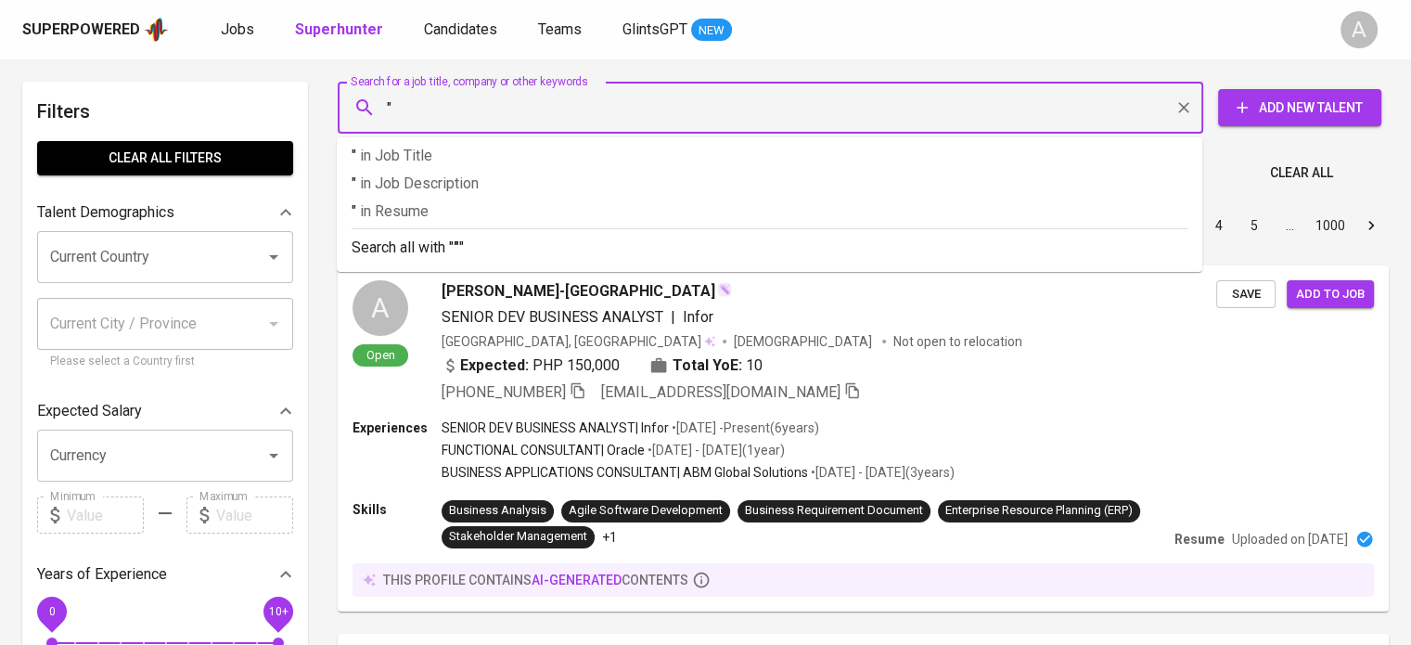
paste input "[PERSON_NAME]"
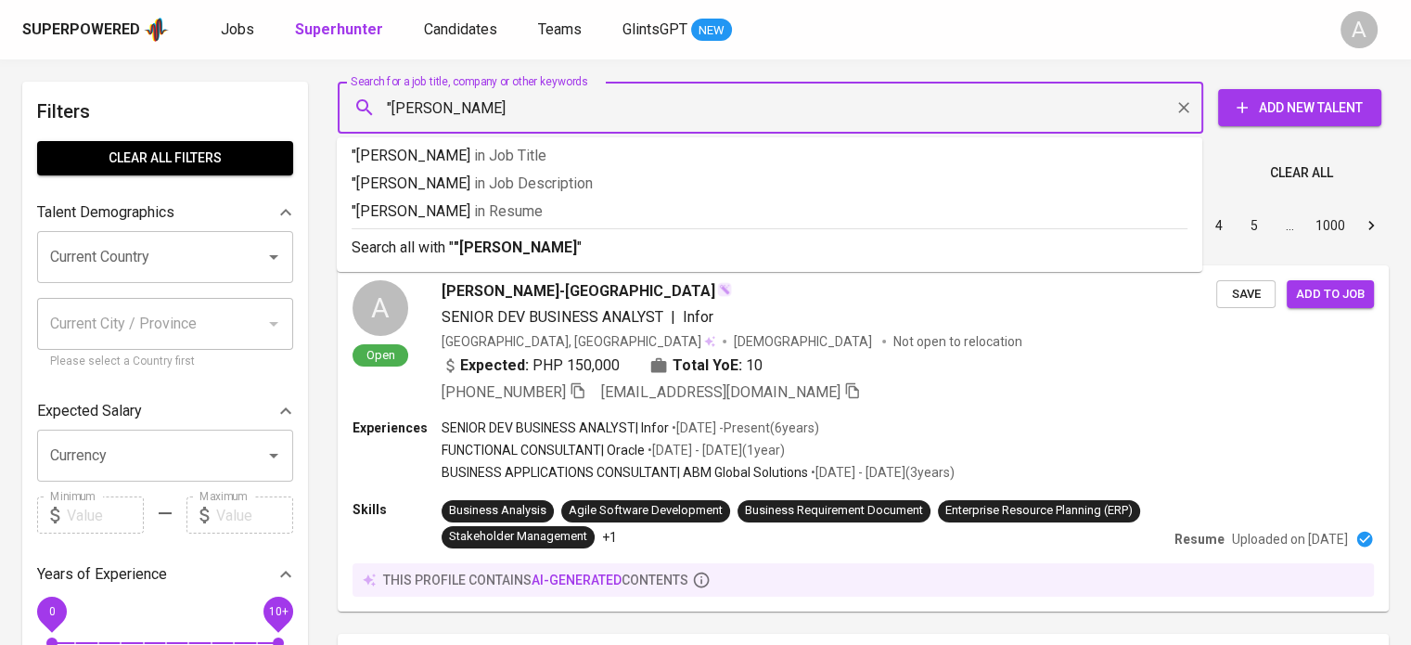
type input ""[PERSON_NAME]""
click at [687, 243] on p "Search all with " "Annisa Nurhaniyah" "" at bounding box center [770, 248] width 836 height 22
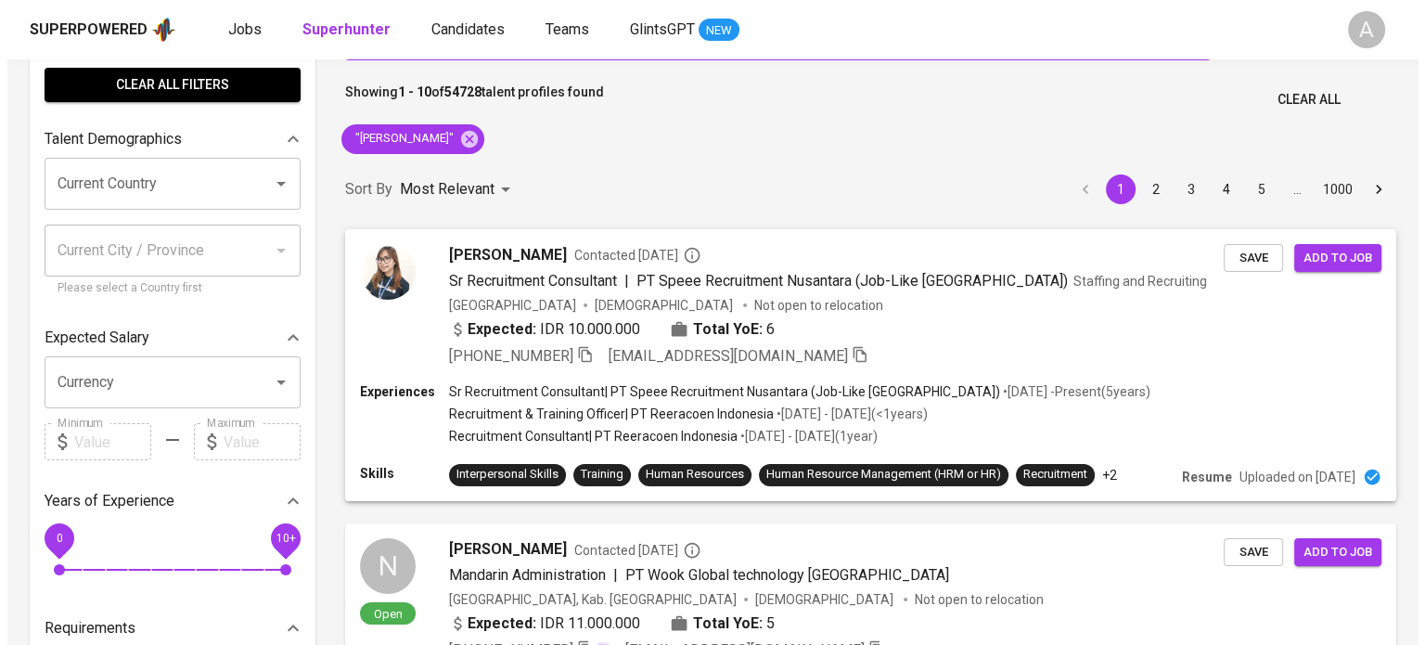
scroll to position [74, 0]
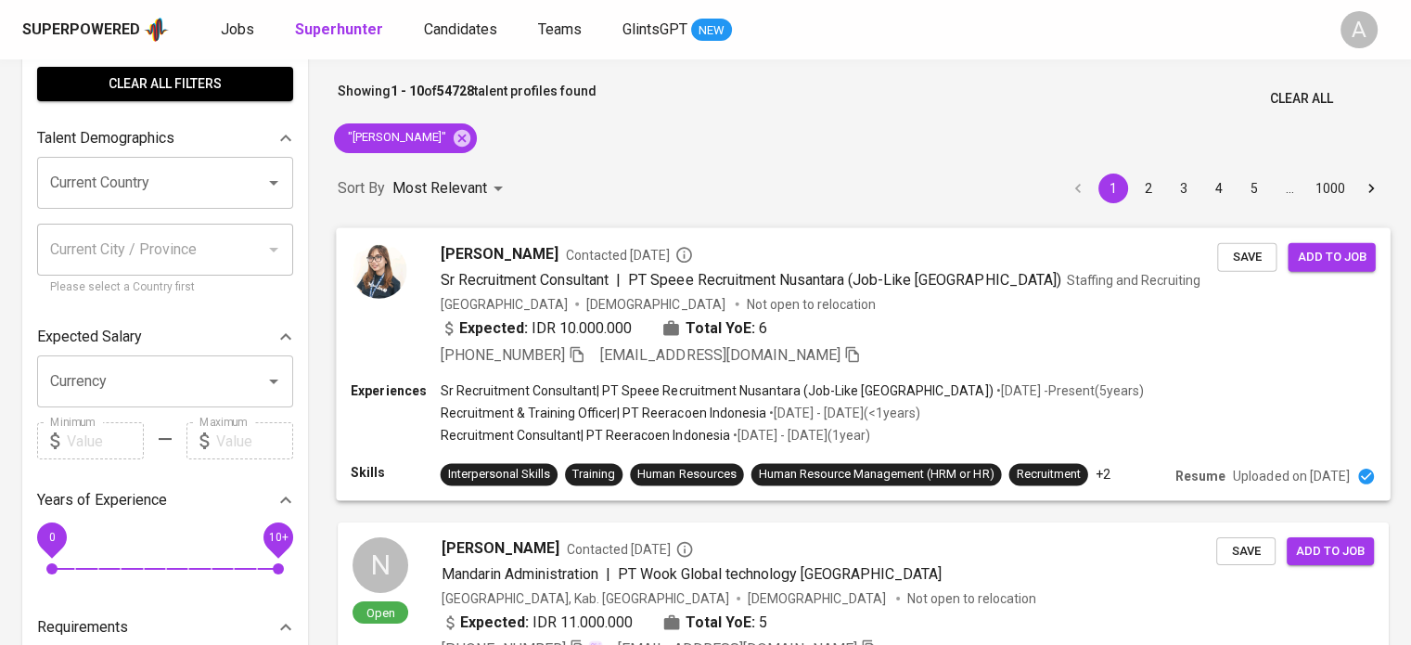
click at [475, 251] on span "Annisa Nurhaniyah" at bounding box center [500, 253] width 118 height 22
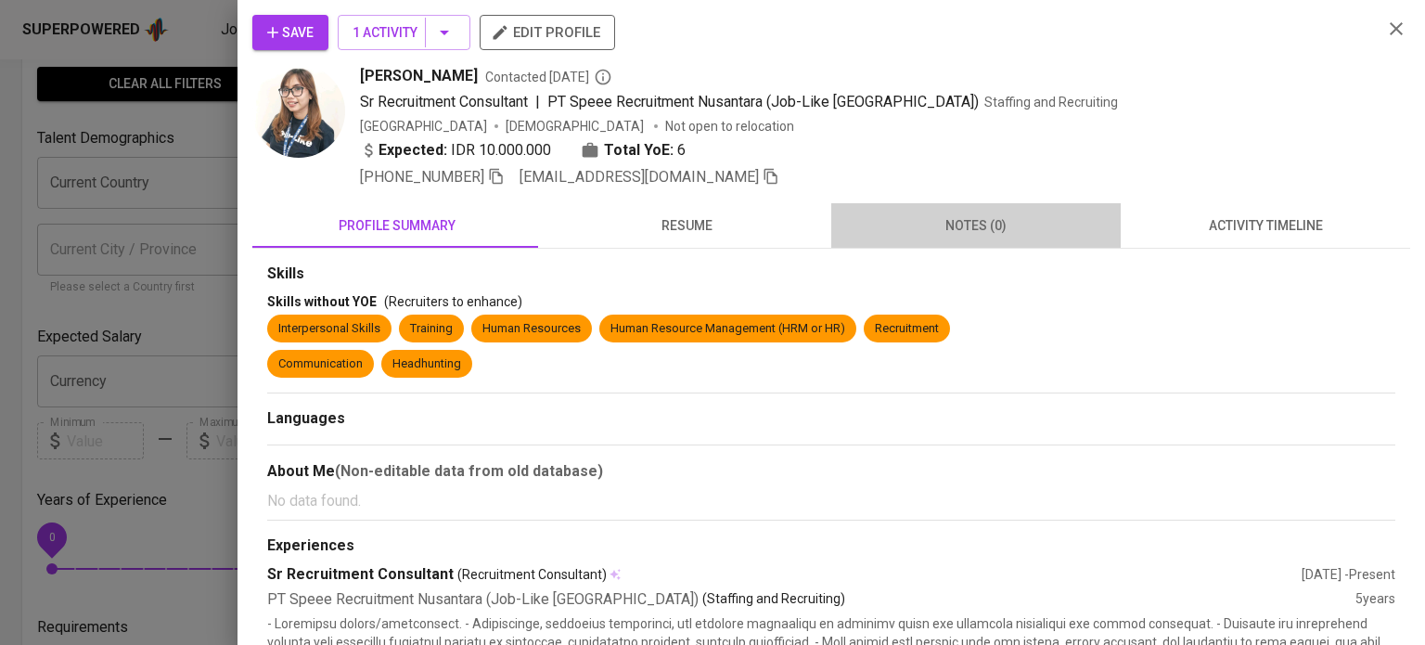
click at [1014, 222] on span "notes (0)" at bounding box center [975, 225] width 267 height 23
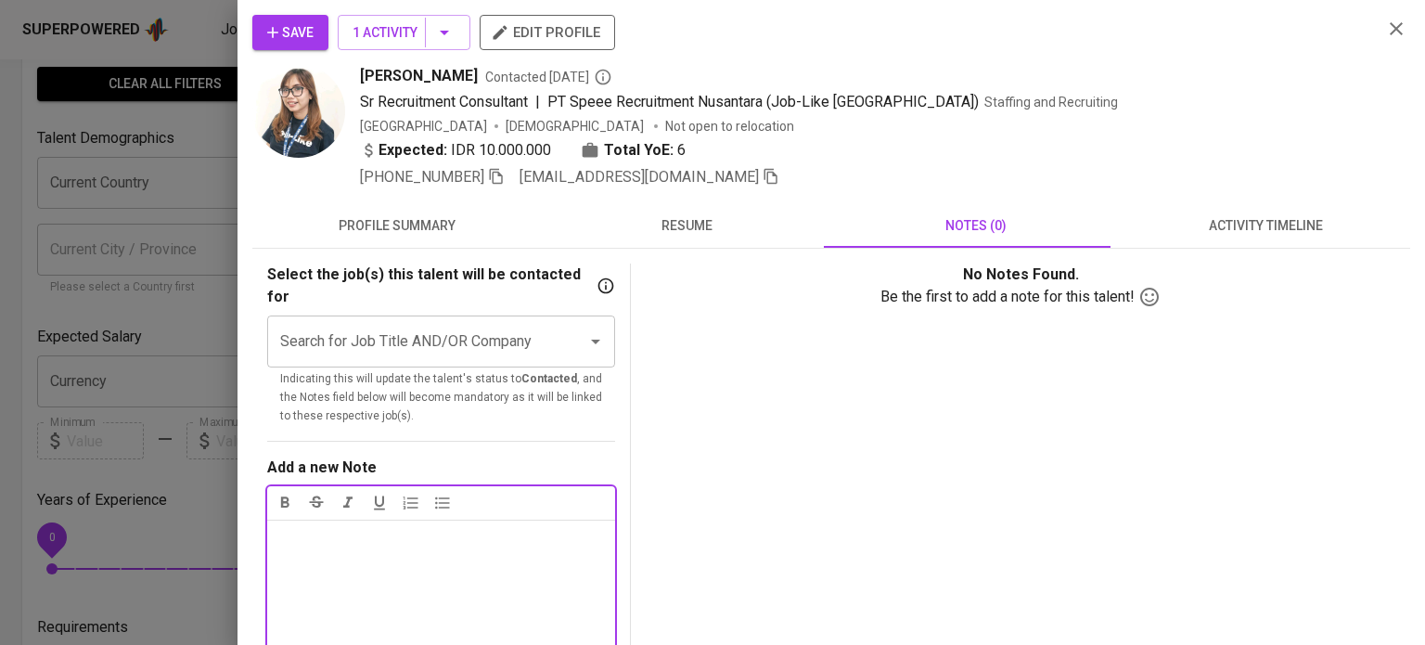
click at [471, 528] on p "Notes ﻿" at bounding box center [441, 539] width 326 height 22
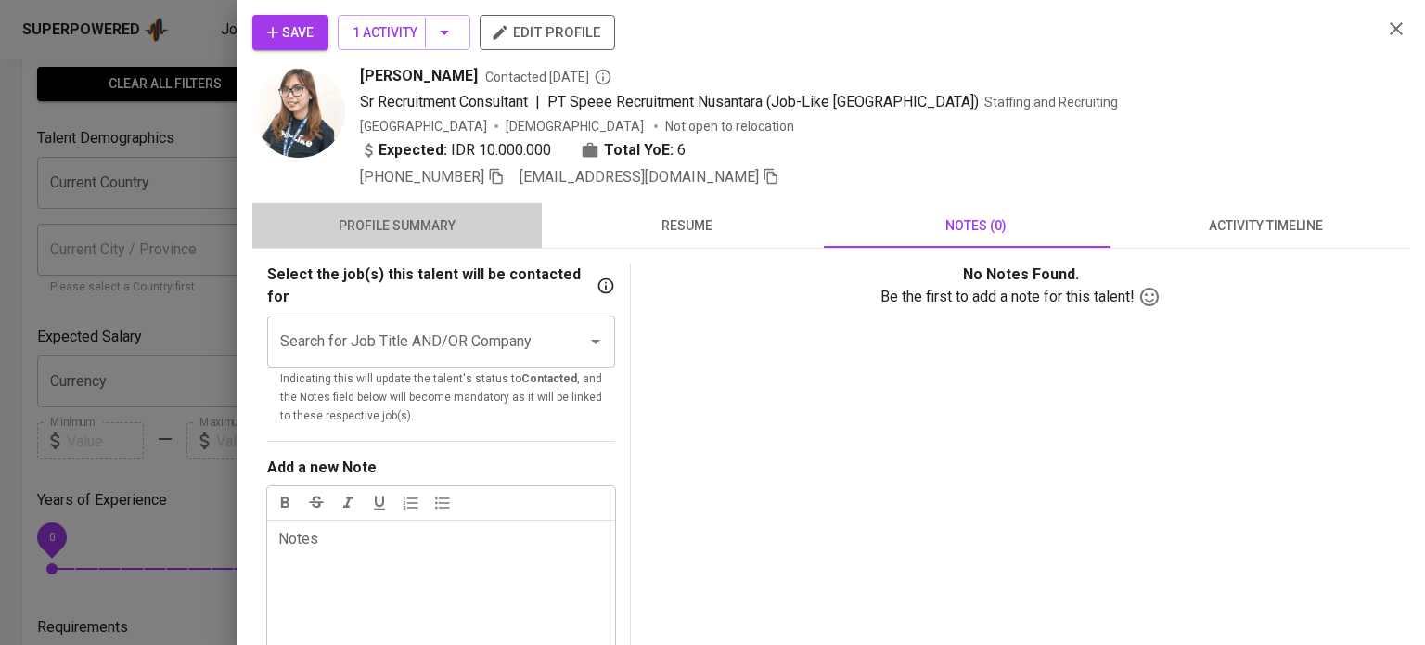
click at [418, 224] on span "profile summary" at bounding box center [397, 225] width 267 height 23
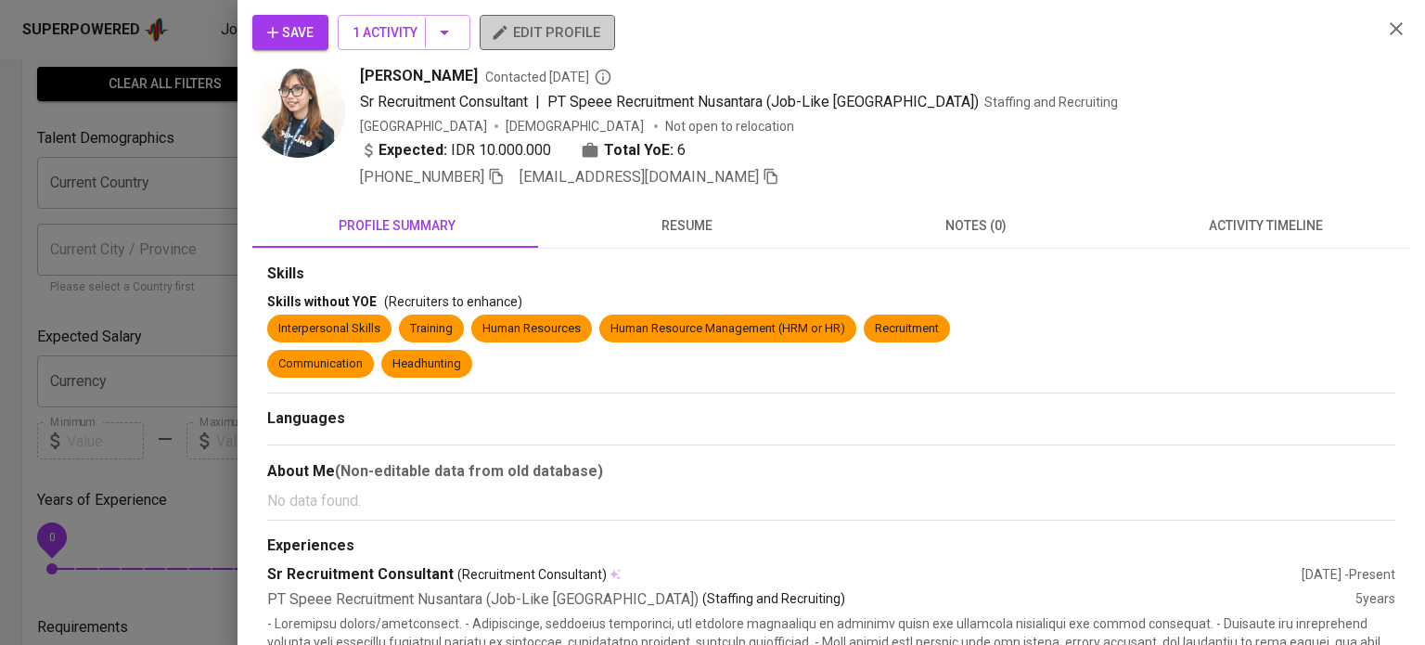
click at [560, 28] on span "edit profile" at bounding box center [548, 32] width 106 height 24
drag, startPoint x: 350, startPoint y: 70, endPoint x: 453, endPoint y: 71, distance: 103.0
click at [453, 71] on div "Annisa Nurhaniyah Contacted 1 year ago Sr Recruitment Consultant | PT Speee Rec…" at bounding box center [809, 126] width 1115 height 123
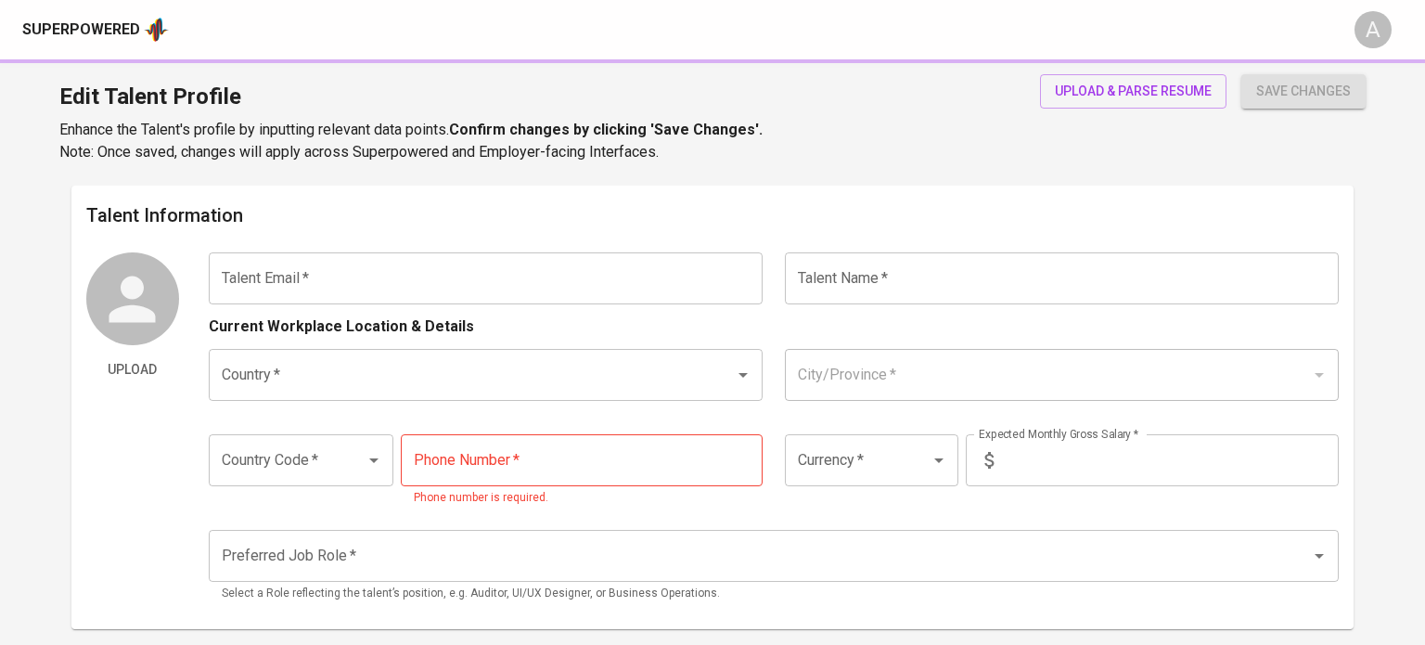
type input "[EMAIL_ADDRESS][DOMAIN_NAME]"
type input "[PERSON_NAME]"
type input "[GEOGRAPHIC_DATA]"
type input "+62"
type input "[PHONE_NUMBER]"
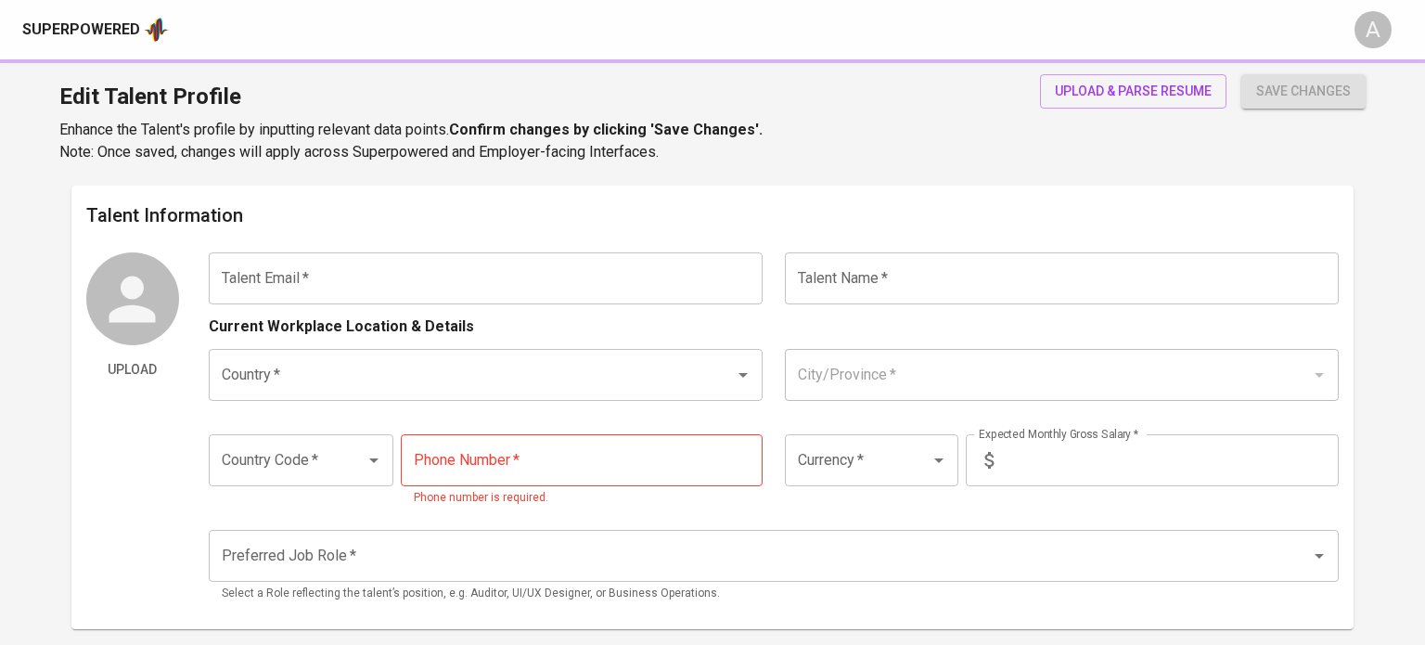
type input "IDR"
radio input "true"
type input "6"
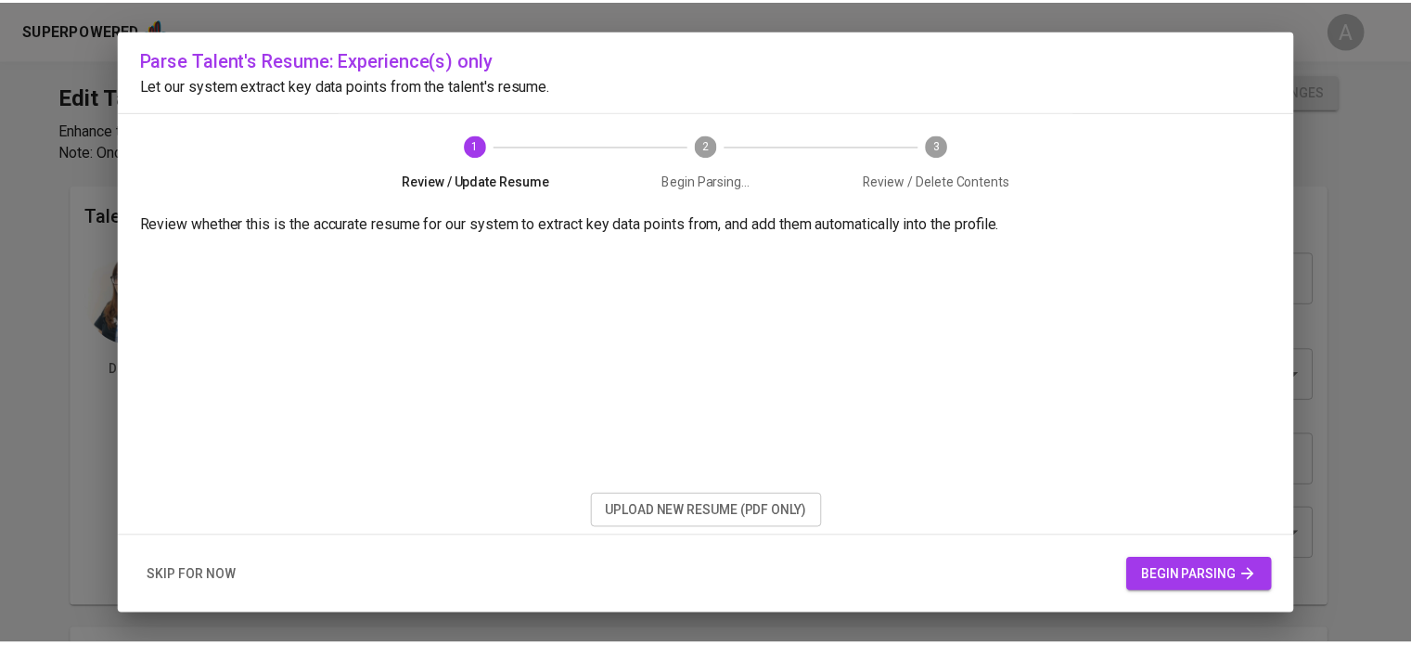
scroll to position [125, 0]
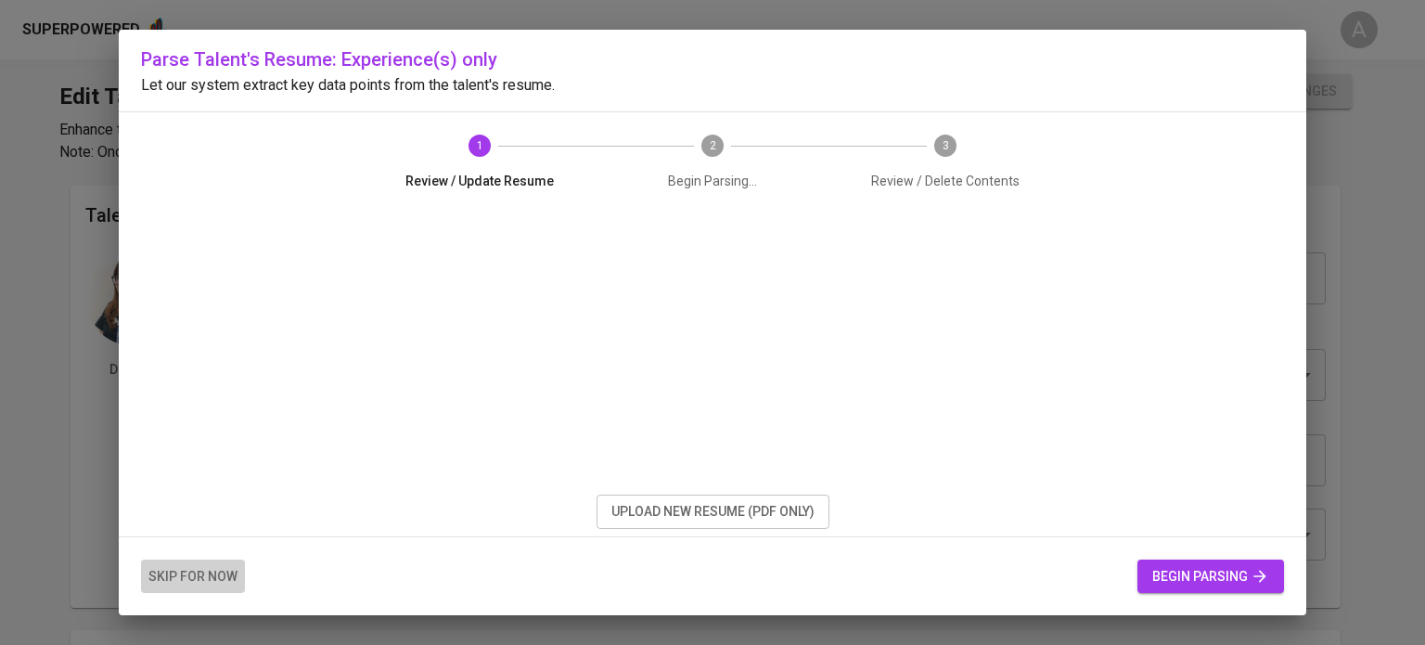
click at [212, 579] on span "skip for now" at bounding box center [192, 576] width 89 height 23
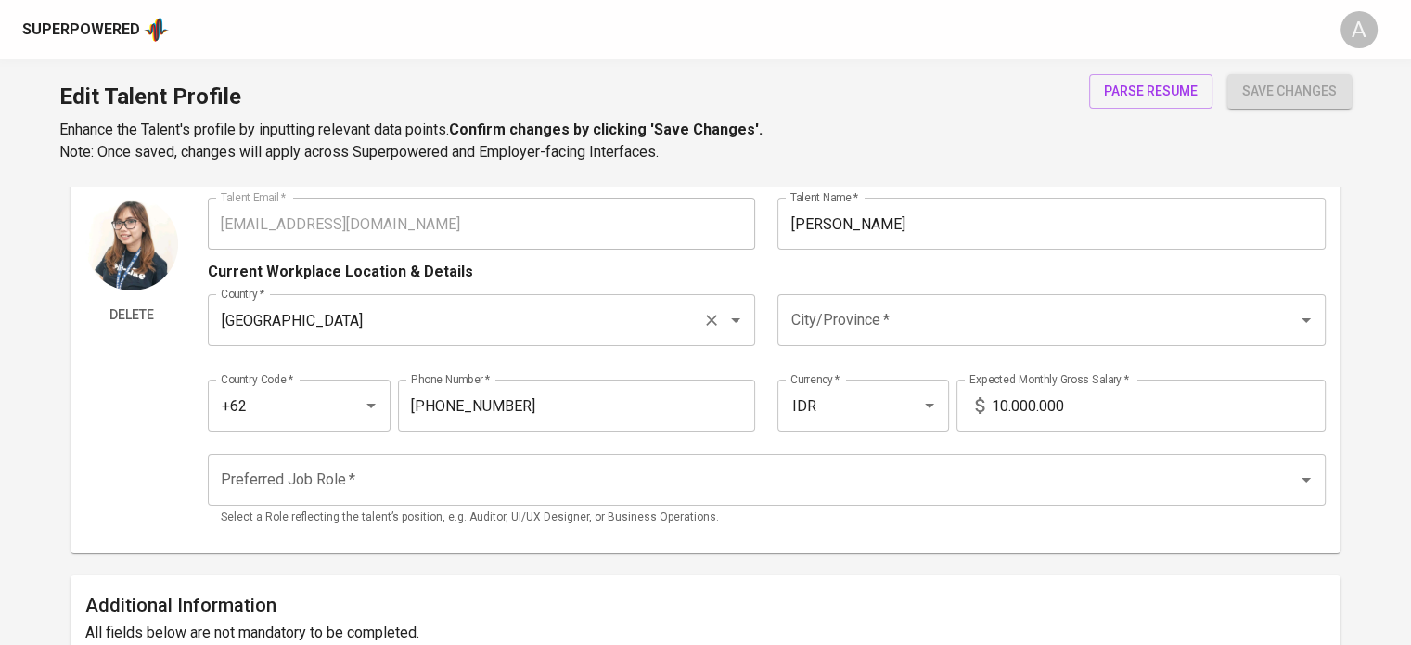
scroll to position [81, 0]
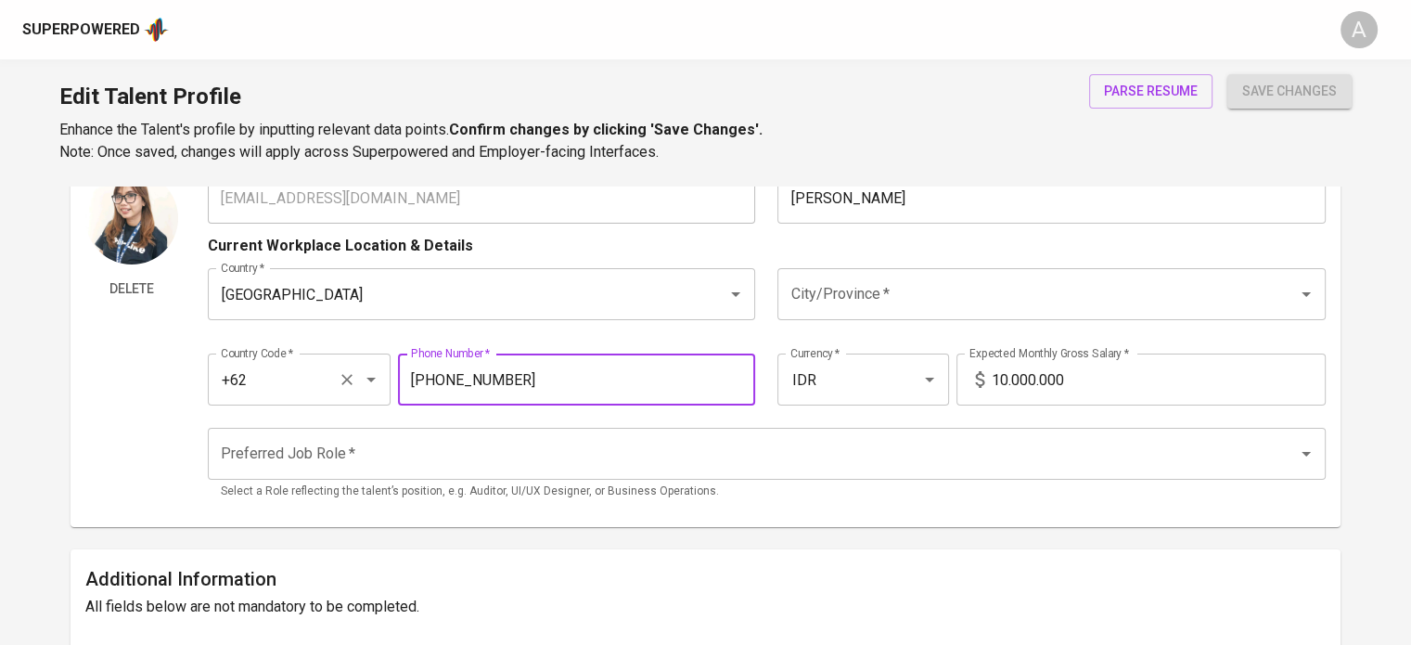
drag, startPoint x: 575, startPoint y: 381, endPoint x: 362, endPoint y: 391, distance: 213.6
click at [362, 391] on div "Country Code   * +62 Country Code * Phone Number   * 811-9328-666 Phone Number …" at bounding box center [767, 373] width 1118 height 85
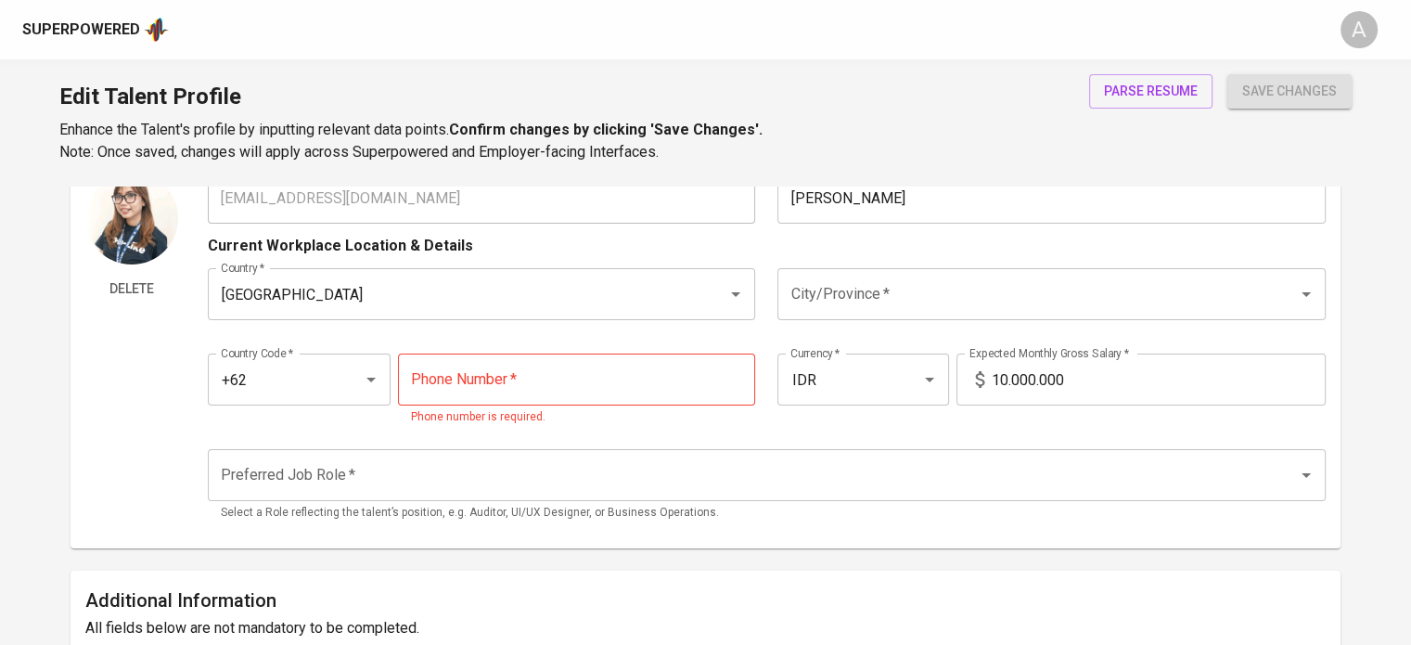
click at [1210, 118] on div "parse resume" at bounding box center [1150, 118] width 123 height 89
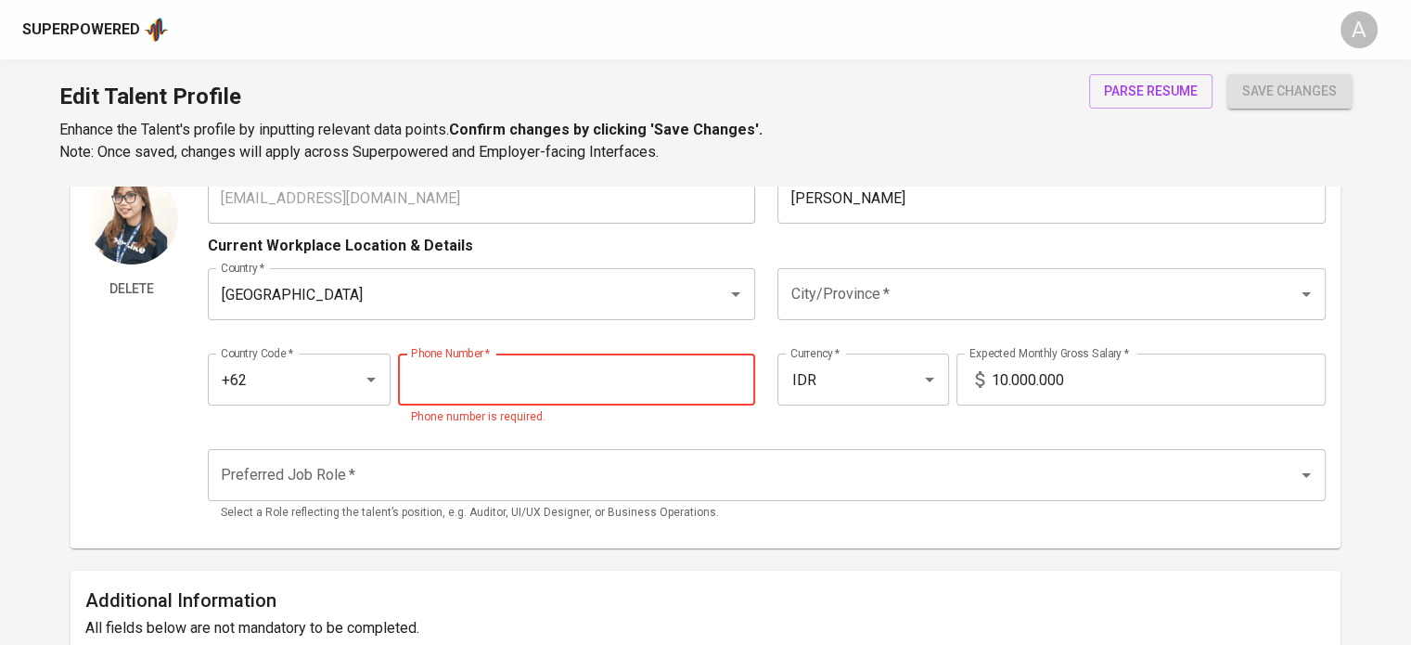
click at [709, 381] on input "tel" at bounding box center [577, 380] width 358 height 52
type input "0"
type input "877-669-988"
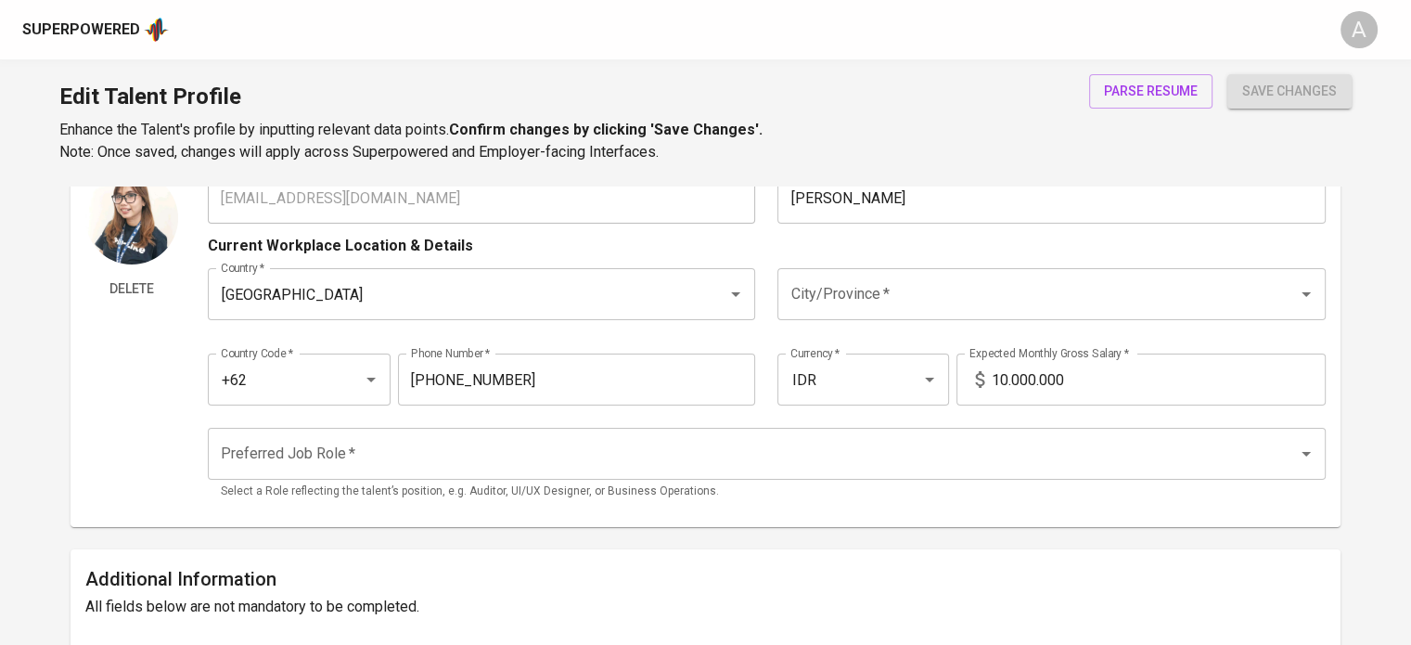
click at [913, 106] on div "Edit Talent Profile Enhance the Talent's profile by inputting relevant data poi…" at bounding box center [705, 122] width 1411 height 126
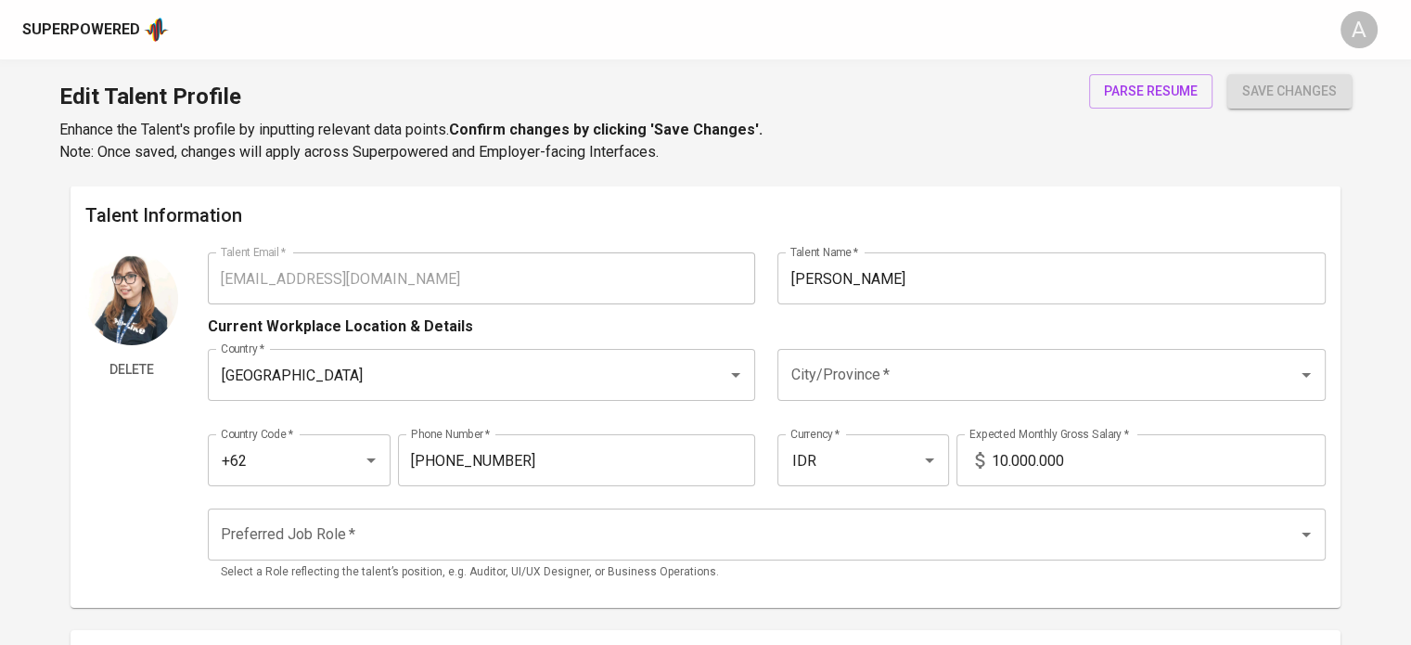
scroll to position [0, 0]
click at [1273, 94] on span "save changes" at bounding box center [1289, 91] width 95 height 23
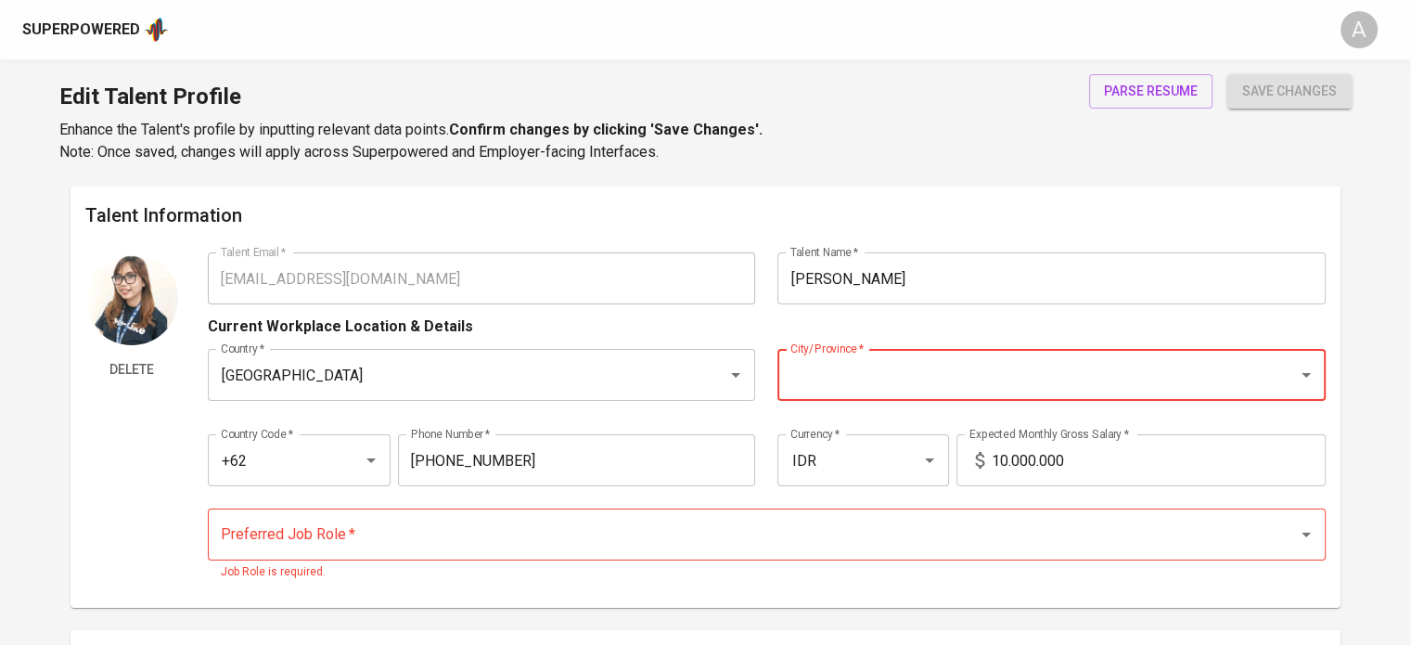
click at [1273, 94] on span "save changes" at bounding box center [1289, 91] width 95 height 23
type input "k"
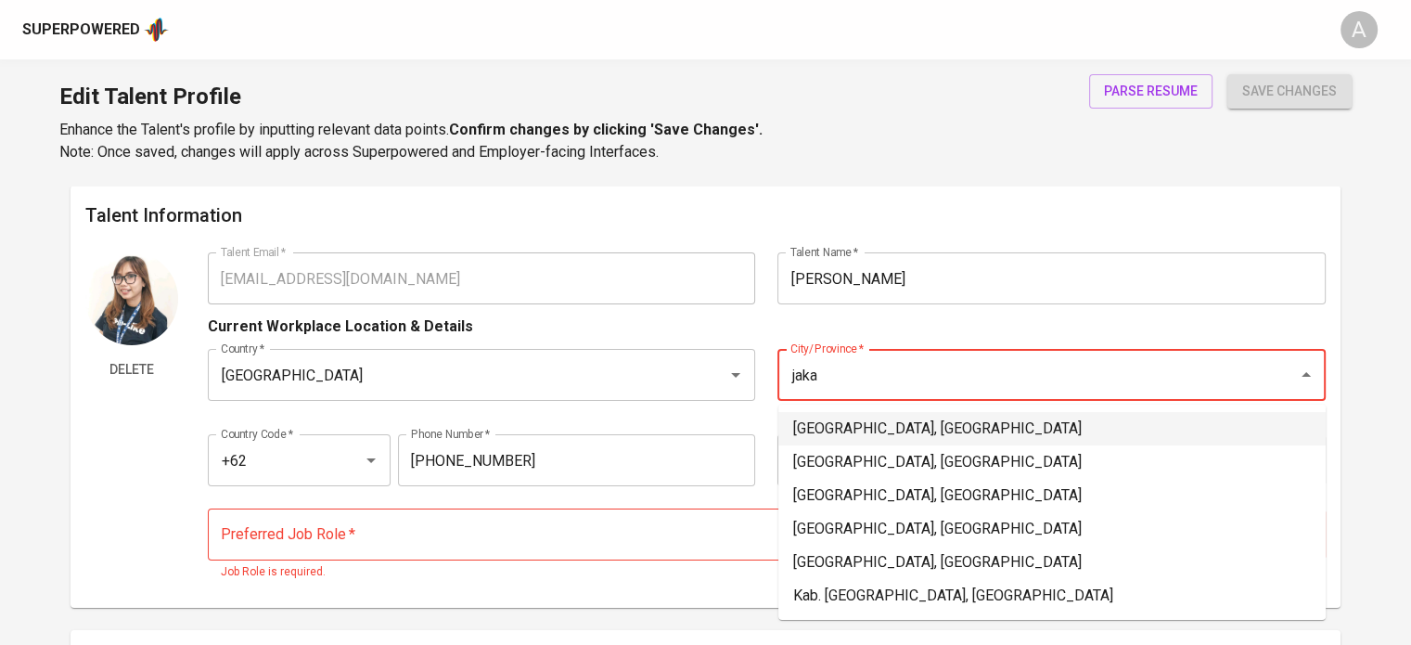
click at [860, 426] on li "Jakarta Selatan, DKI Jakarta" at bounding box center [1051, 428] width 547 height 33
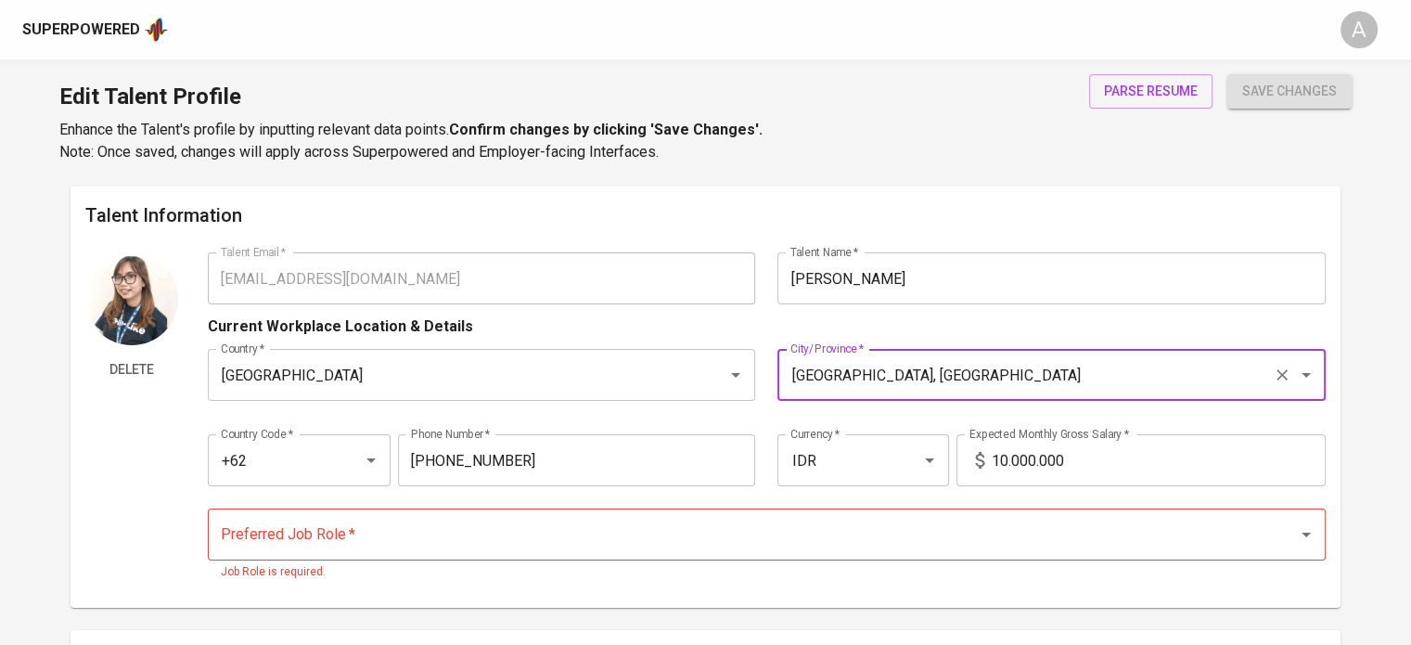
type input "Jakarta Selatan, DKI Jakarta"
click at [499, 529] on input "Preferred Job Role   *" at bounding box center [740, 534] width 1049 height 35
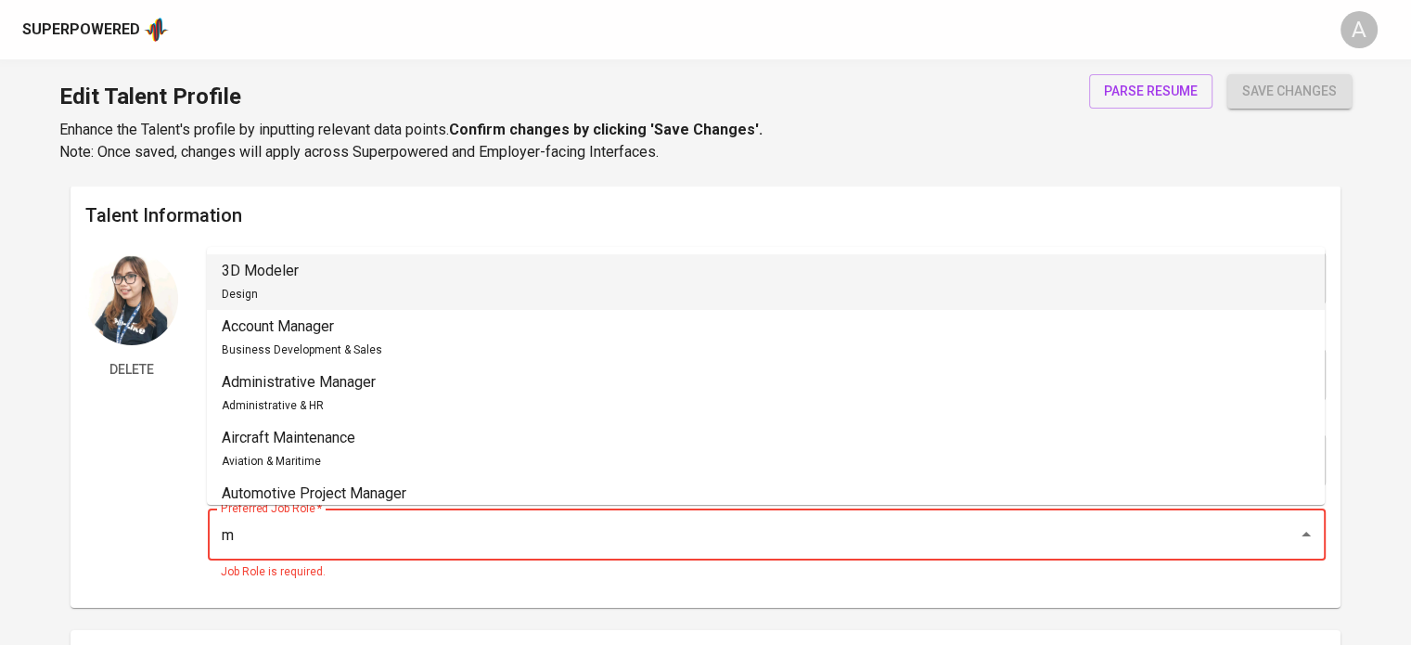
click at [332, 289] on li "3D Modeler Design" at bounding box center [766, 282] width 1118 height 56
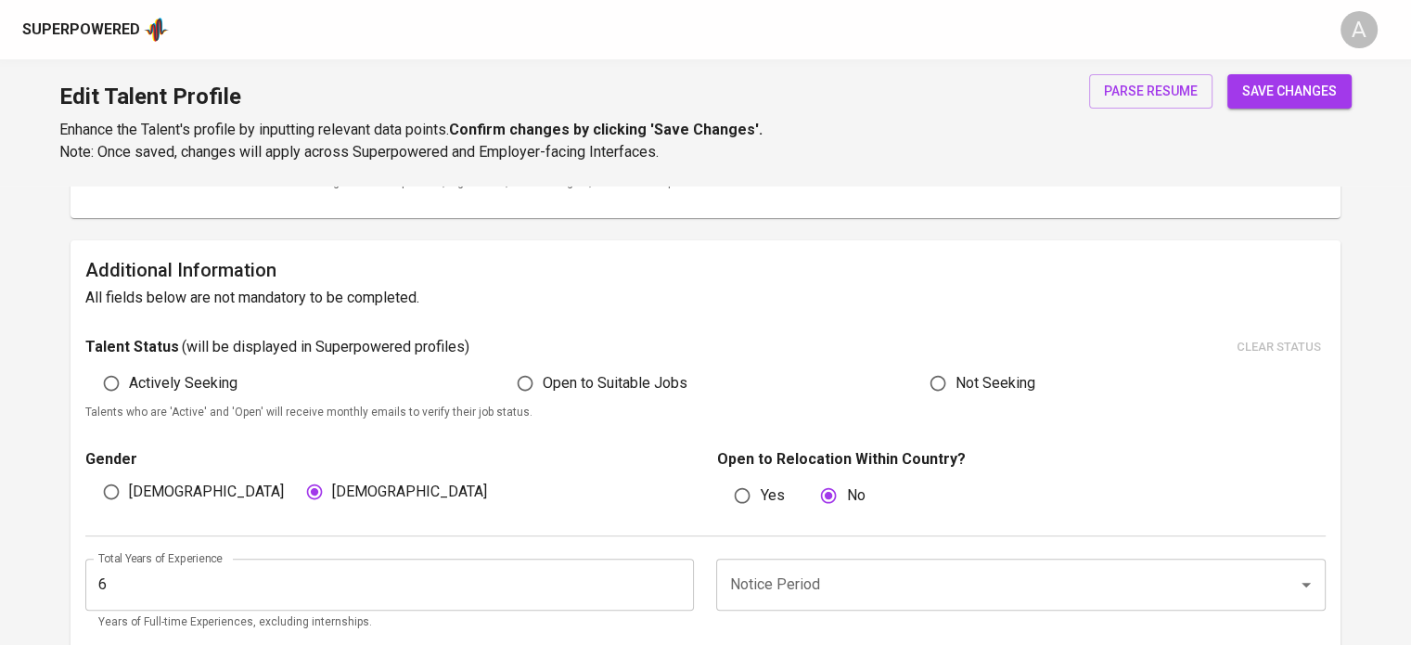
scroll to position [407, 0]
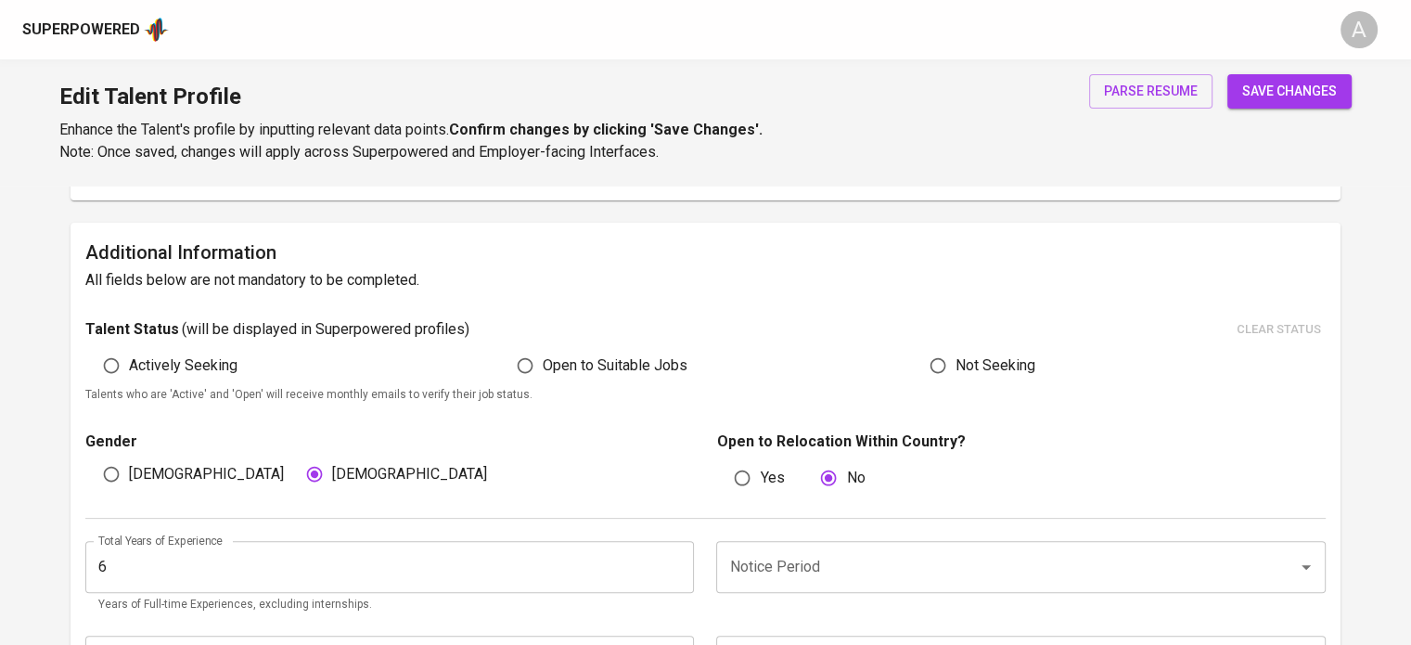
type input "3D Modeler"
click at [931, 362] on input "Not Seeking" at bounding box center [937, 365] width 35 height 35
radio input "true"
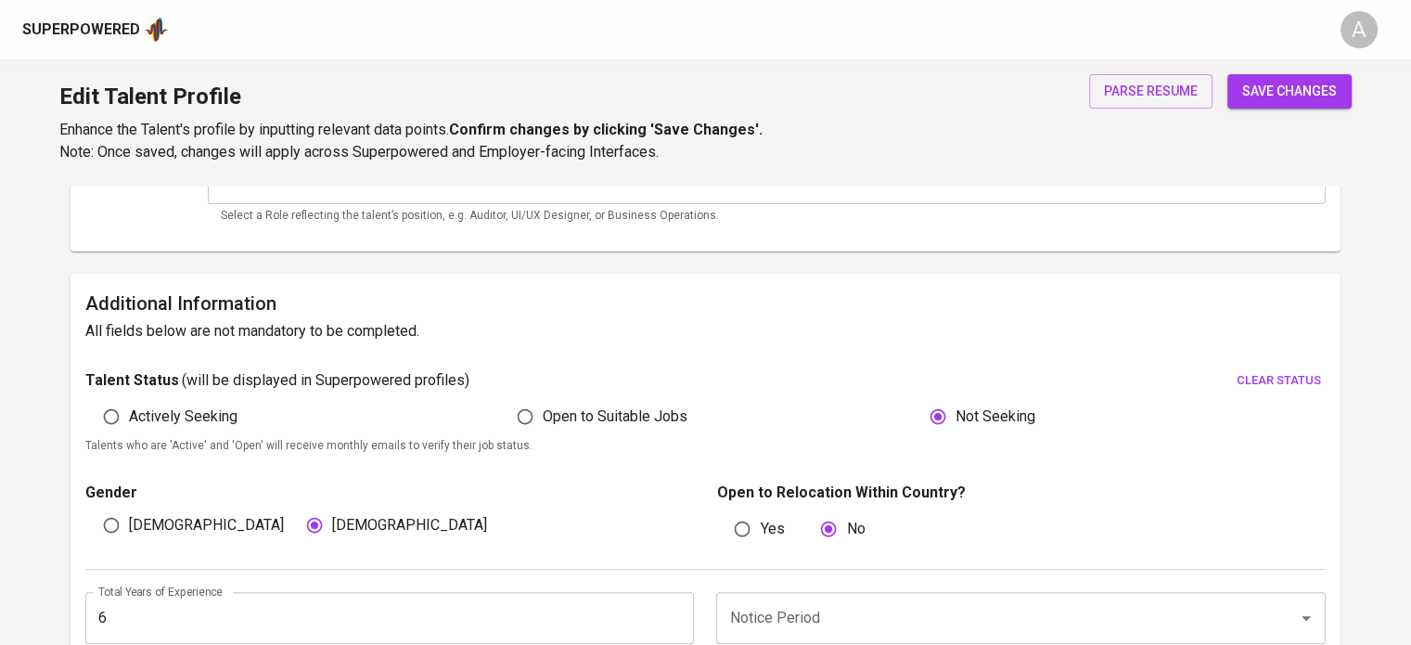
scroll to position [0, 0]
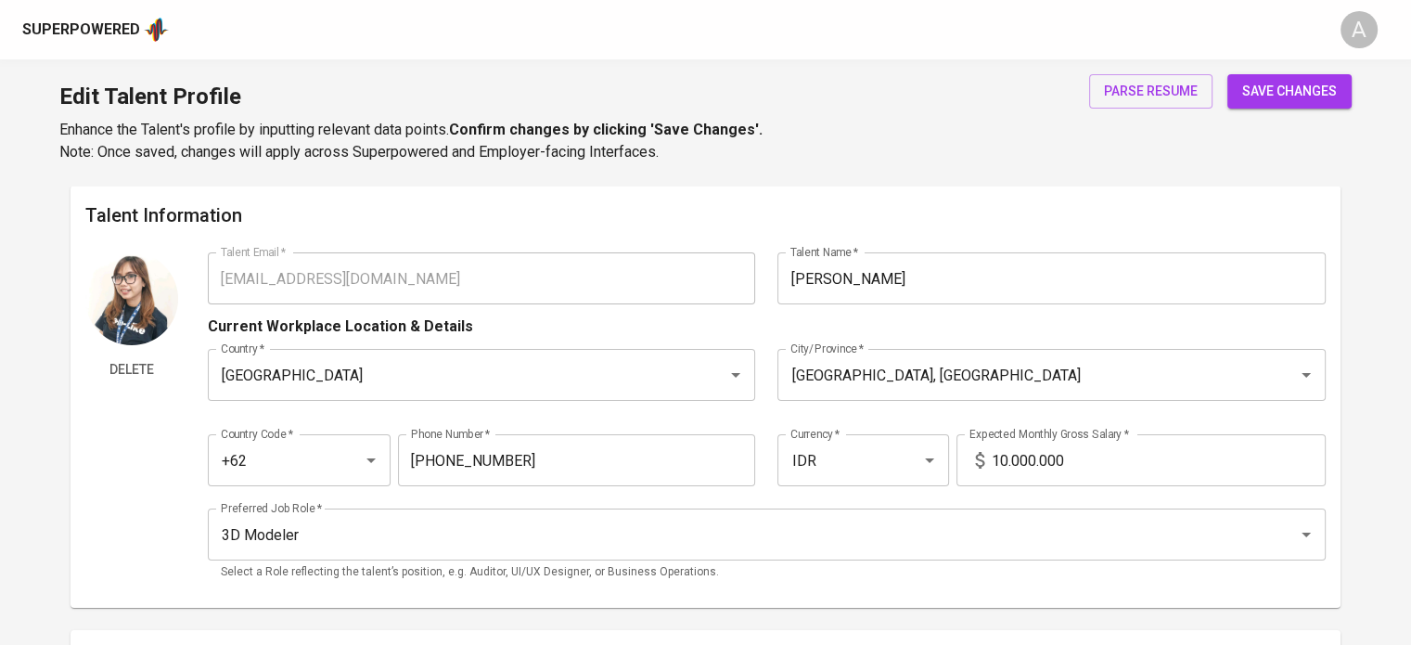
click at [1266, 96] on span "save changes" at bounding box center [1289, 91] width 95 height 23
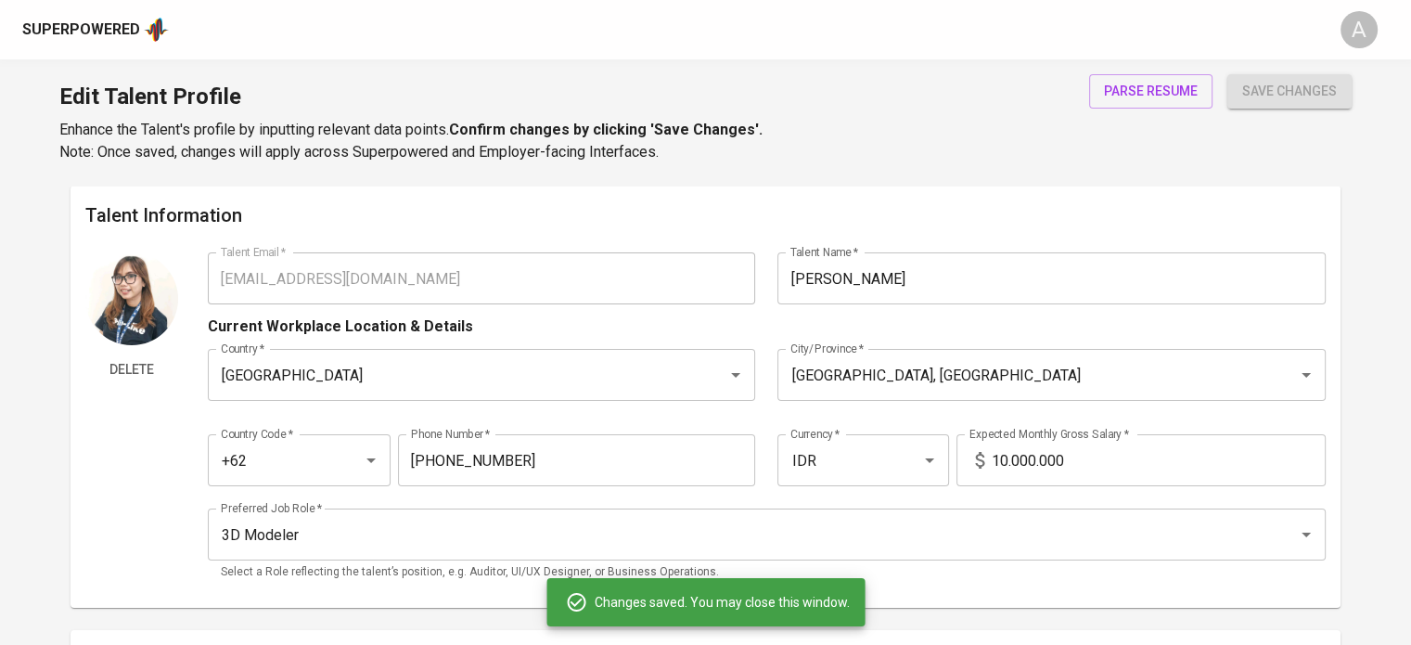
click at [942, 292] on input "[PERSON_NAME]" at bounding box center [1051, 278] width 547 height 52
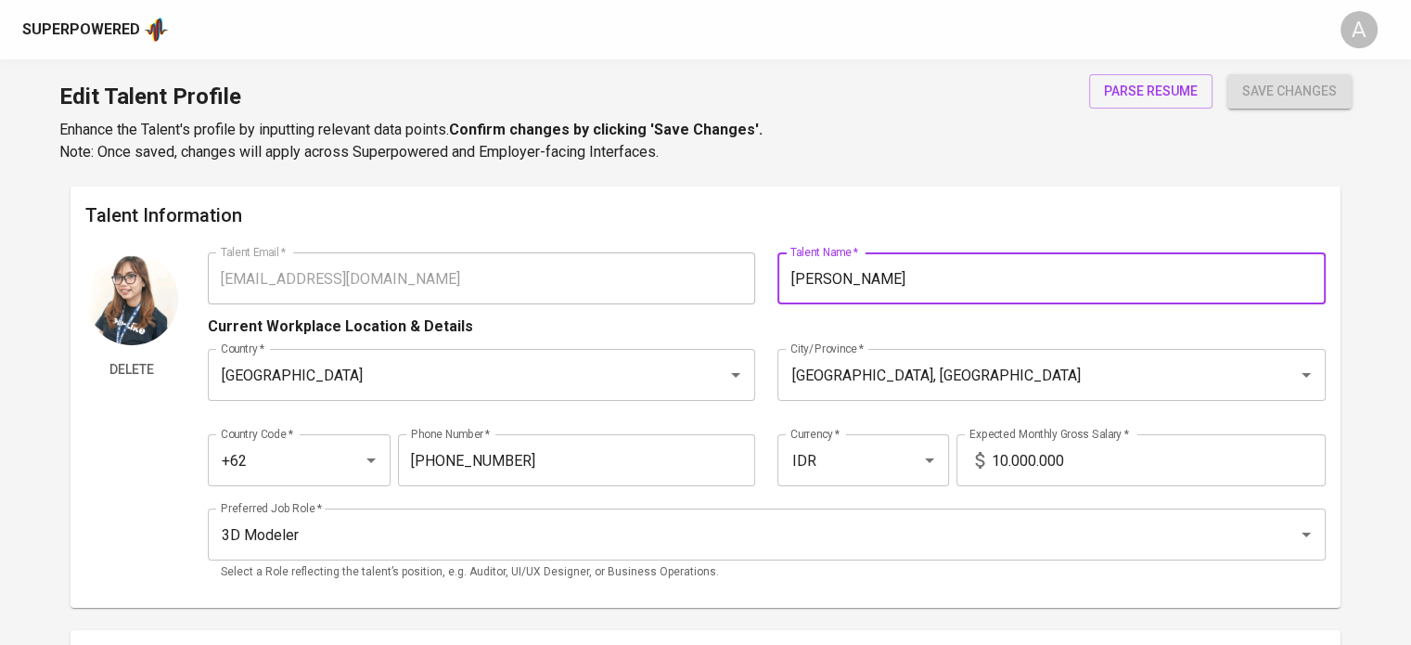
click at [735, 254] on div "Talent Email   * annisanurhaniyah@gmail.com Talent Email * Talent Name   * Anni…" at bounding box center [767, 278] width 1118 height 52
type input "p"
click at [1274, 80] on span "save changes" at bounding box center [1289, 91] width 95 height 23
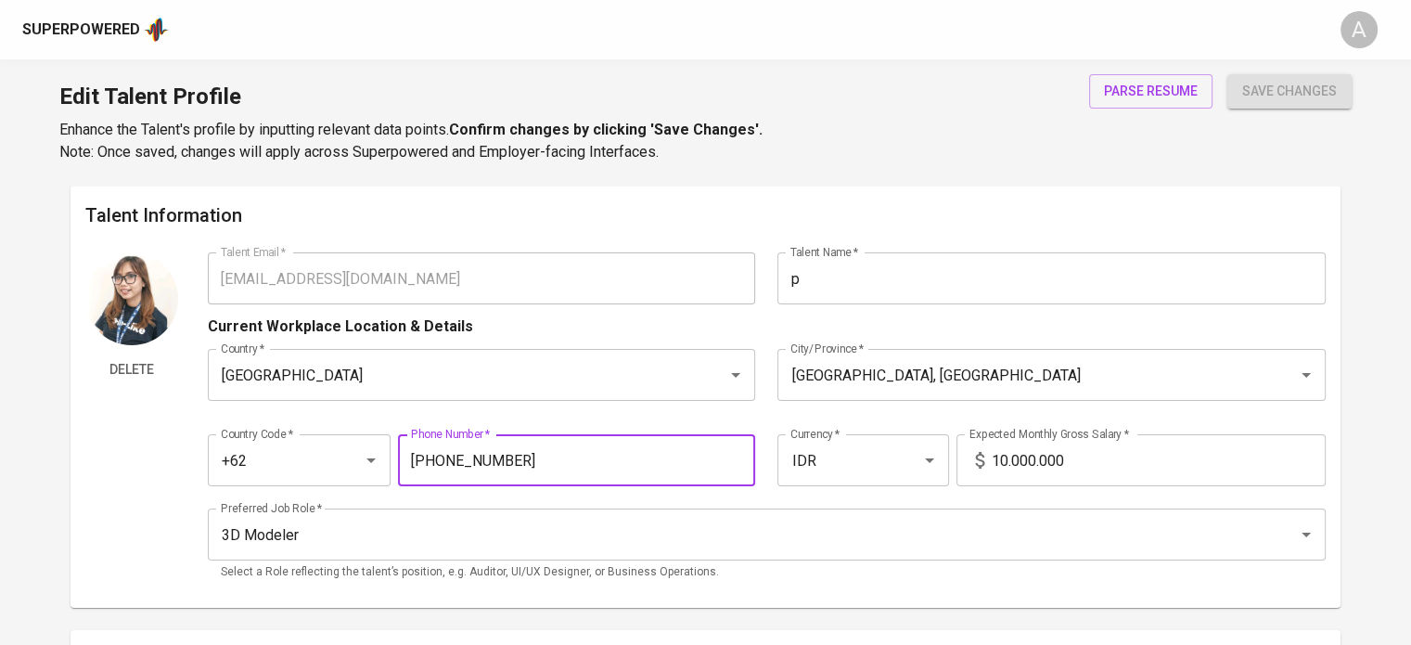
click at [519, 446] on input "877-669-988" at bounding box center [577, 460] width 358 height 52
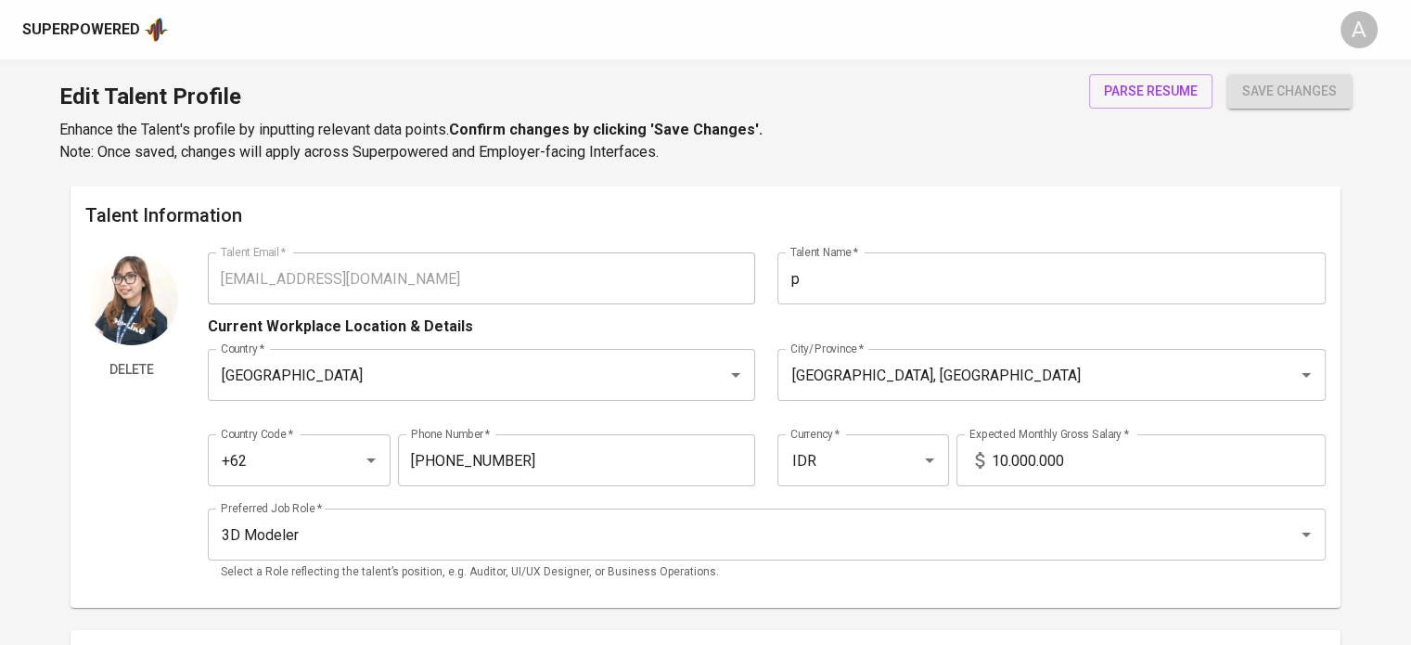
click at [112, 39] on div "Superpowered" at bounding box center [81, 29] width 118 height 21
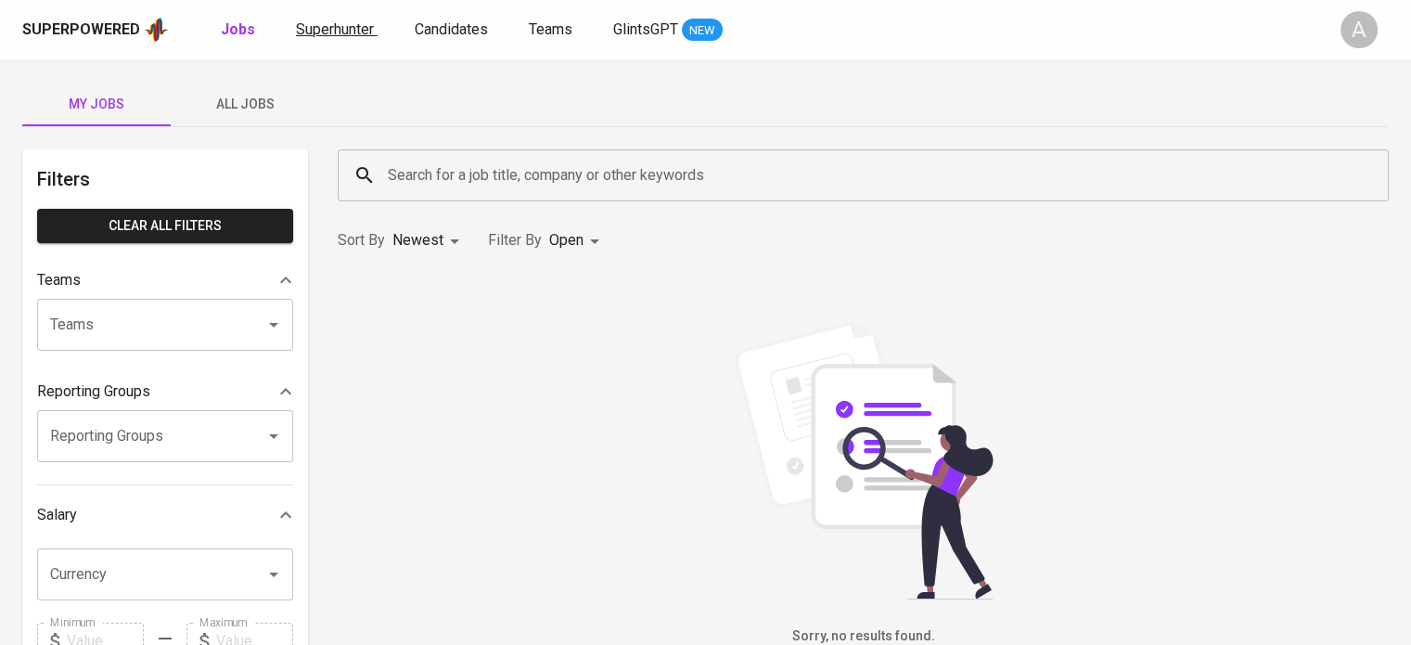
click at [339, 22] on span "Superhunter" at bounding box center [335, 29] width 78 height 18
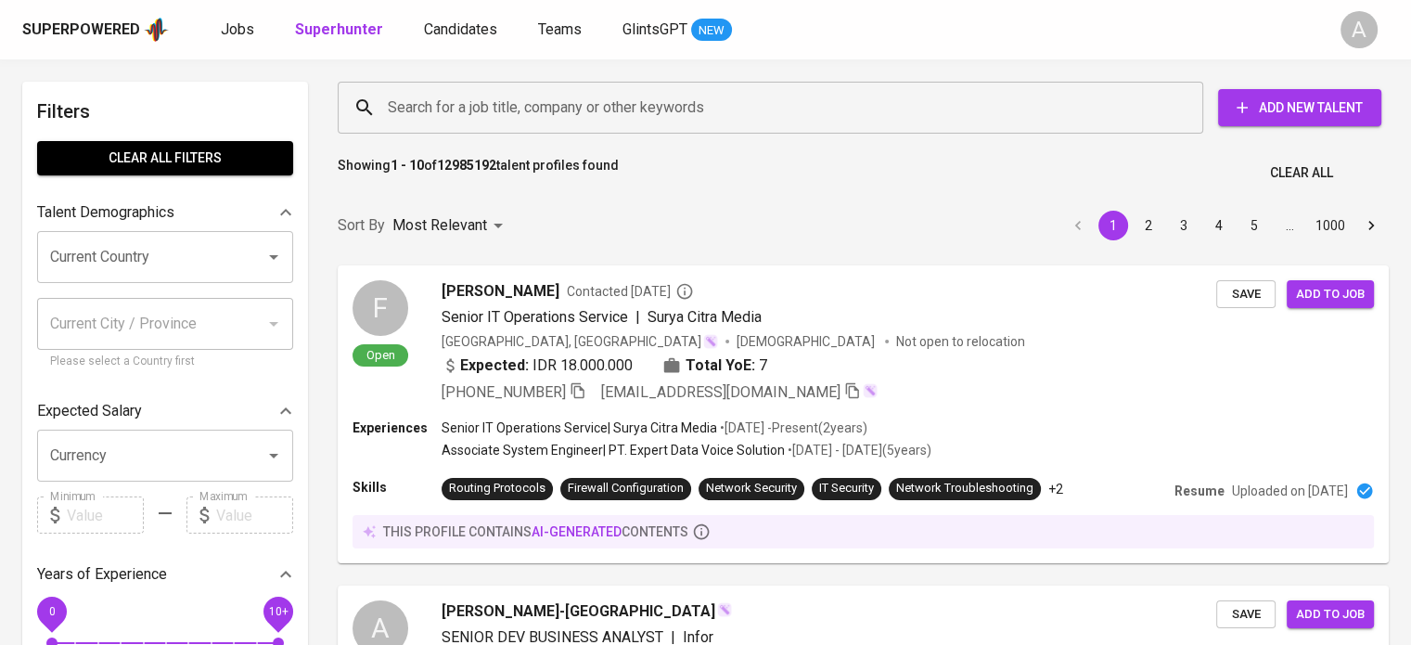
click at [696, 100] on input "Search for a job title, company or other keywords" at bounding box center [775, 107] width 784 height 35
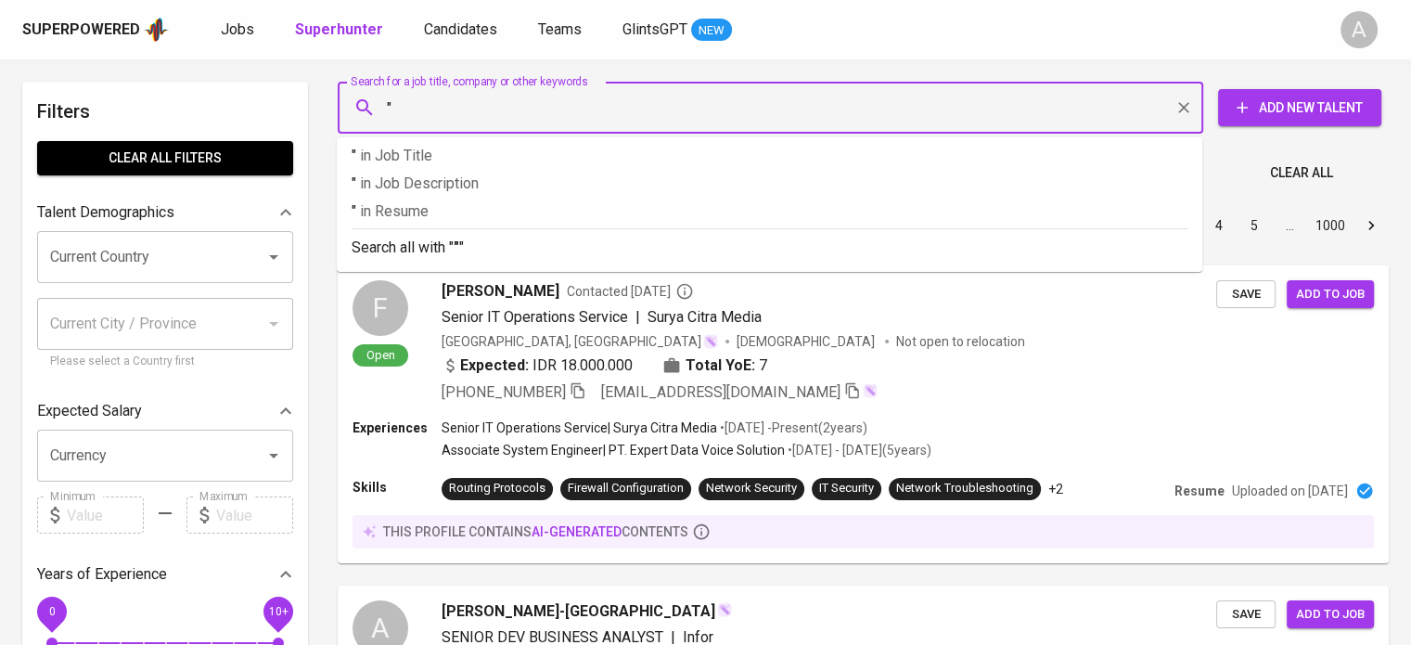
paste input "Sarah Veronica Sianturi"
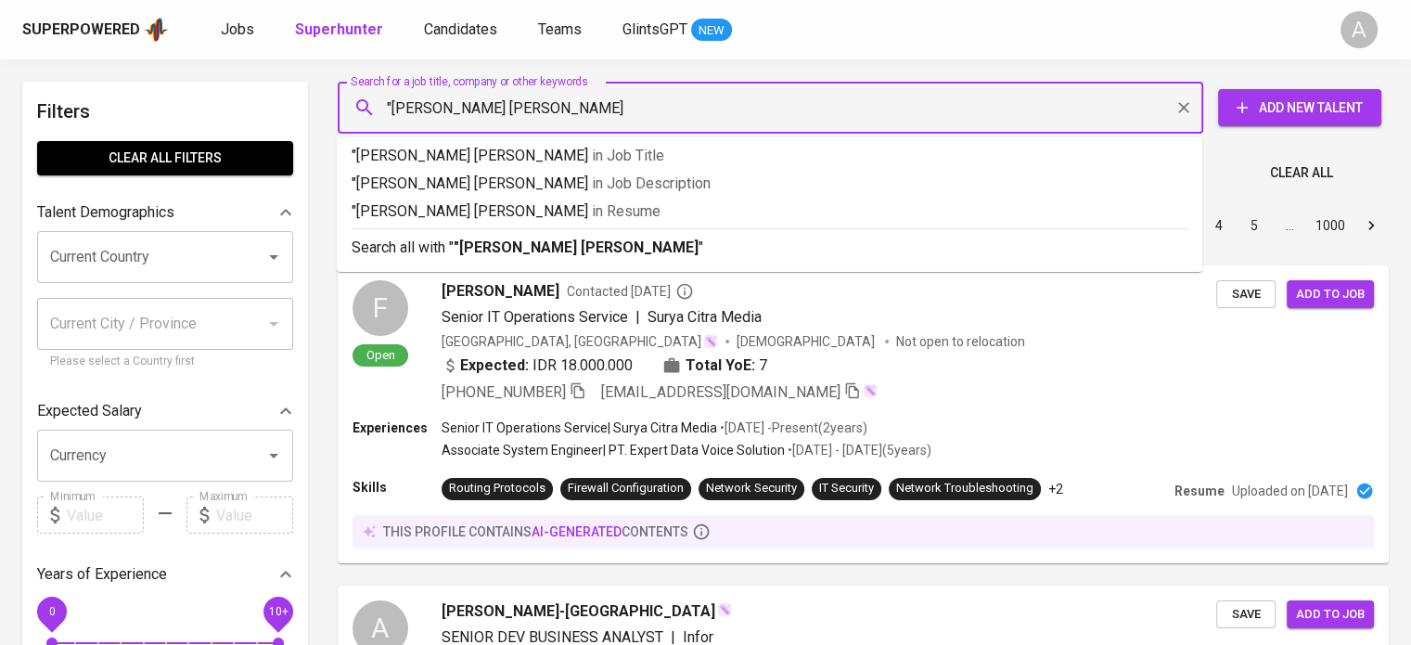
type input ""Sarah Veronica Sianturi""
click at [650, 248] on p "Search all with " "Sarah Veronica Sianturi" "" at bounding box center [770, 248] width 836 height 22
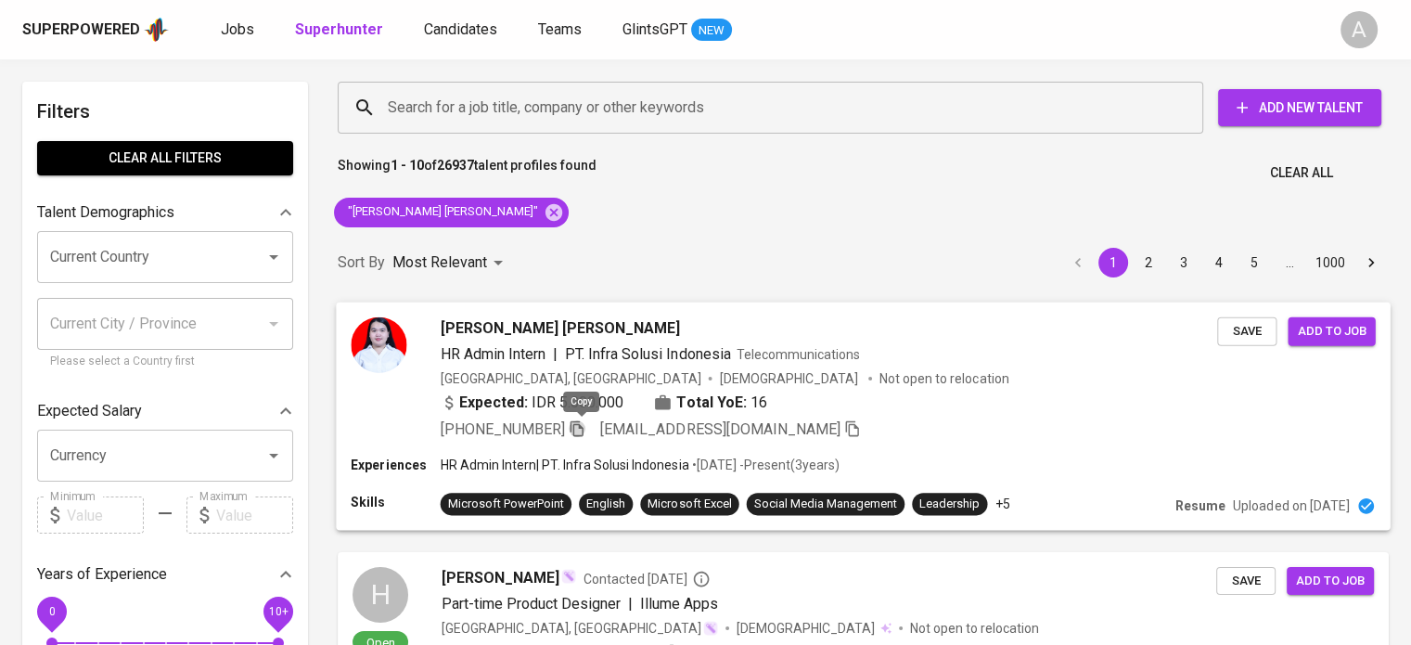
click at [585, 421] on icon "button" at bounding box center [577, 427] width 17 height 17
click at [544, 213] on icon at bounding box center [554, 212] width 20 height 20
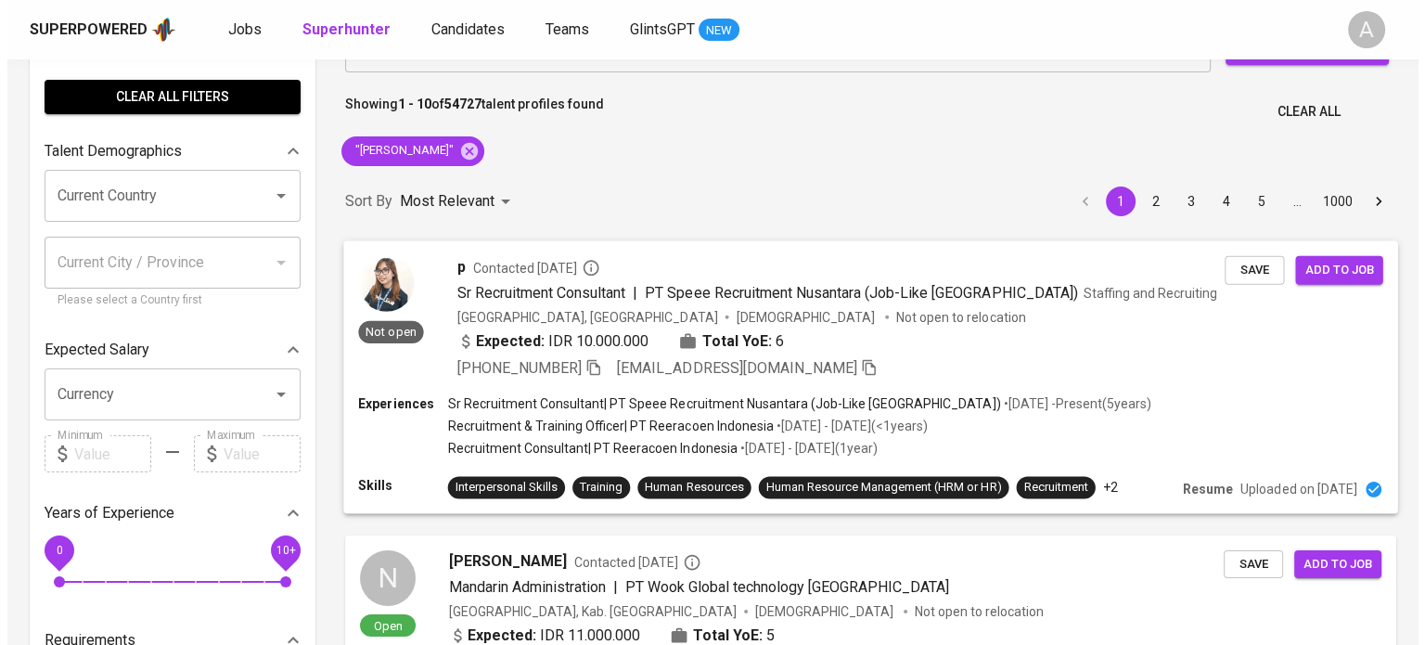
scroll to position [62, 0]
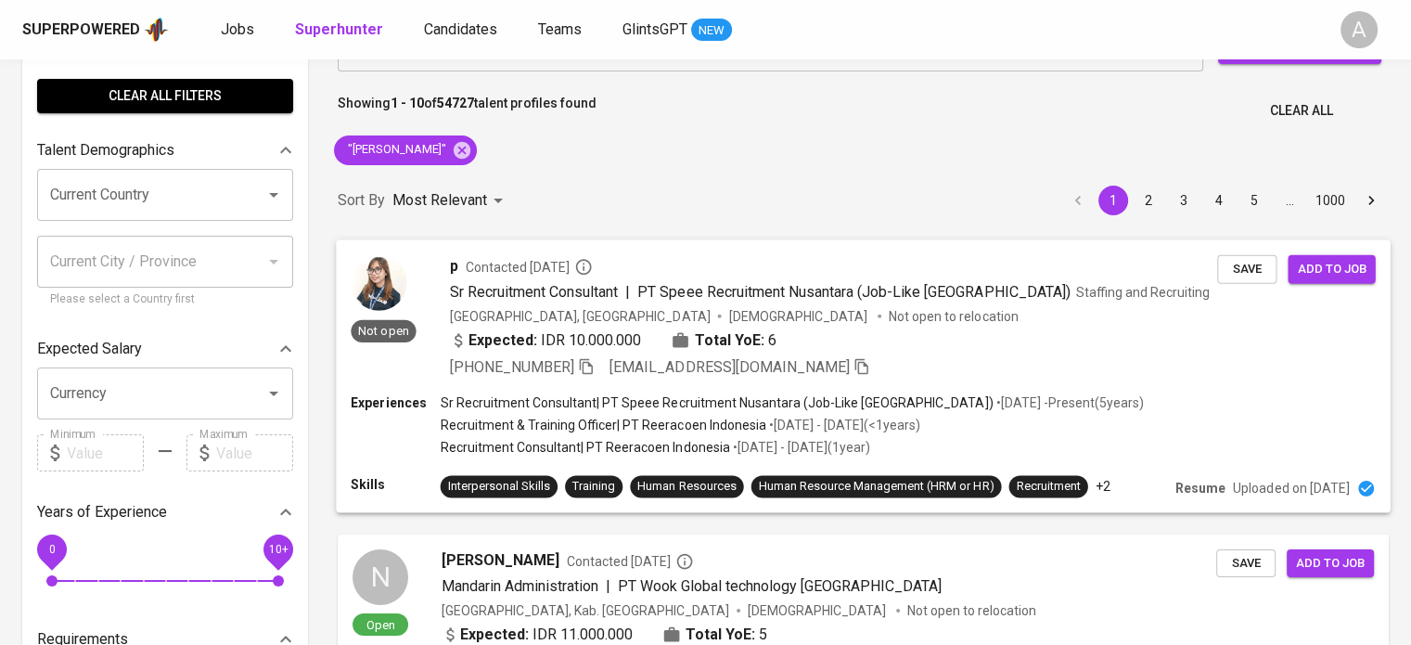
click at [453, 264] on span "p" at bounding box center [454, 265] width 8 height 22
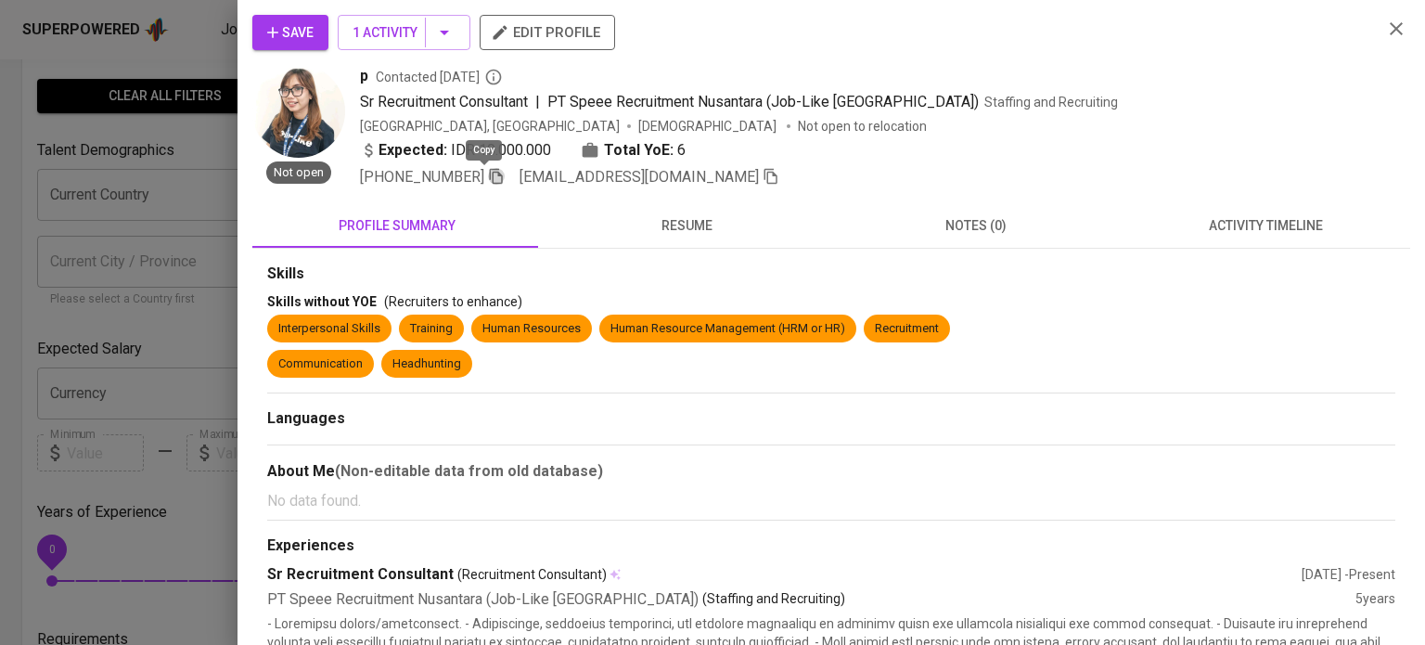
click at [488, 177] on icon "button" at bounding box center [496, 176] width 17 height 17
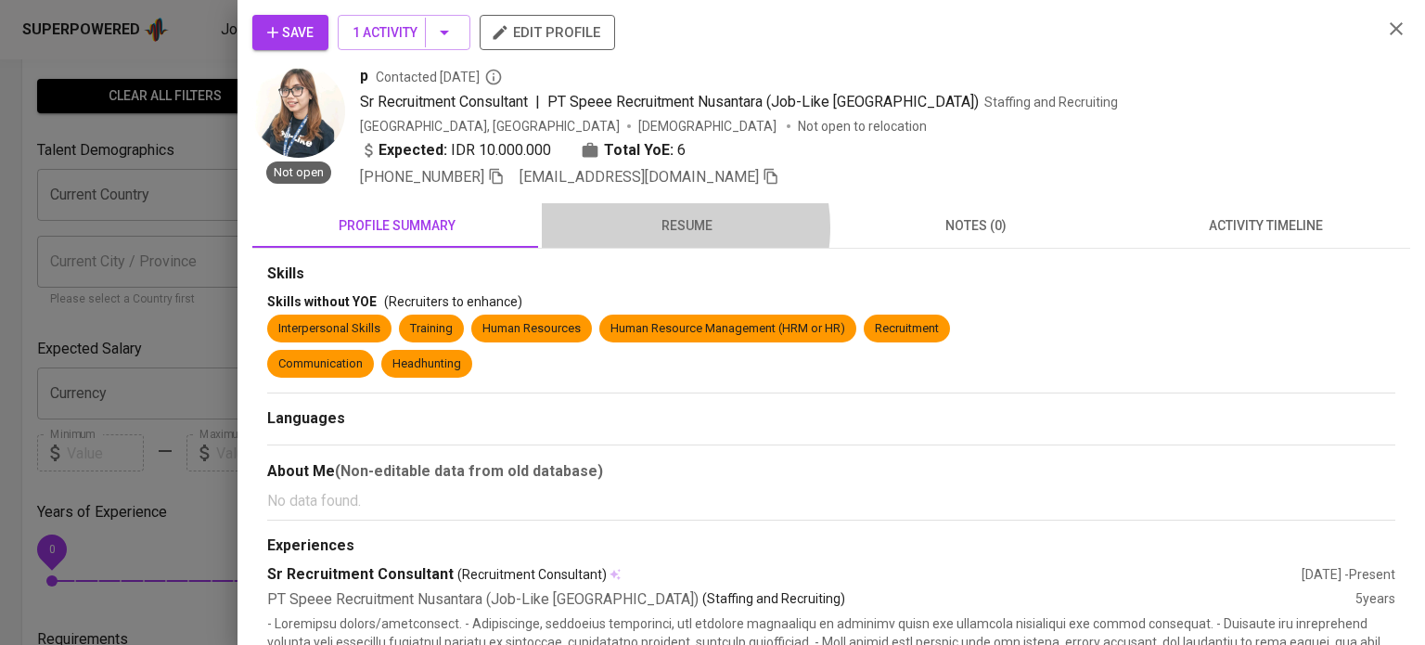
click at [662, 226] on span "resume" at bounding box center [686, 225] width 267 height 23
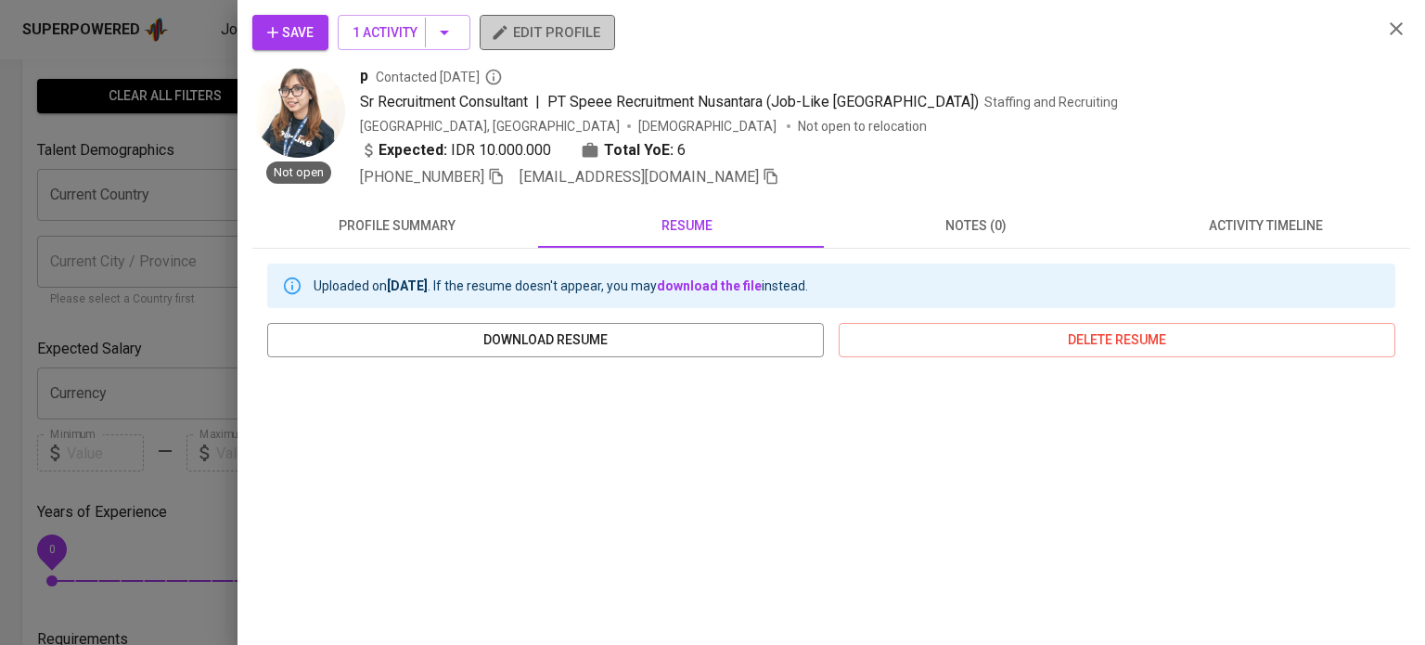
click at [577, 32] on span "edit profile" at bounding box center [548, 32] width 106 height 24
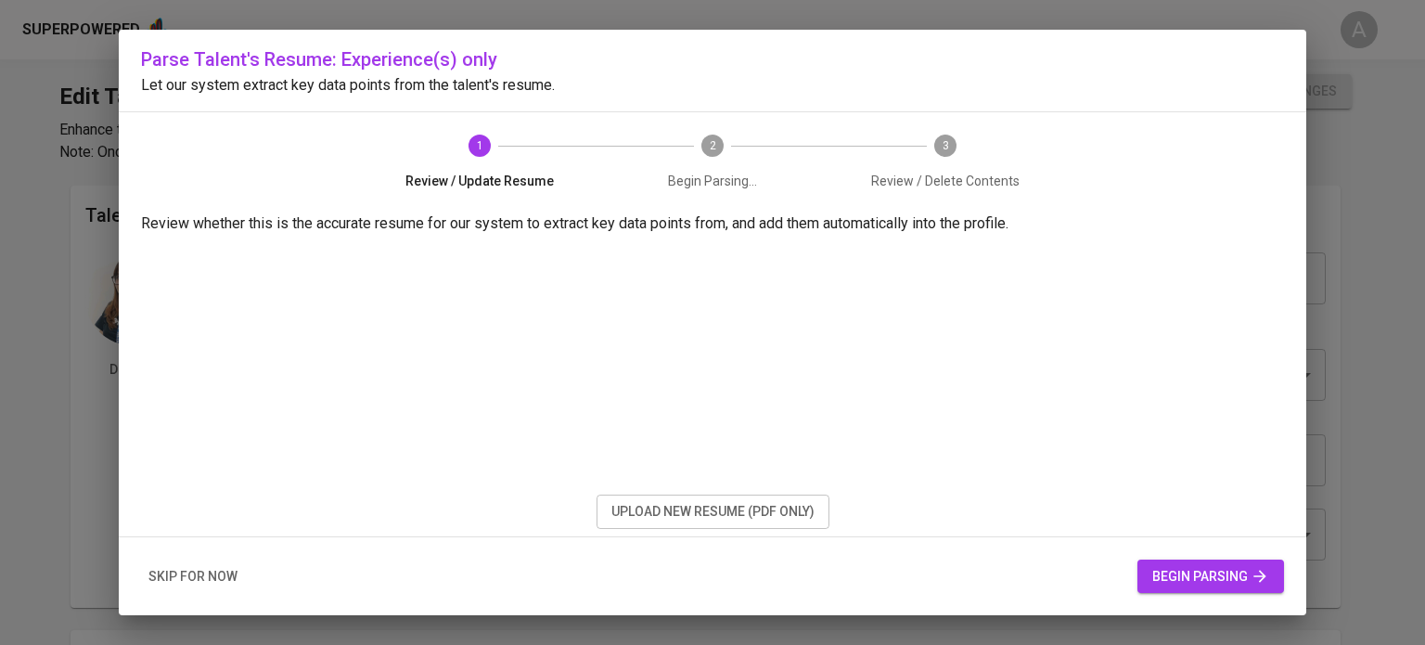
click at [195, 588] on button "skip for now" at bounding box center [193, 576] width 104 height 34
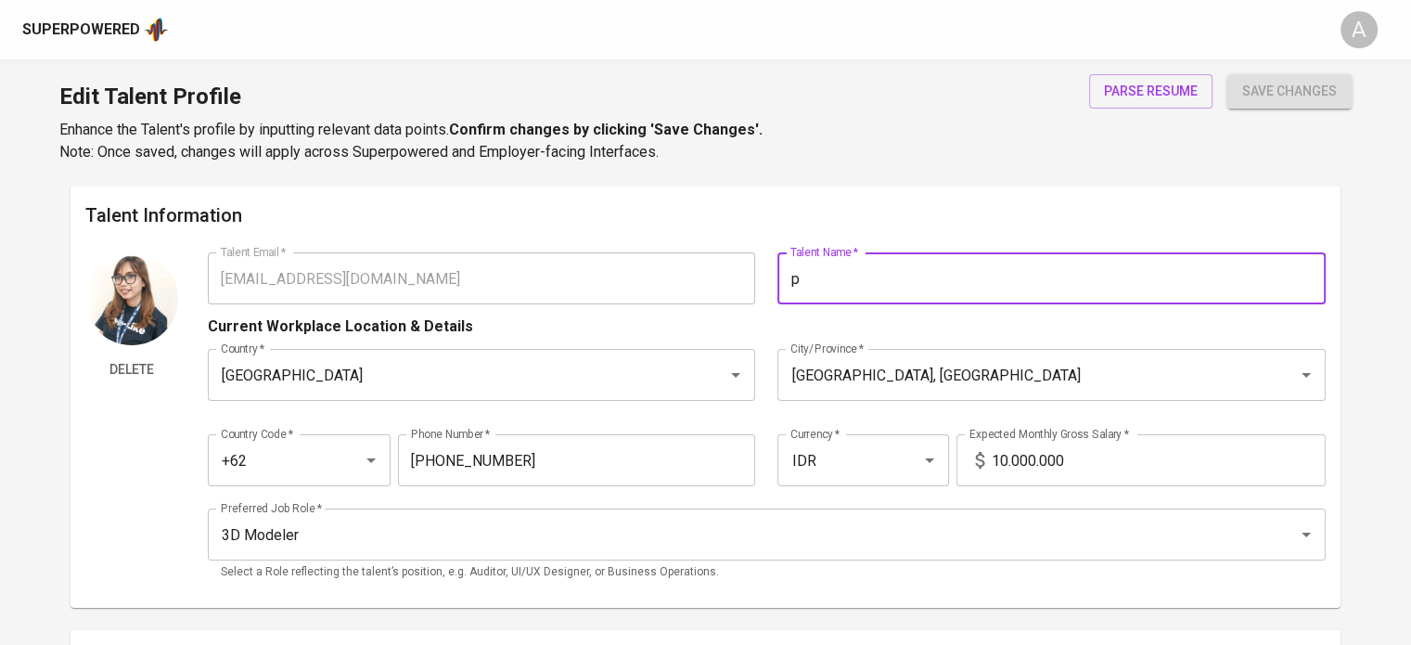
drag, startPoint x: 852, startPoint y: 284, endPoint x: 776, endPoint y: 274, distance: 76.8
click at [776, 274] on div "Talent Name   * p Talent Name *" at bounding box center [1045, 278] width 559 height 52
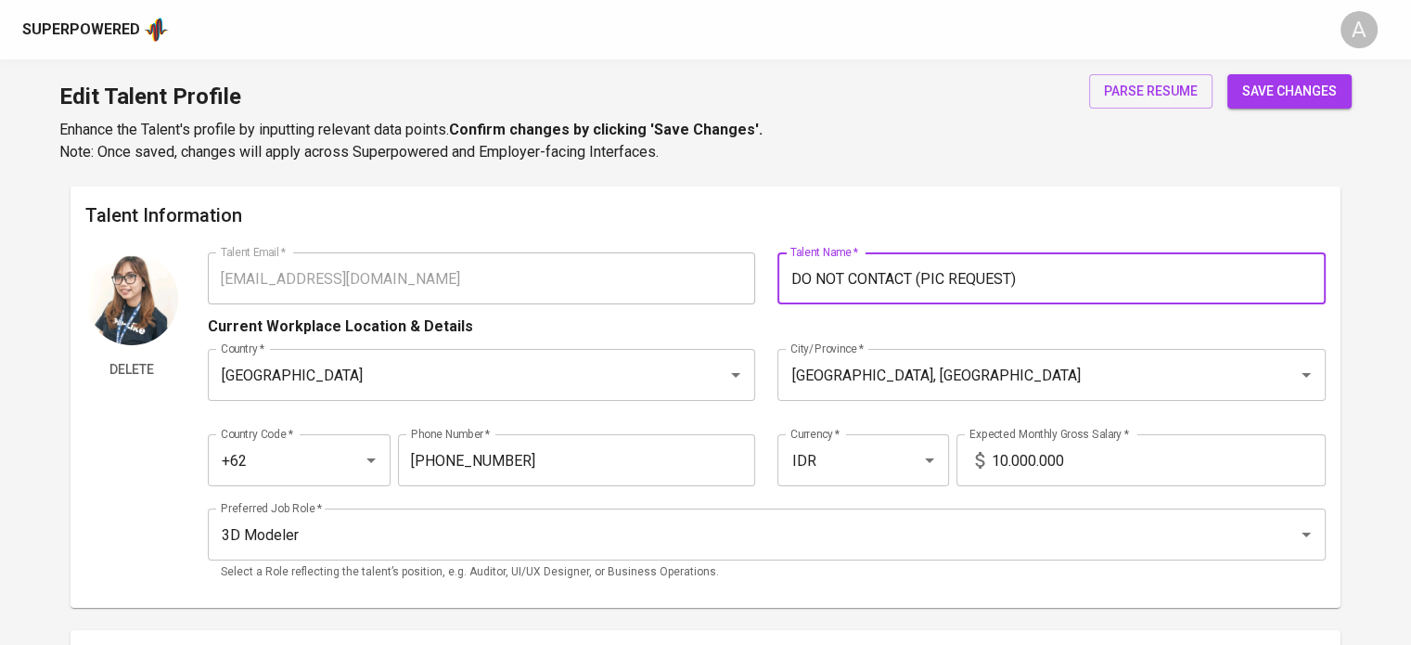
type input "DO NOT CONTACT (PIC REQUEST)"
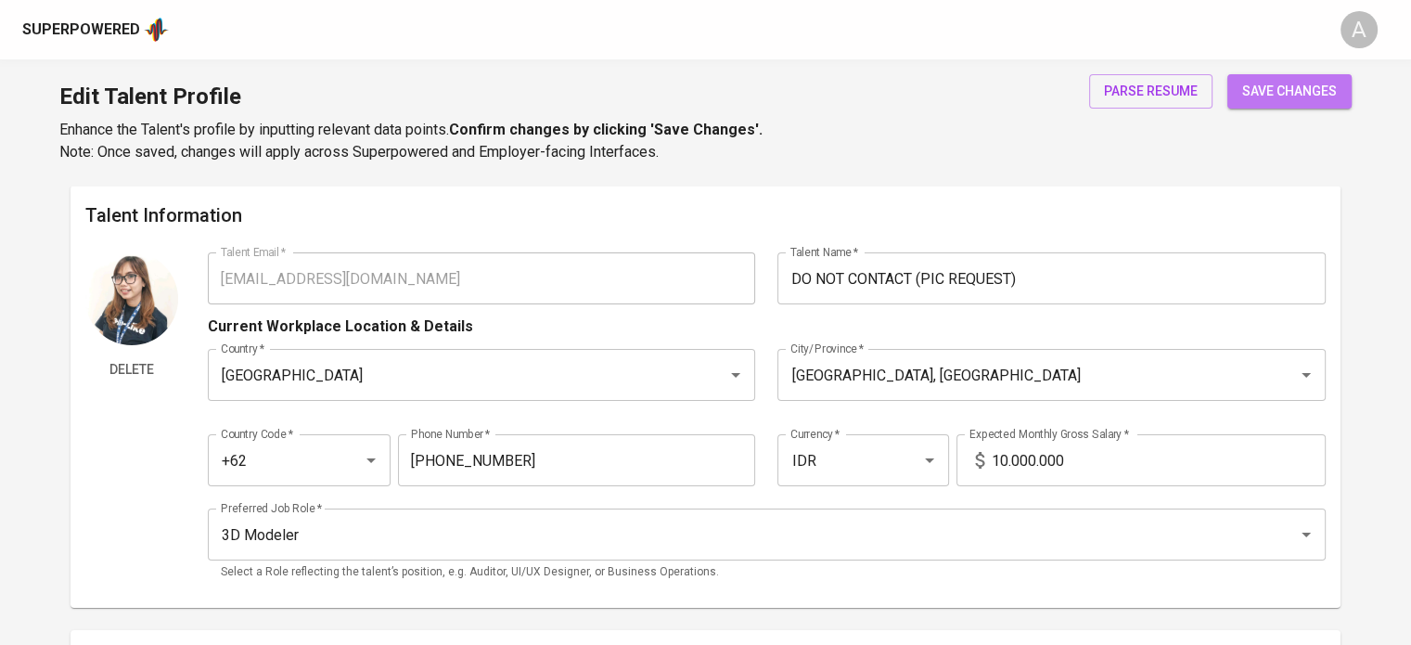
click at [1299, 106] on button "save changes" at bounding box center [1290, 91] width 124 height 34
